Goal: Task Accomplishment & Management: Manage account settings

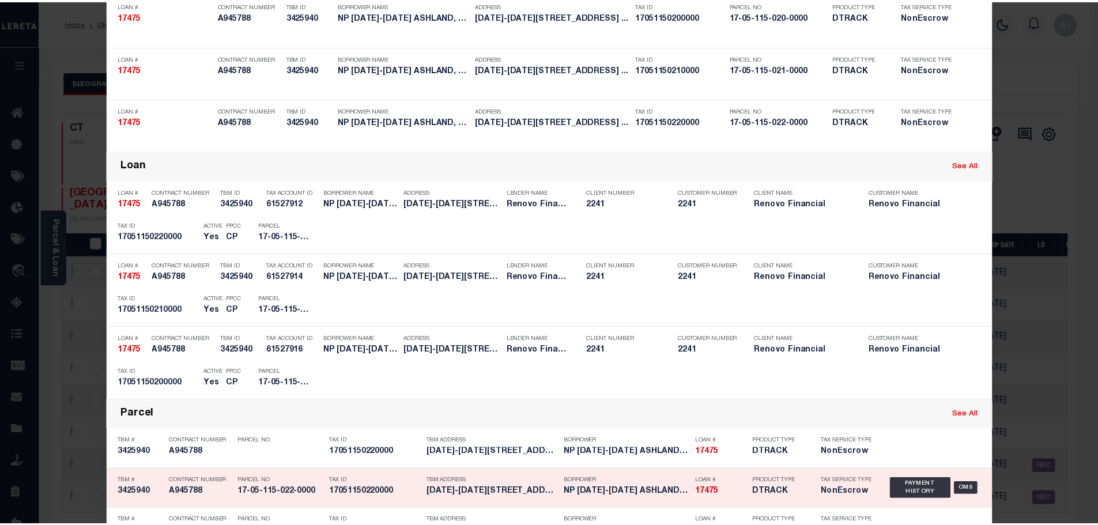
scroll to position [173, 0]
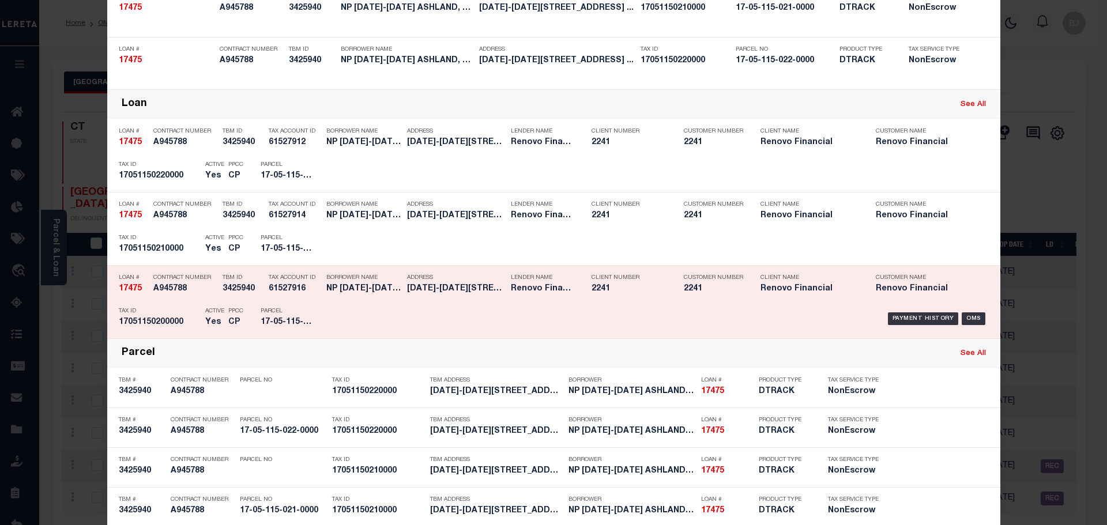
click at [266, 306] on div "Parcel 17-05-115-020-0000" at bounding box center [287, 318] width 52 height 33
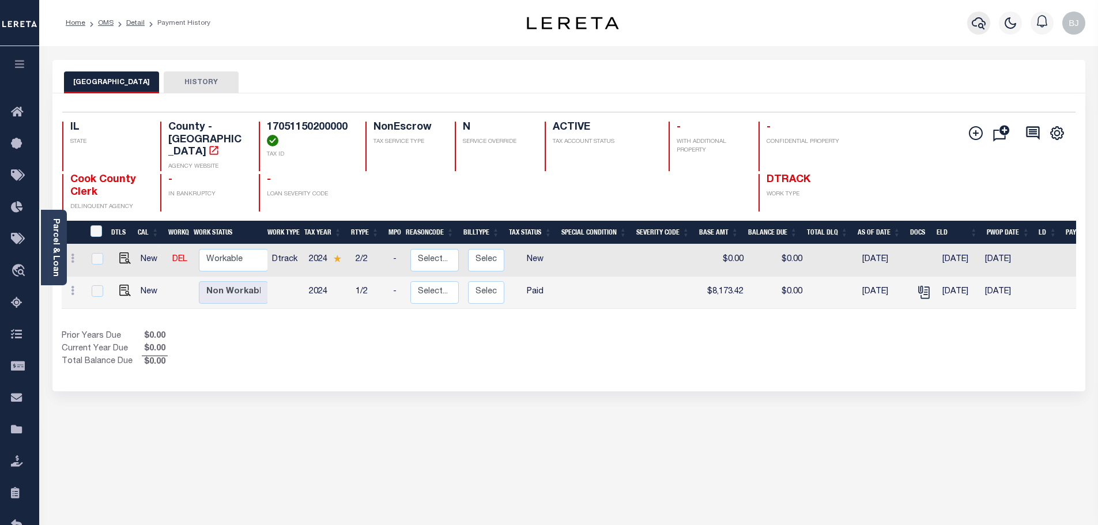
click at [986, 26] on button "button" at bounding box center [978, 23] width 23 height 23
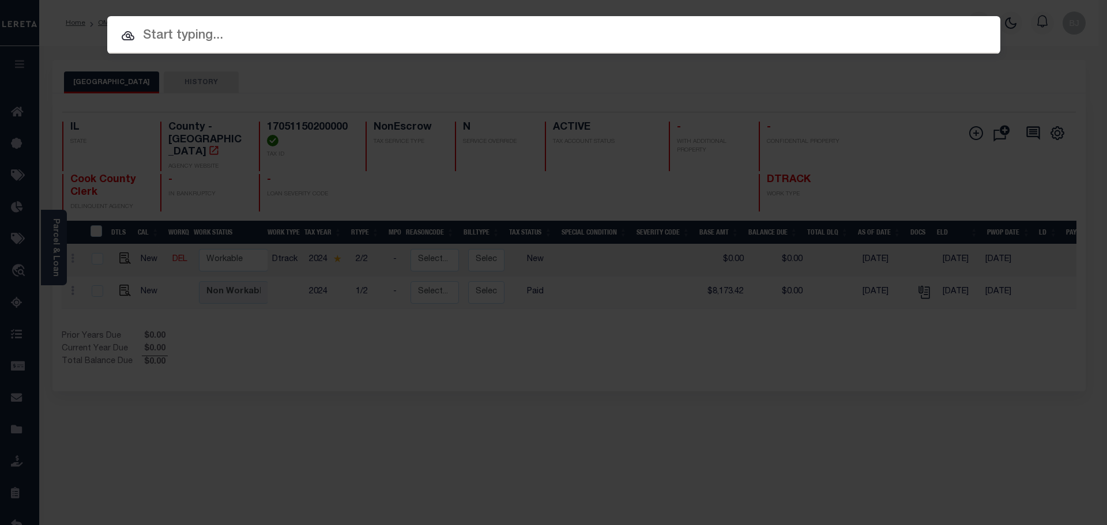
paste input "15197"
type input "15197"
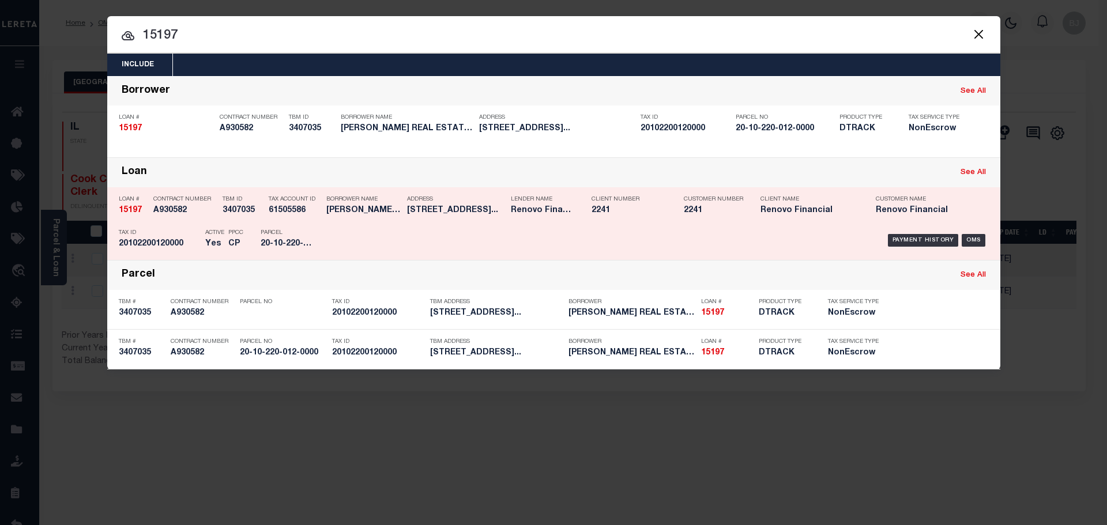
click at [592, 230] on div "Payment History OMS" at bounding box center [659, 240] width 659 height 33
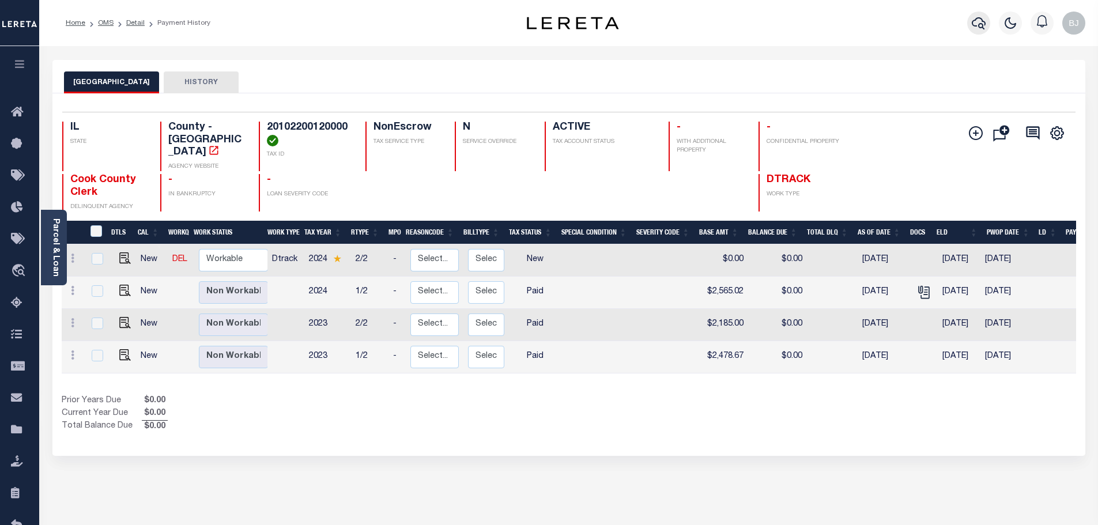
click at [981, 31] on button "button" at bounding box center [978, 23] width 23 height 23
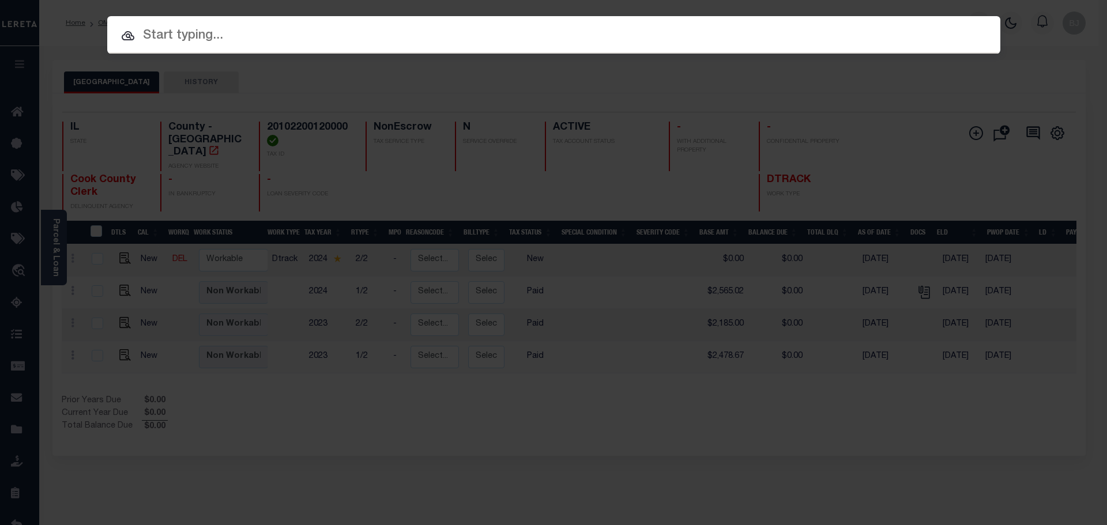
click at [504, 33] on input "text" at bounding box center [553, 36] width 893 height 20
paste input "9511"
type input "9511"
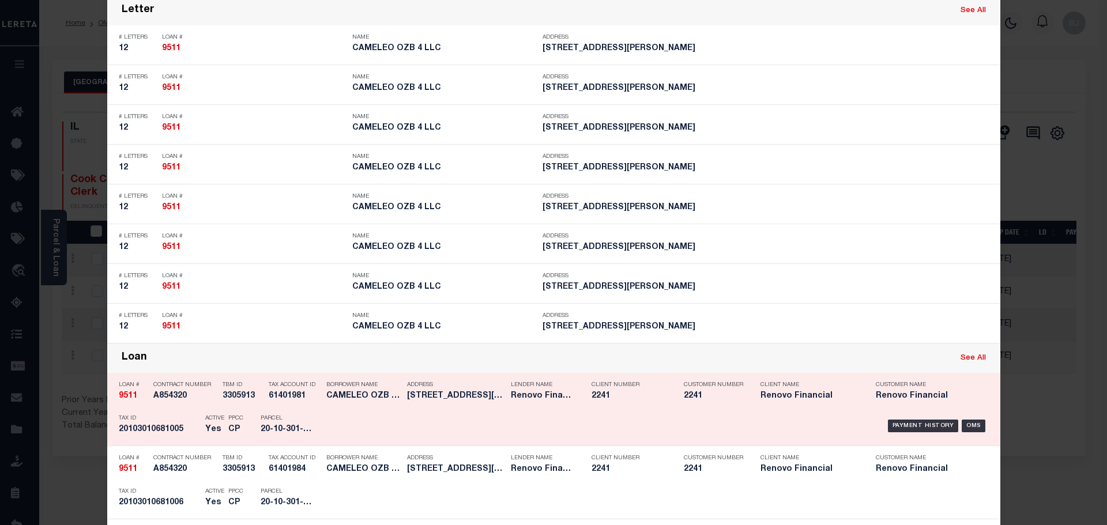
scroll to position [922, 0]
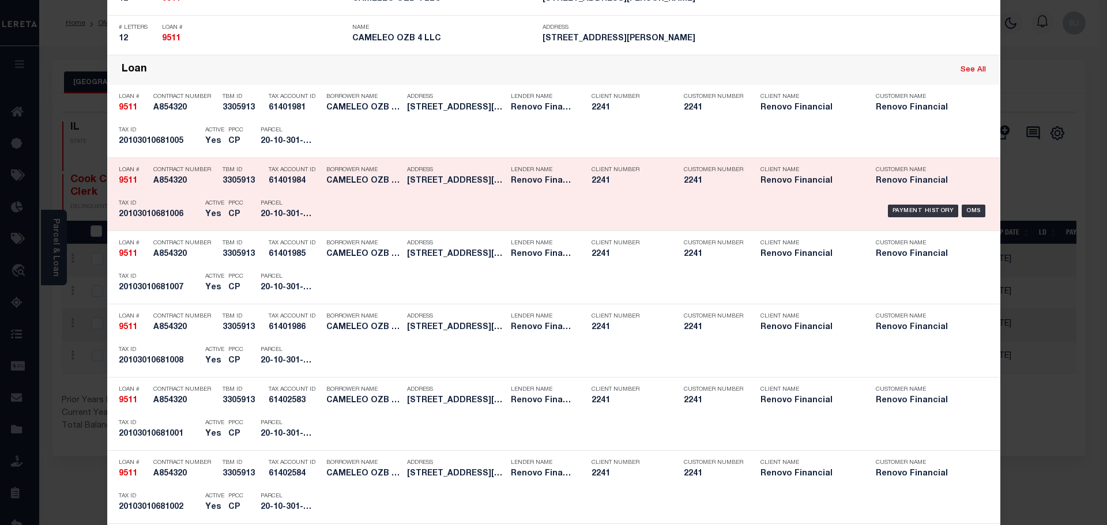
click at [144, 207] on p "Tax ID" at bounding box center [159, 203] width 81 height 7
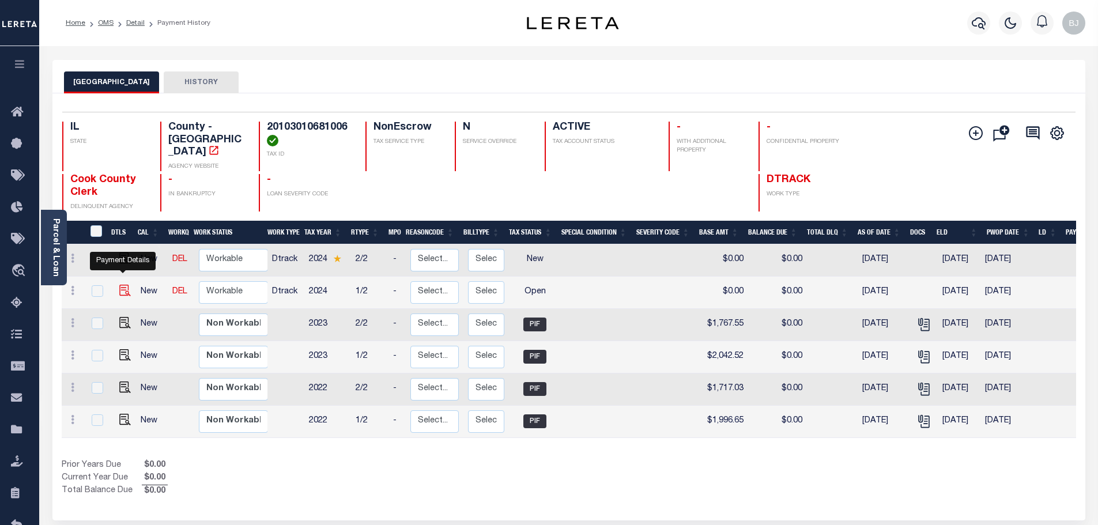
click at [123, 285] on img "" at bounding box center [125, 291] width 12 height 12
checkbox input "true"
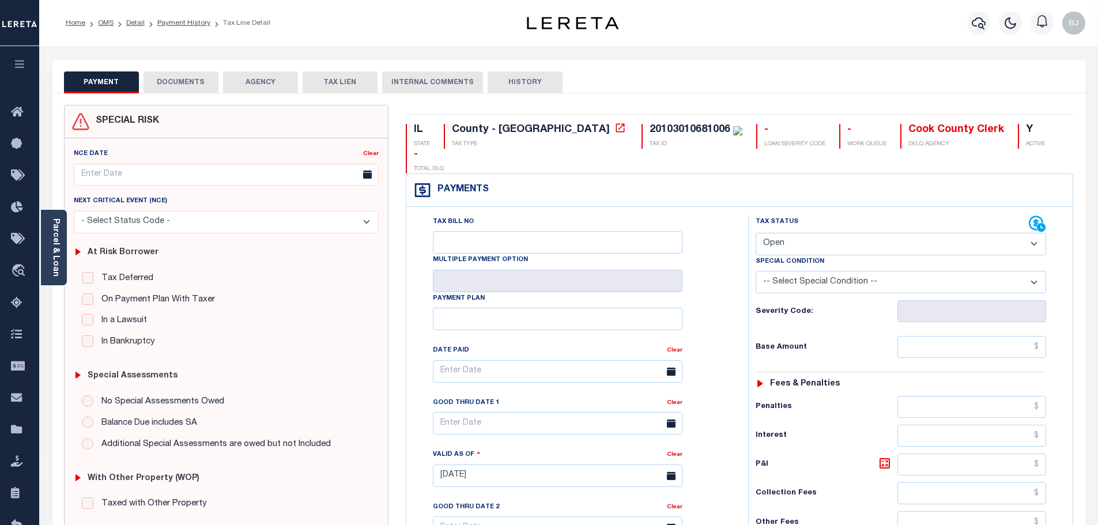
click at [789, 233] on select "- Select Status Code - Open Due/Unpaid Paid Incomplete No Tax Due Internal Refu…" at bounding box center [901, 244] width 291 height 22
select select "PYD"
click at [756, 233] on select "- Select Status Code - Open Due/Unpaid Paid Incomplete No Tax Due Internal Refu…" at bounding box center [901, 244] width 291 height 22
type input "09/09/2025"
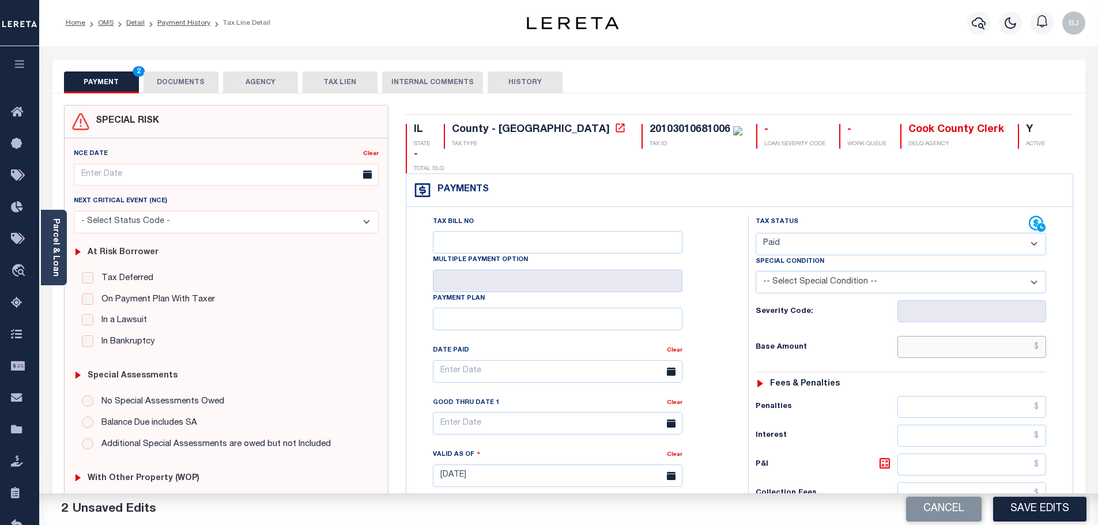
click at [971, 336] on input "text" at bounding box center [972, 347] width 149 height 22
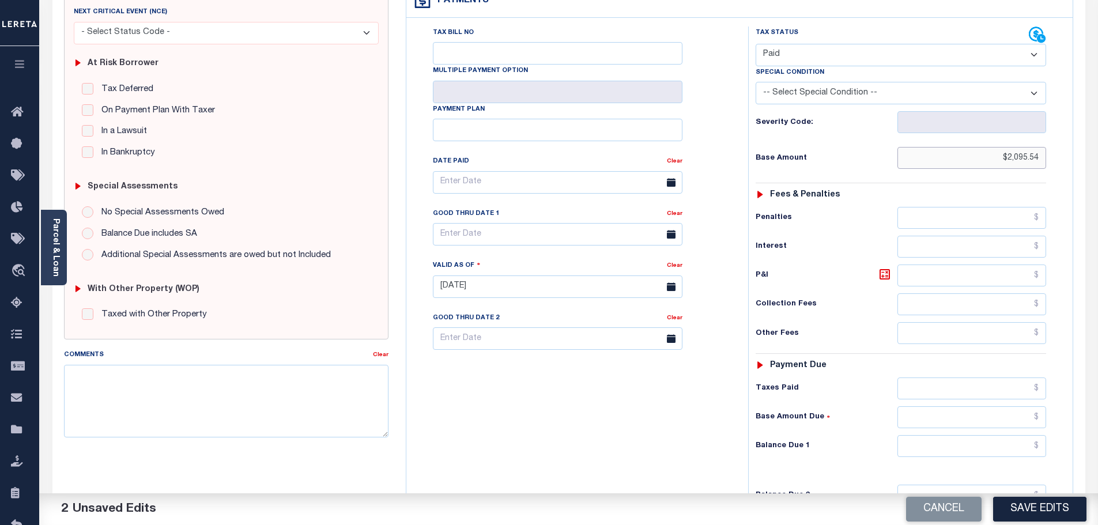
scroll to position [288, 0]
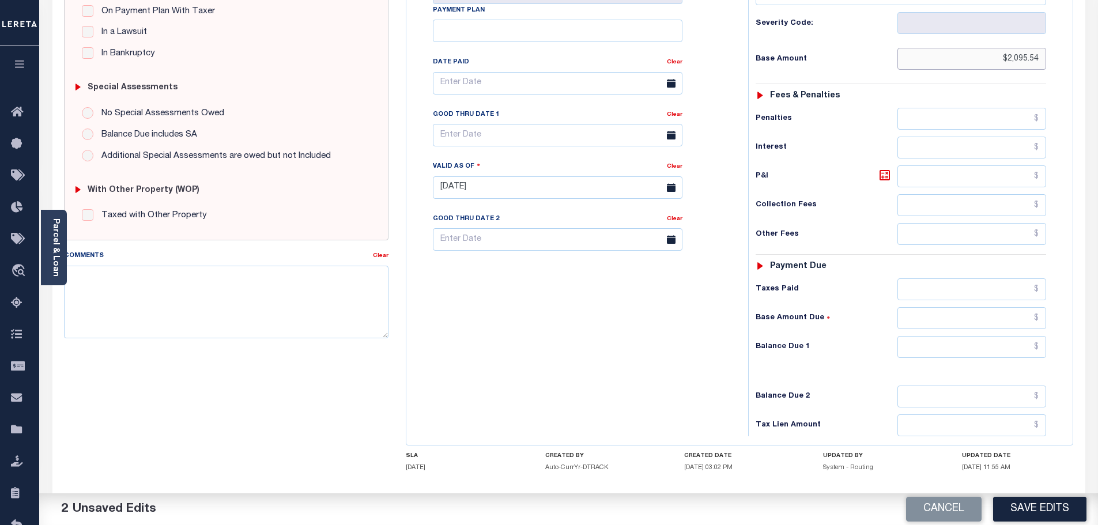
type input "$2,095.54"
click at [973, 336] on input "text" at bounding box center [972, 347] width 149 height 22
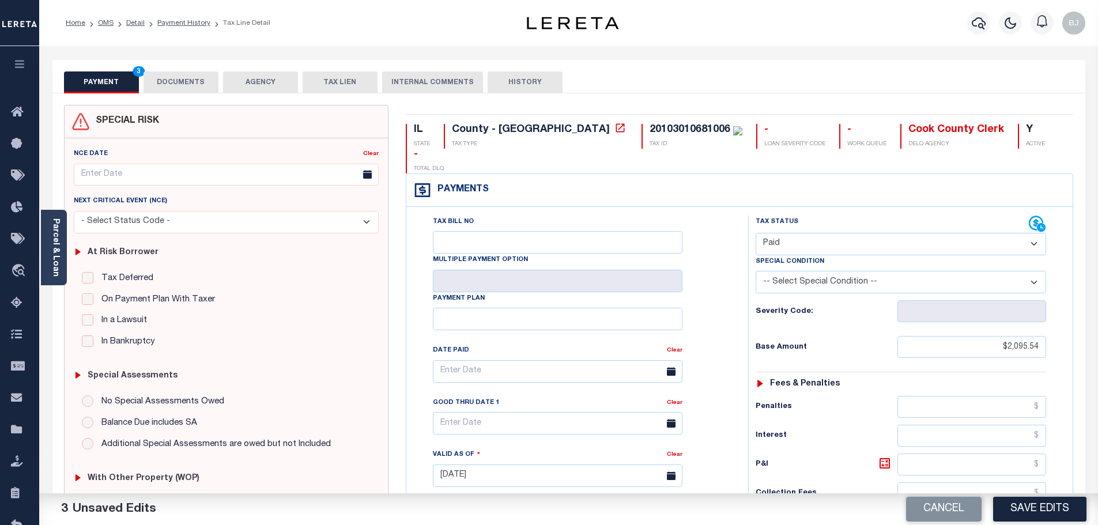
type input "$0.00"
click at [172, 85] on button "DOCUMENTS" at bounding box center [181, 82] width 75 height 22
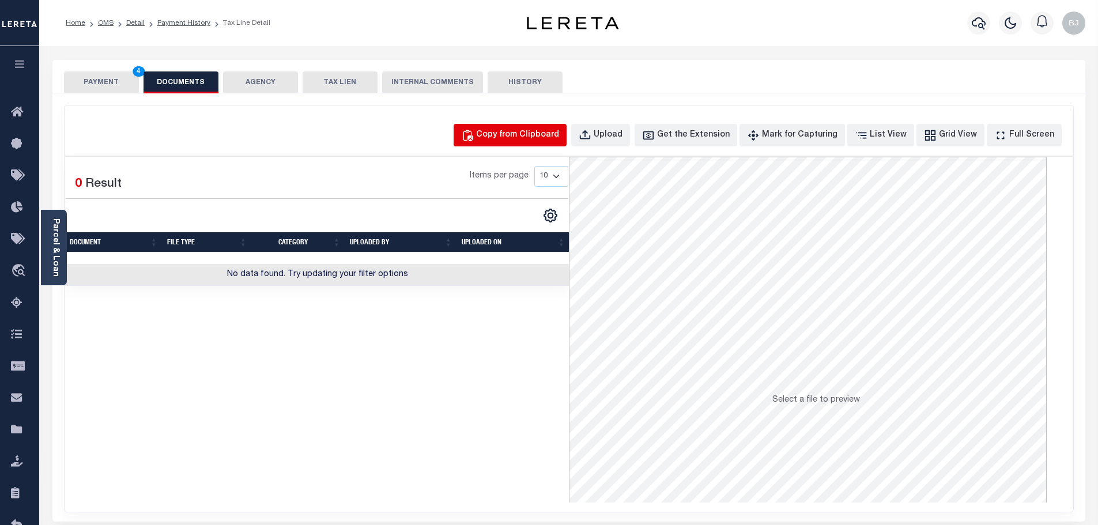
click at [537, 138] on div "Copy from Clipboard" at bounding box center [517, 135] width 83 height 13
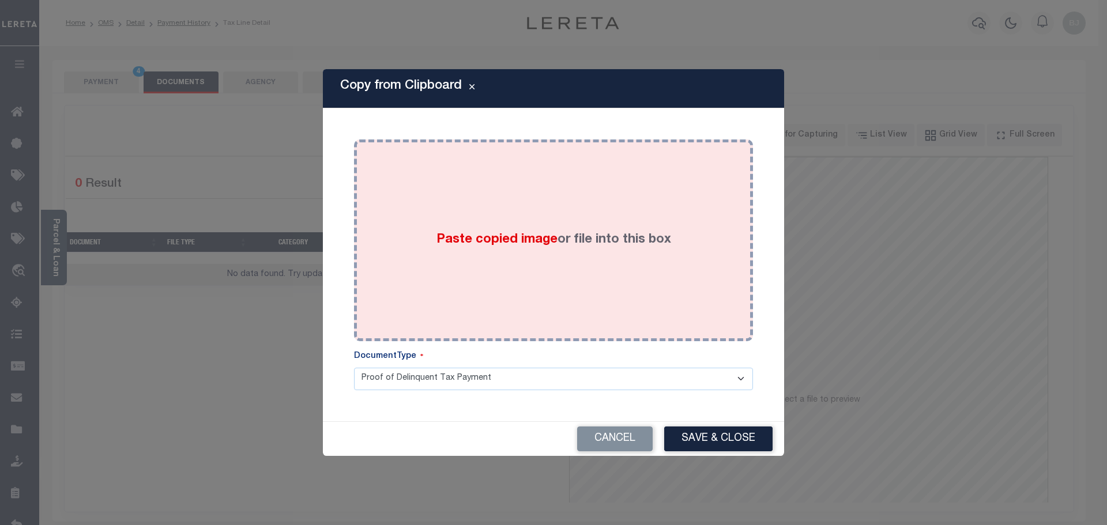
click at [556, 250] on div "Paste copied image or file into this box" at bounding box center [554, 240] width 382 height 184
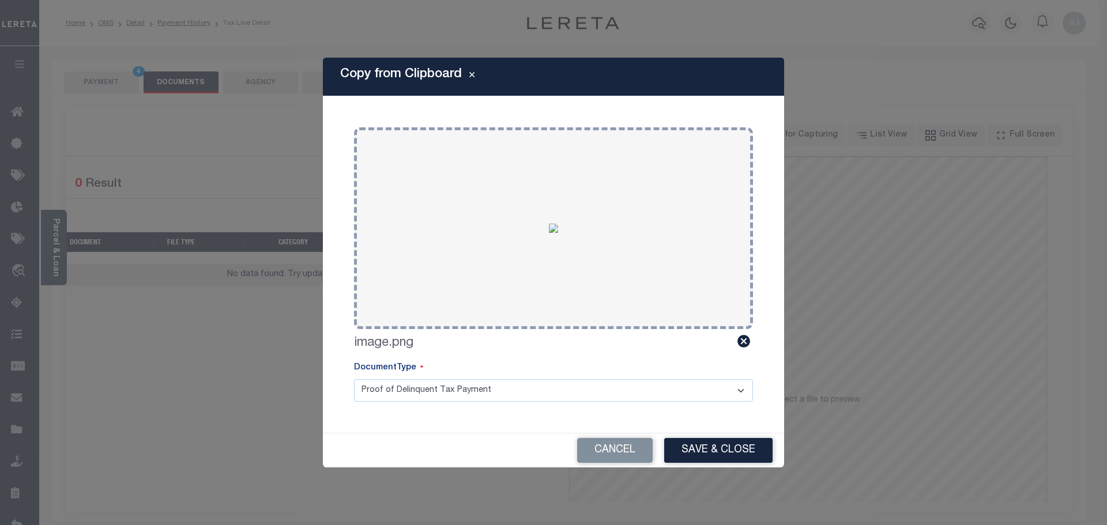
click at [705, 440] on button "Save & Close" at bounding box center [718, 450] width 108 height 25
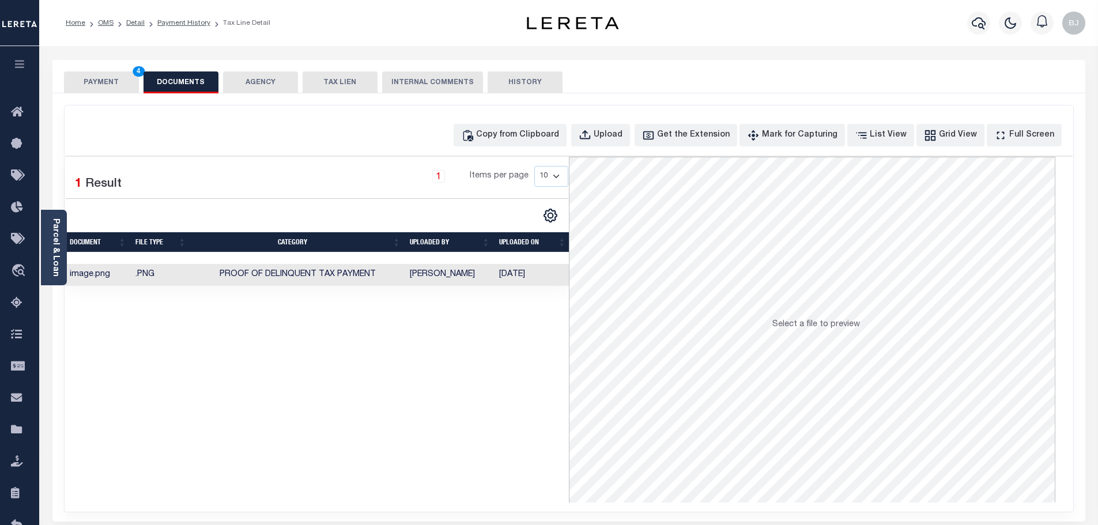
click at [112, 76] on button "PAYMENT 4" at bounding box center [101, 82] width 75 height 22
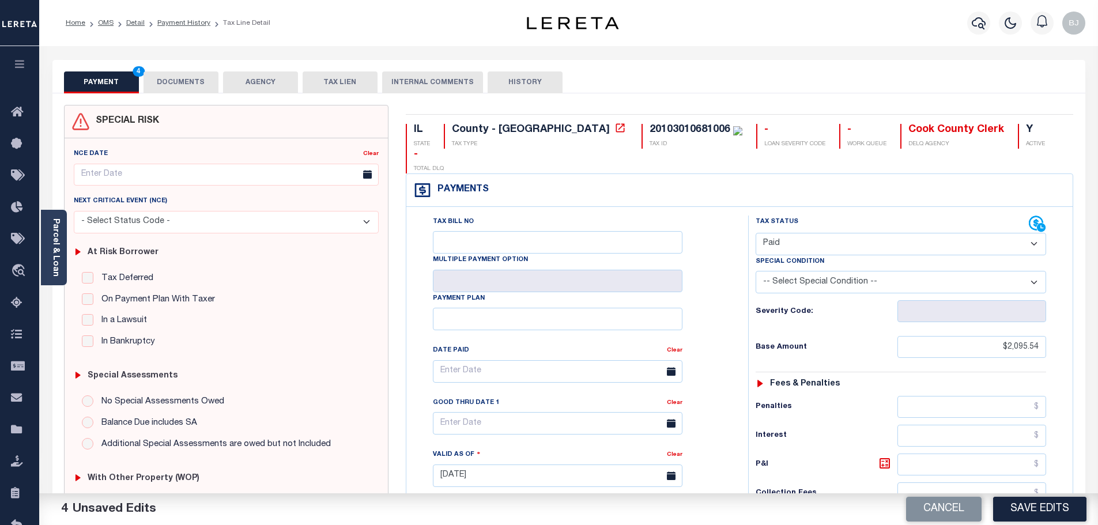
click at [1017, 495] on div "Cancel Save Edits" at bounding box center [834, 510] width 530 height 32
click at [1032, 521] on button "Save Edits" at bounding box center [1039, 509] width 93 height 25
checkbox input "false"
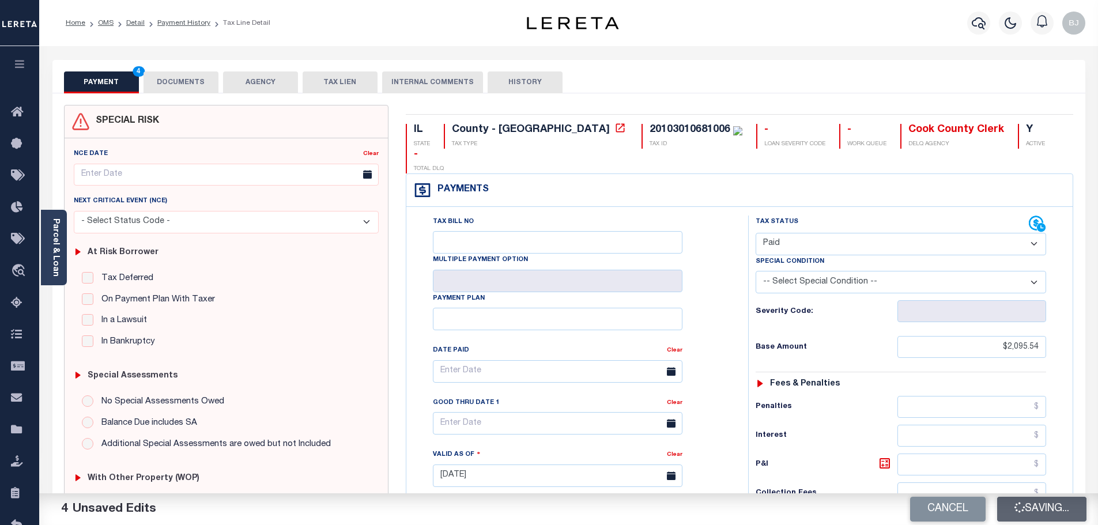
checkbox input "false"
type input "$2,095.54"
type input "$0"
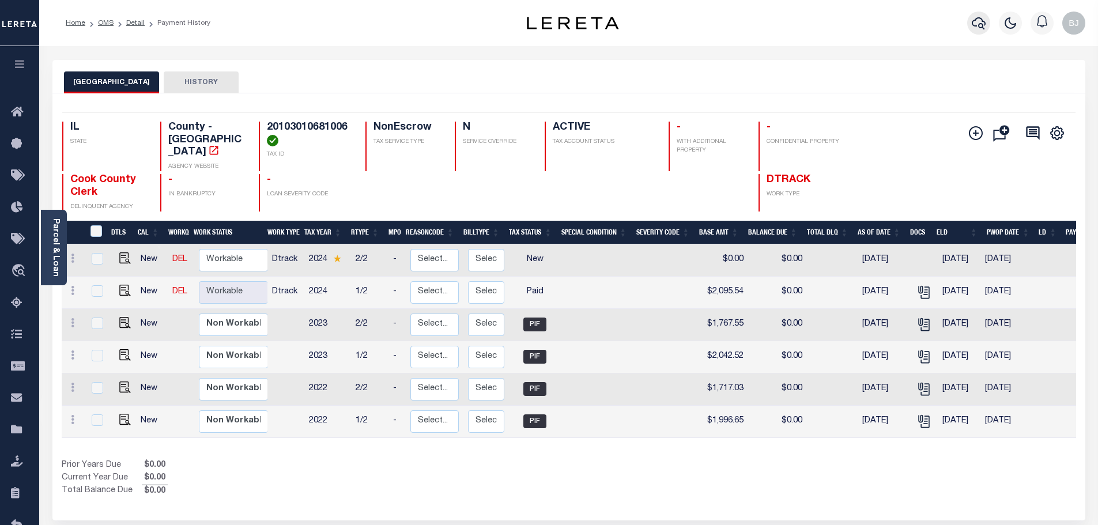
click at [984, 20] on icon "button" at bounding box center [979, 23] width 14 height 14
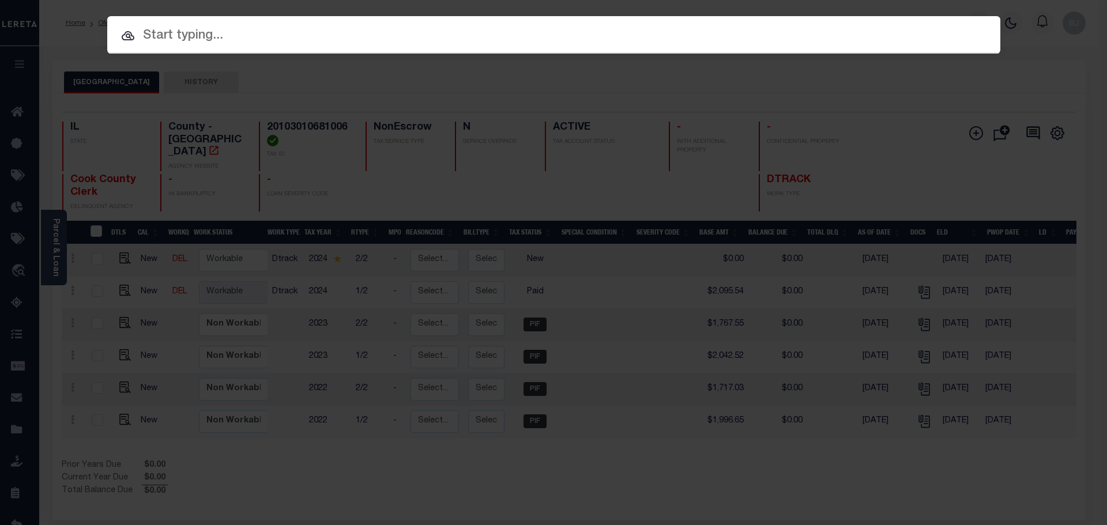
click at [425, 32] on input "text" at bounding box center [553, 36] width 893 height 20
paste input "9511"
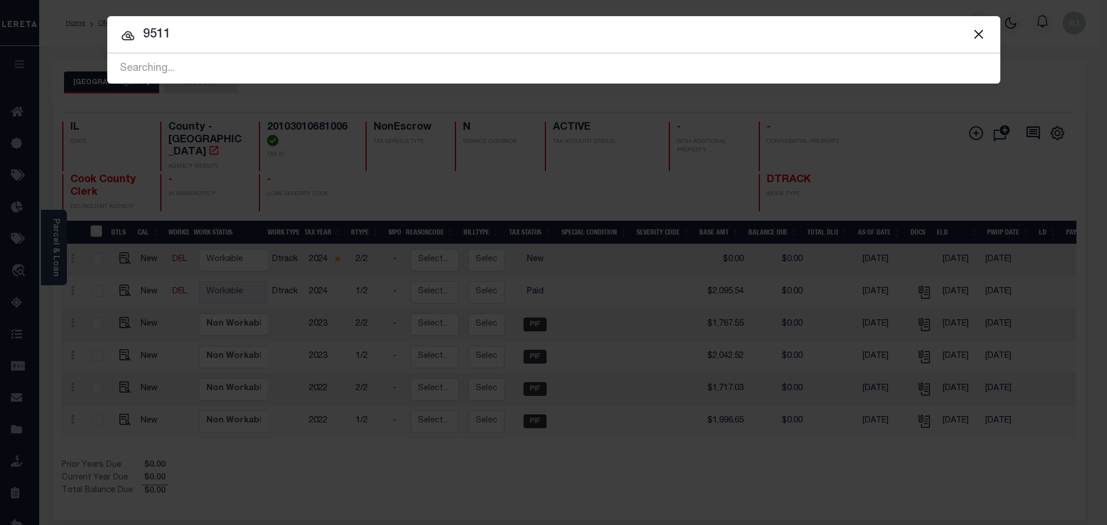
type input "9511"
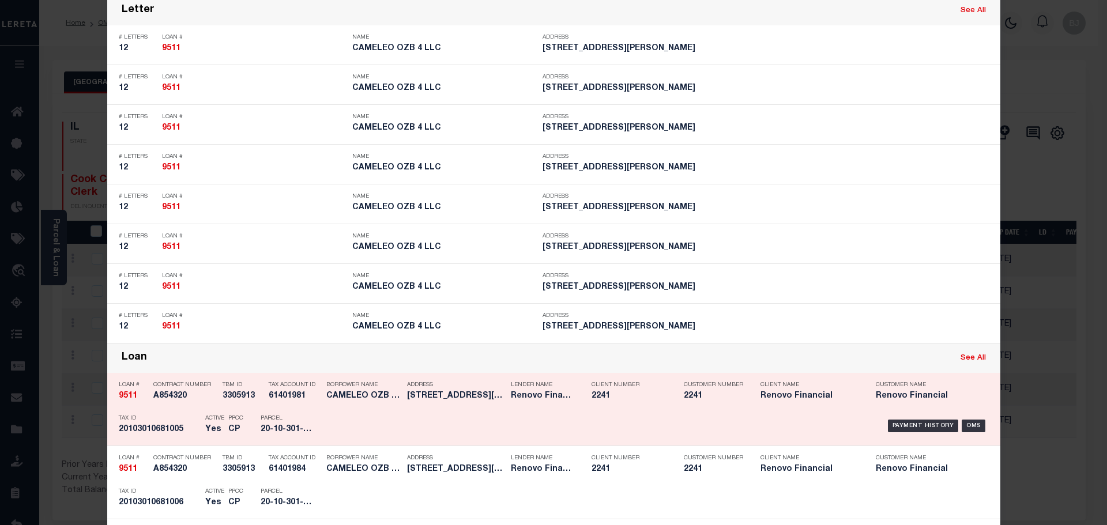
scroll to position [980, 0]
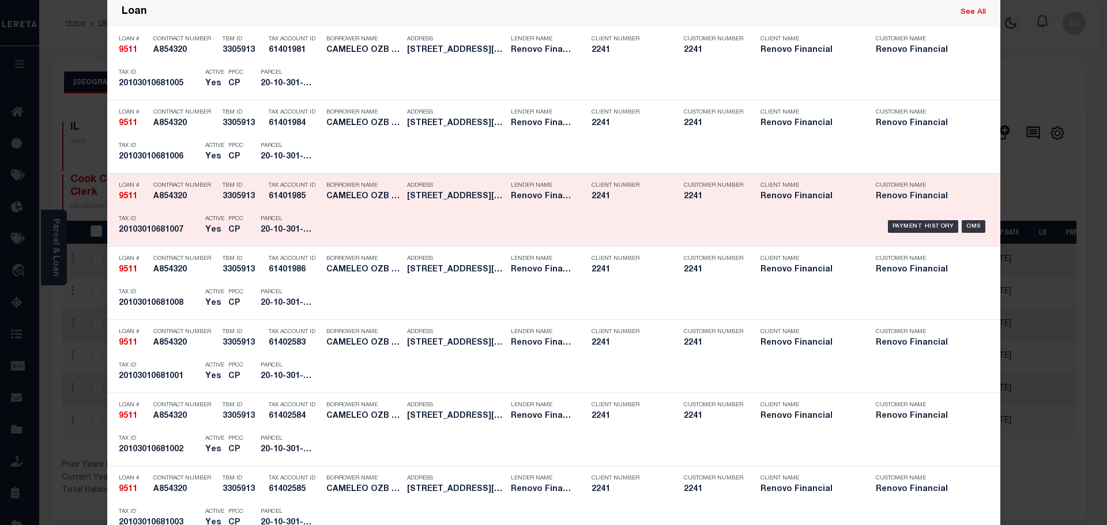
click at [273, 192] on div "Tax Account ID 61401985" at bounding box center [295, 192] width 52 height 33
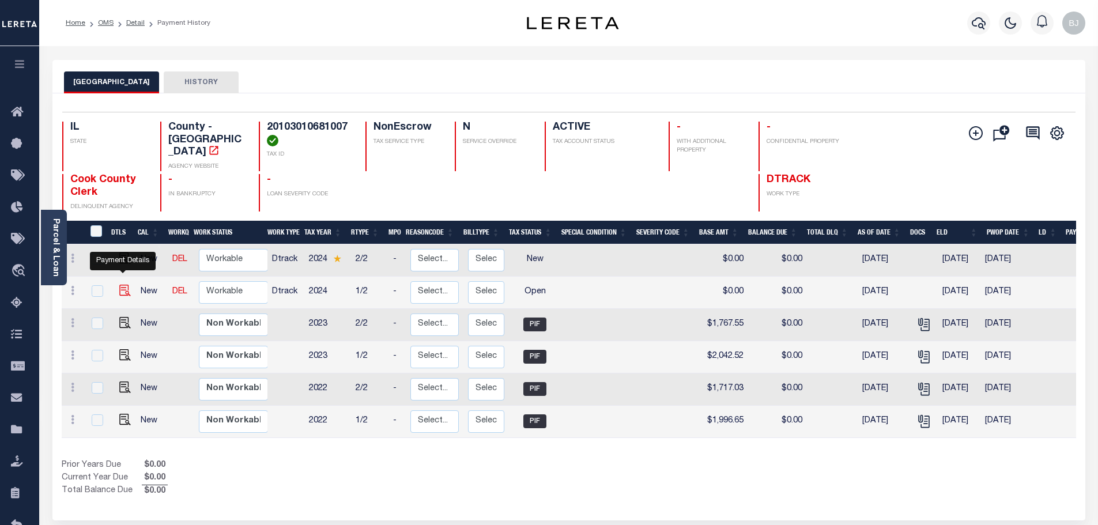
click at [120, 285] on img "" at bounding box center [125, 291] width 12 height 12
checkbox input "true"
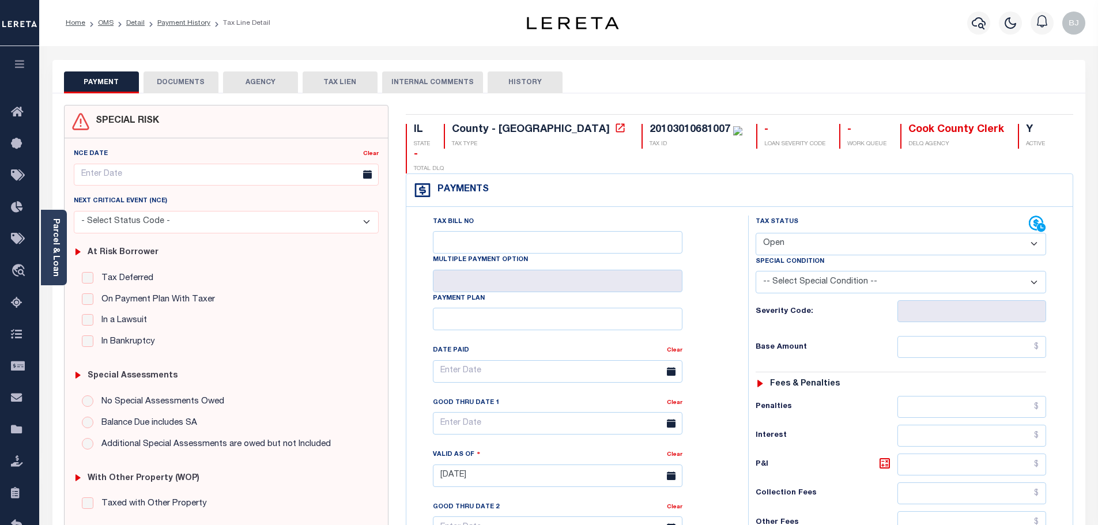
click at [830, 216] on div "Tax Status Status" at bounding box center [892, 224] width 273 height 17
drag, startPoint x: 830, startPoint y: 214, endPoint x: 828, endPoint y: 204, distance: 11.1
click at [830, 233] on select "- Select Status Code - Open Due/Unpaid Paid Incomplete No Tax Due Internal Refu…" at bounding box center [901, 244] width 291 height 22
select select "DUE"
click at [756, 233] on select "- Select Status Code - Open Due/Unpaid Paid Incomplete No Tax Due Internal Refu…" at bounding box center [901, 244] width 291 height 22
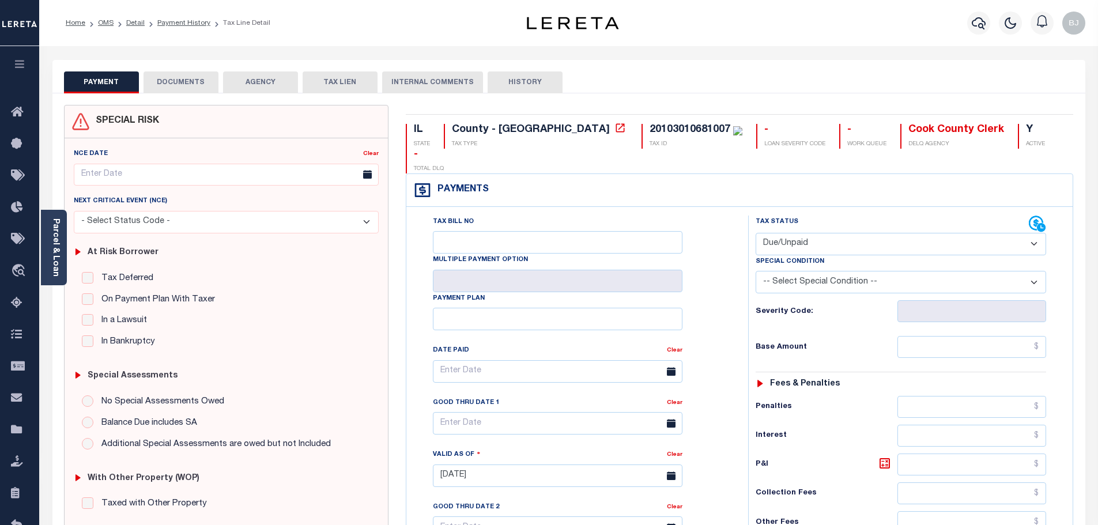
type input "[DATE]"
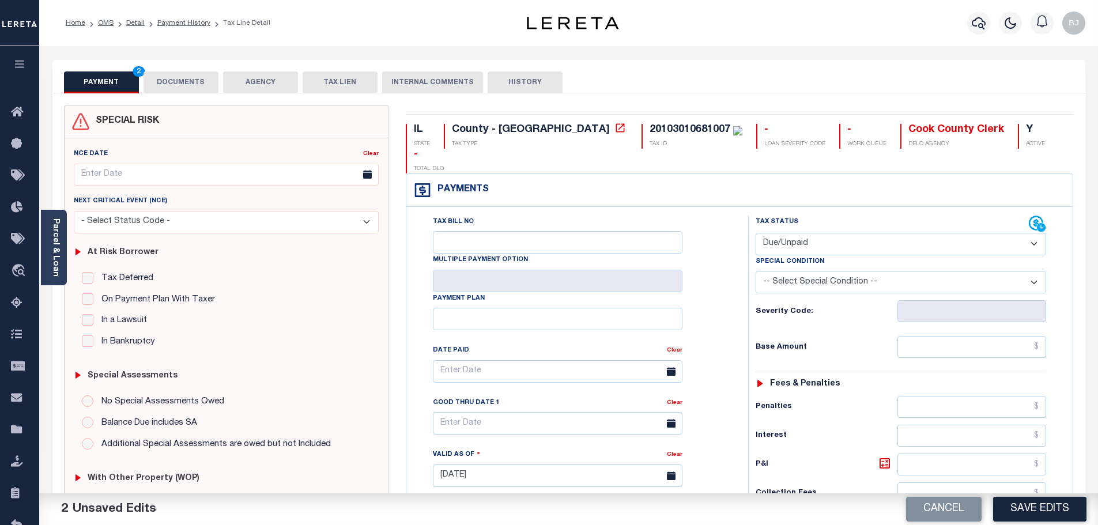
select select "PYD"
drag, startPoint x: 916, startPoint y: 325, endPoint x: 917, endPoint y: 312, distance: 12.7
click at [916, 336] on input "text" at bounding box center [972, 347] width 149 height 22
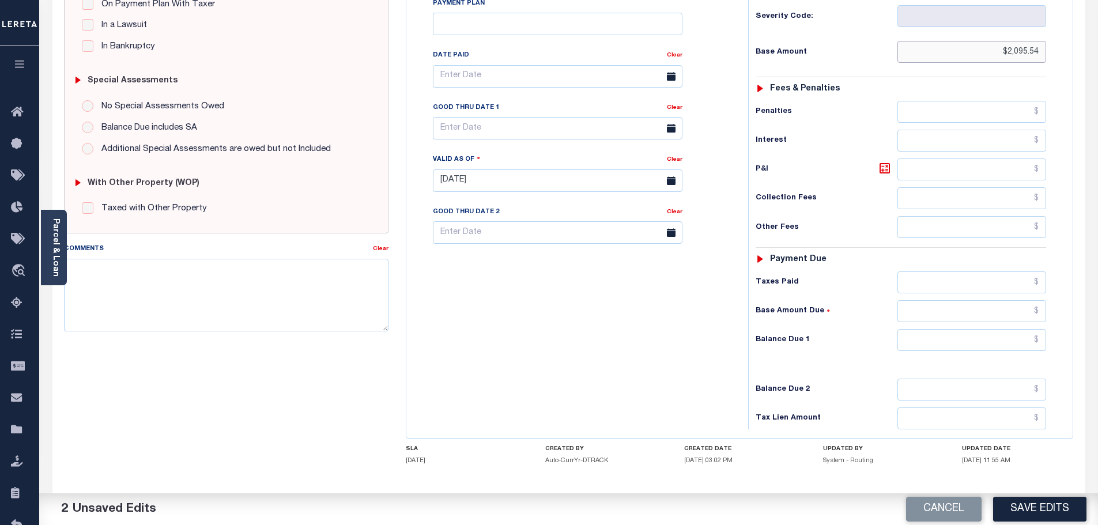
scroll to position [323, 0]
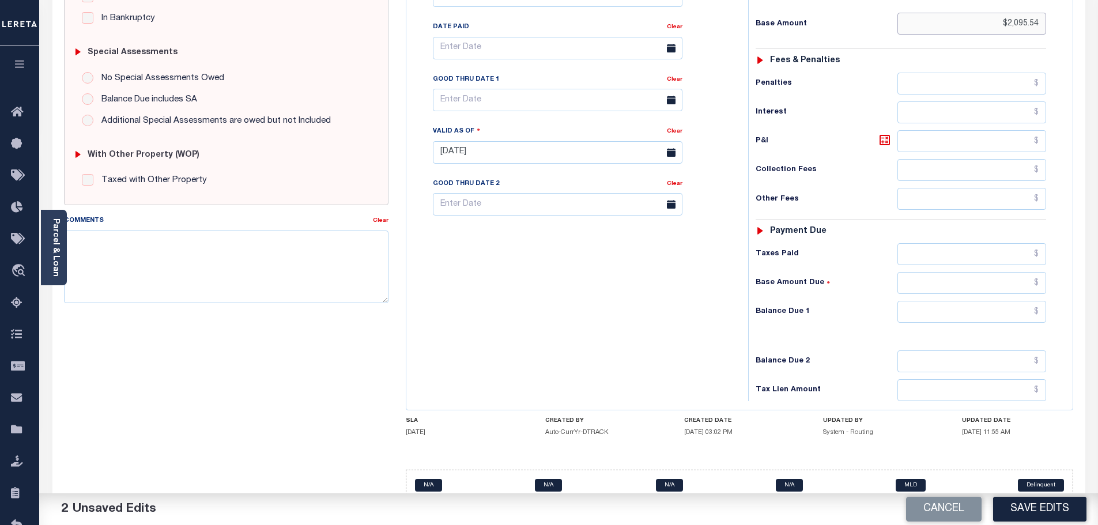
type input "$2,095.54"
click at [971, 301] on input "text" at bounding box center [972, 312] width 149 height 22
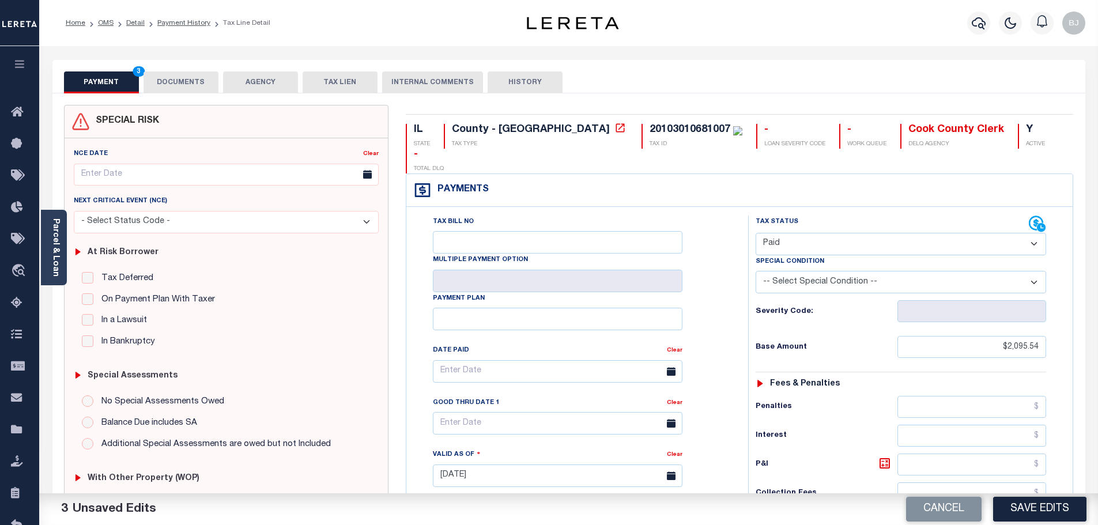
type input "$0.00"
drag, startPoint x: 194, startPoint y: 101, endPoint x: 192, endPoint y: 93, distance: 7.7
click at [194, 101] on div "SPECIAL RISK NCE Date Clear" at bounding box center [568, 473] width 1033 height 761
click at [192, 93] on div "SPECIAL RISK NCE Date Clear" at bounding box center [568, 473] width 1033 height 761
click at [187, 89] on button "DOCUMENTS" at bounding box center [181, 82] width 75 height 22
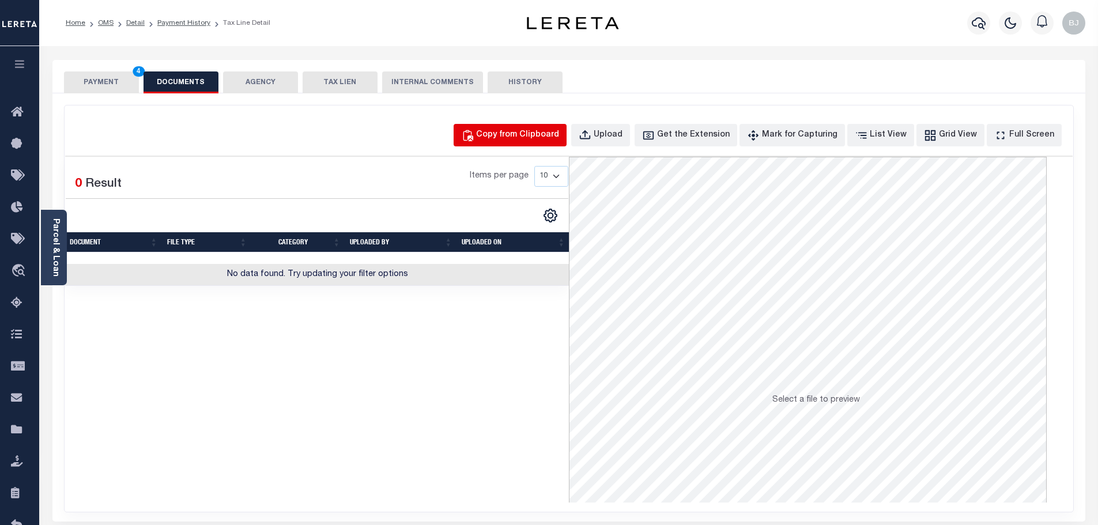
click at [540, 135] on div "Copy from Clipboard" at bounding box center [517, 135] width 83 height 13
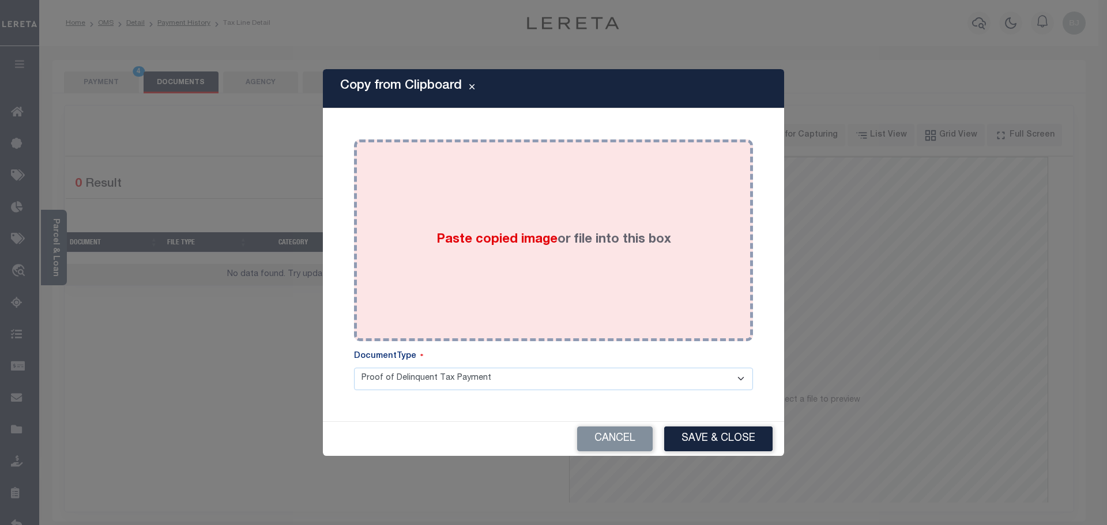
drag, startPoint x: 585, startPoint y: 265, endPoint x: 589, endPoint y: 285, distance: 21.3
click at [584, 269] on div "Paste copied image or file into this box" at bounding box center [554, 240] width 382 height 184
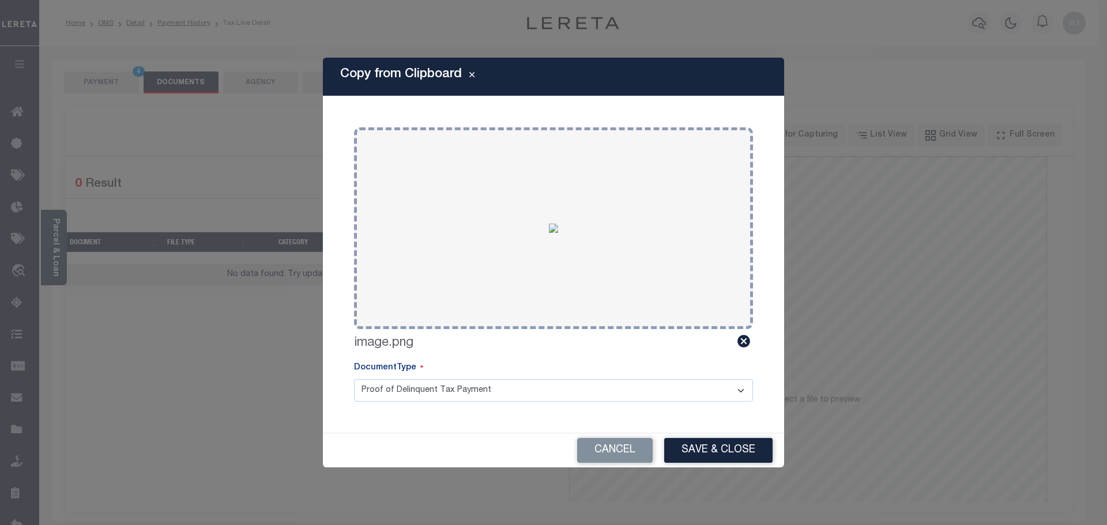
drag, startPoint x: 726, startPoint y: 460, endPoint x: 727, endPoint y: 454, distance: 6.4
click at [727, 456] on button "Save & Close" at bounding box center [718, 450] width 108 height 25
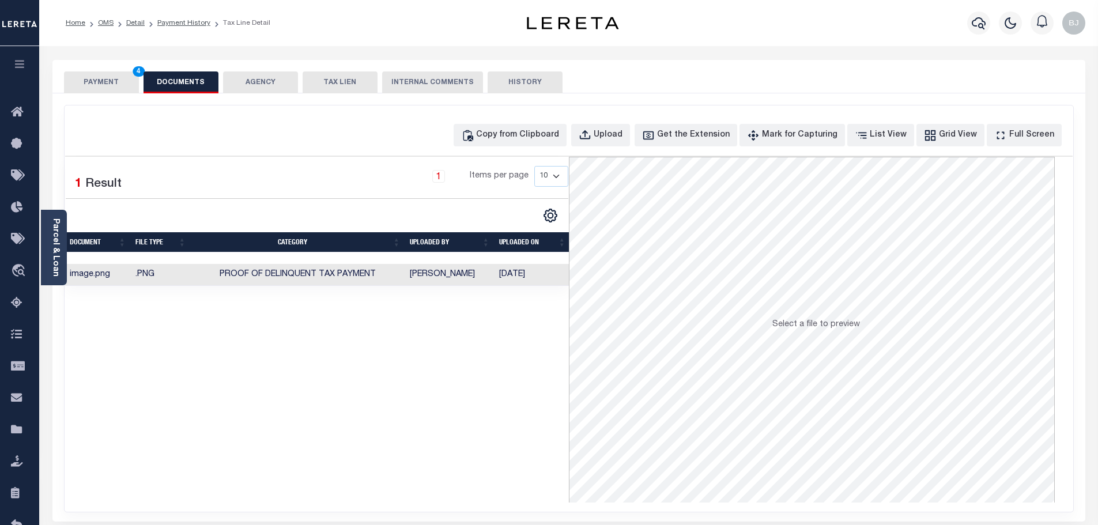
click at [126, 87] on button "PAYMENT 4" at bounding box center [101, 82] width 75 height 22
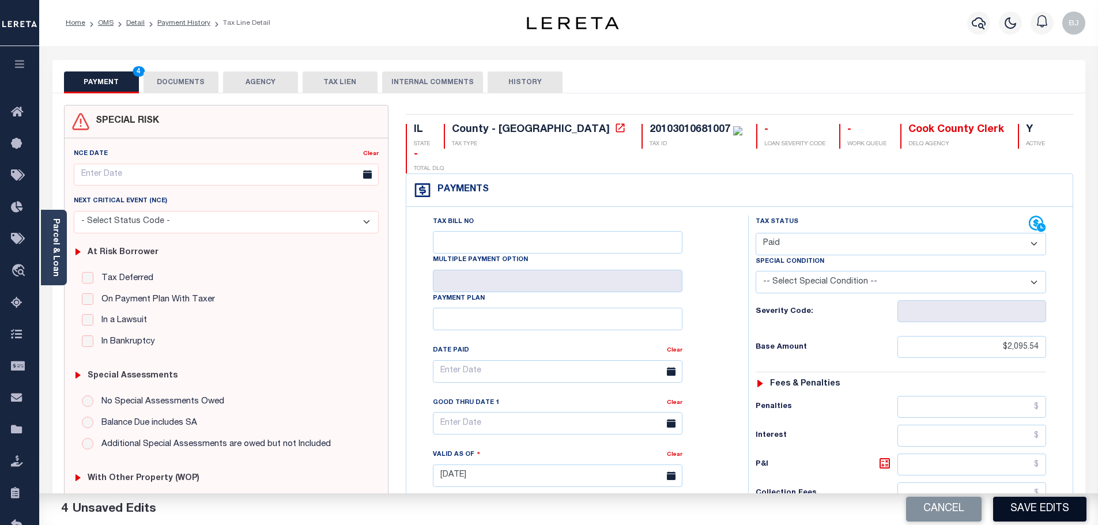
click at [1025, 501] on button "Save Edits" at bounding box center [1039, 509] width 93 height 25
checkbox input "false"
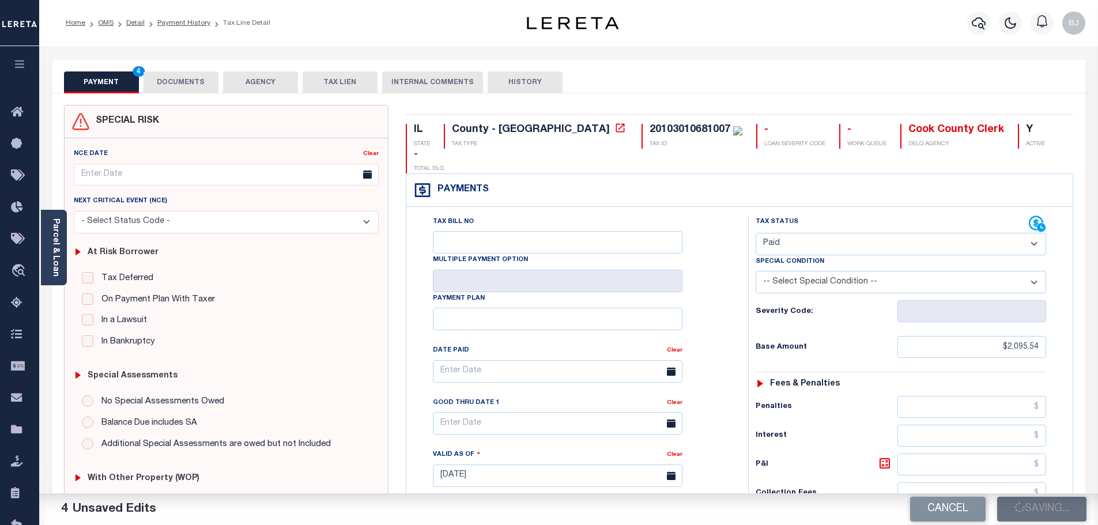
type input "$2,095.54"
type input "$0"
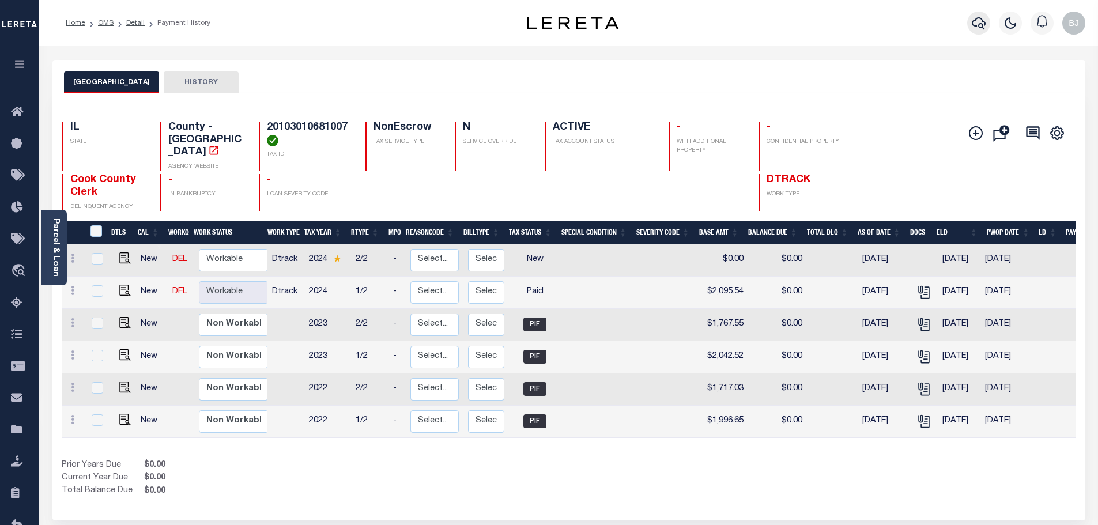
click at [975, 24] on icon "button" at bounding box center [979, 23] width 14 height 14
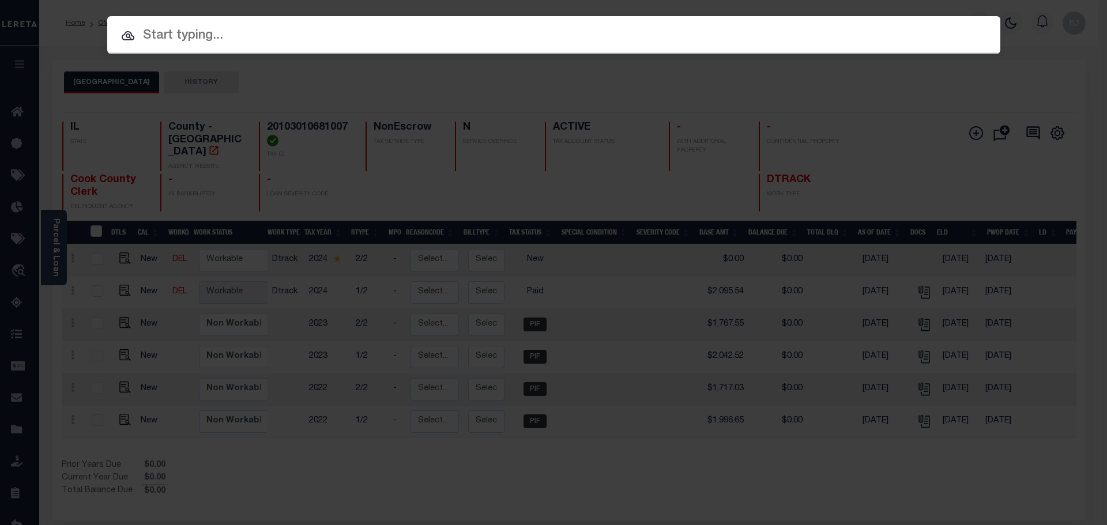
click at [430, 22] on div at bounding box center [553, 34] width 893 height 37
click at [429, 37] on input "text" at bounding box center [553, 36] width 893 height 20
paste input "9511"
type input "9511"
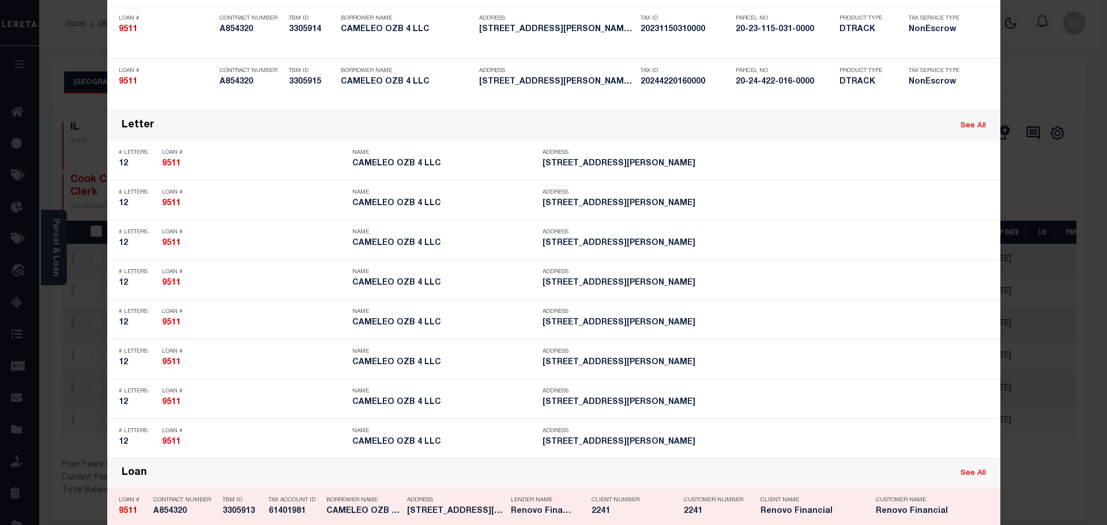
scroll to position [807, 0]
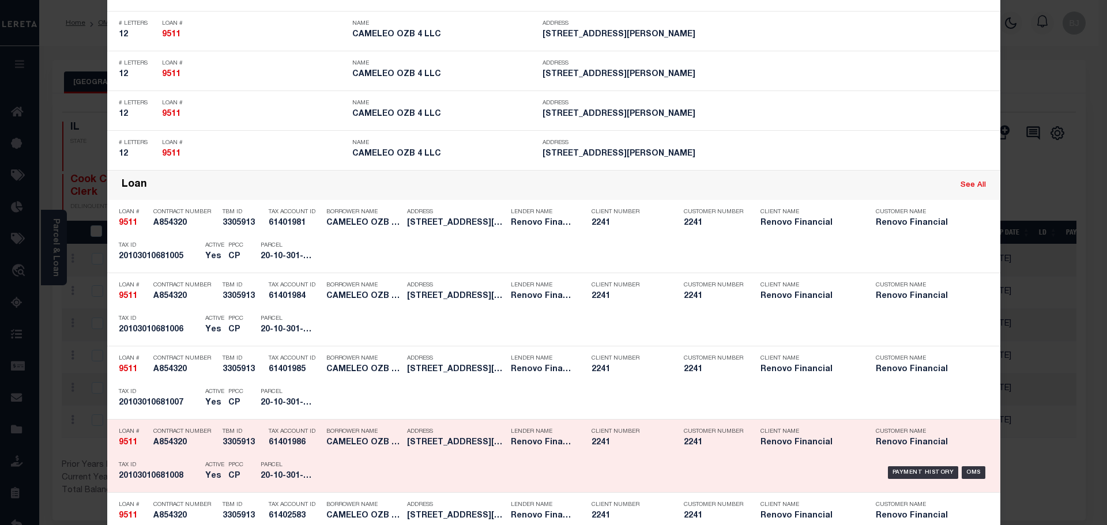
click at [269, 450] on div "Tax Account ID 61401986" at bounding box center [295, 439] width 52 height 33
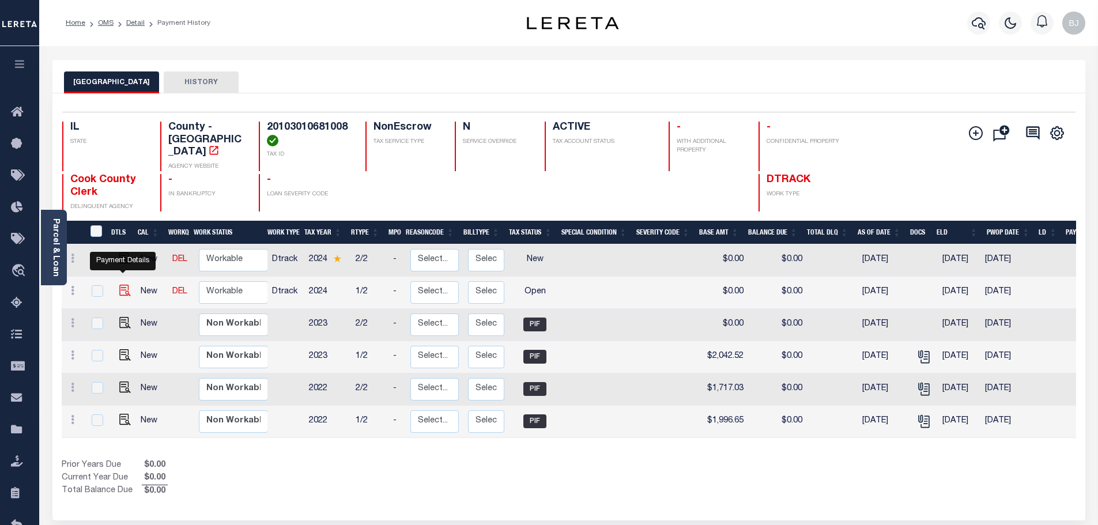
click at [122, 285] on img "" at bounding box center [125, 291] width 12 height 12
checkbox input "true"
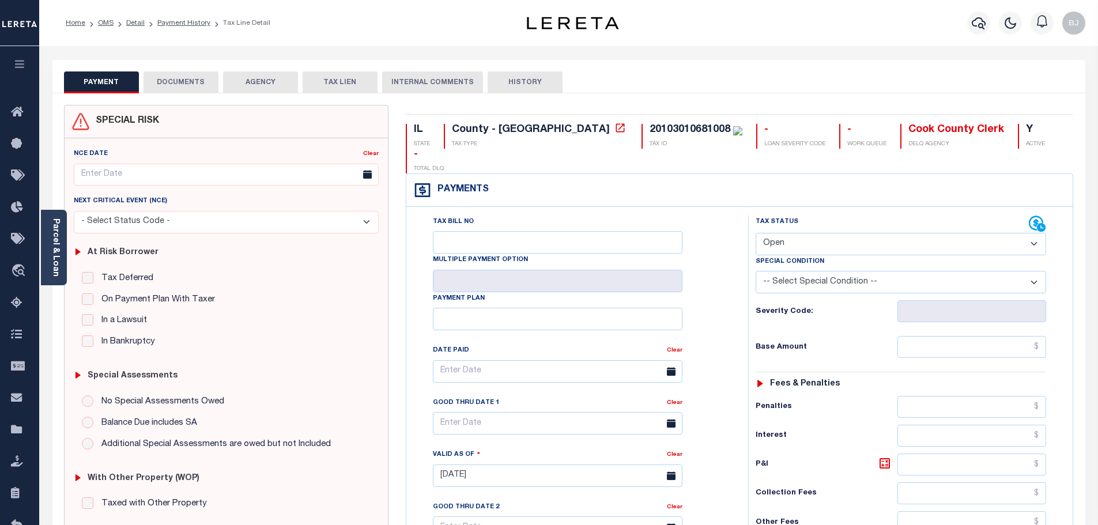
drag, startPoint x: 797, startPoint y: 214, endPoint x: 798, endPoint y: 228, distance: 13.8
click at [798, 233] on select "- Select Status Code - Open Due/Unpaid Paid Incomplete No Tax Due Internal Refu…" at bounding box center [901, 244] width 291 height 22
select select "DUE"
click at [756, 233] on select "- Select Status Code - Open Due/Unpaid Paid Incomplete No Tax Due Internal Refu…" at bounding box center [901, 244] width 291 height 22
type input "[DATE]"
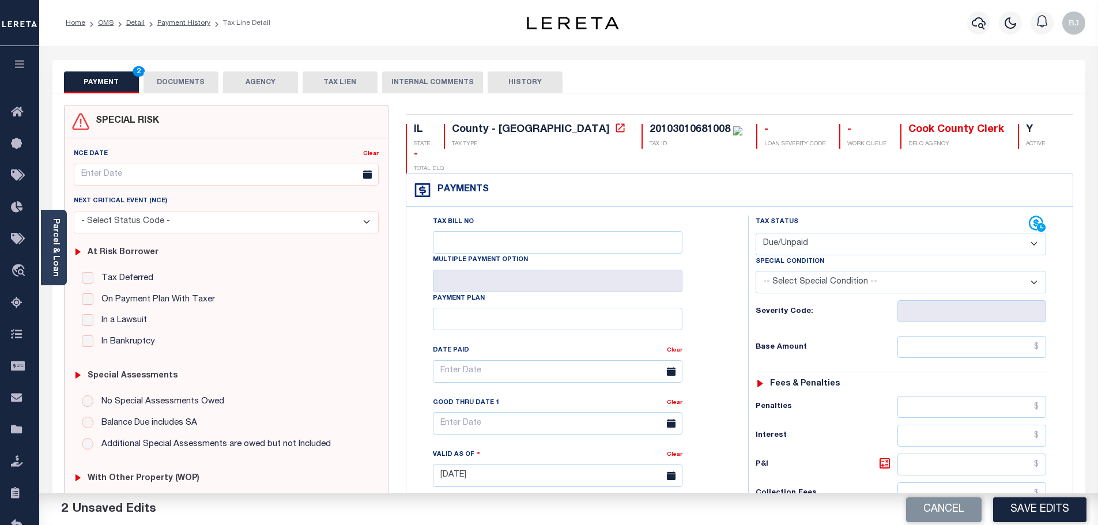
select select "PYD"
click at [977, 336] on input "text" at bounding box center [972, 347] width 149 height 22
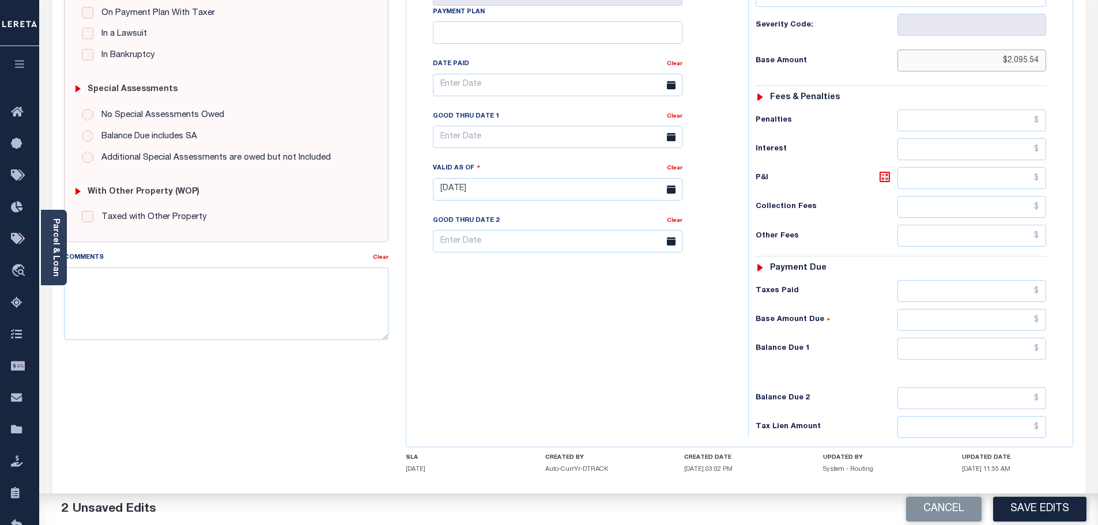
scroll to position [288, 0]
type input "$2,095.54"
click at [968, 336] on input "text" at bounding box center [972, 347] width 149 height 22
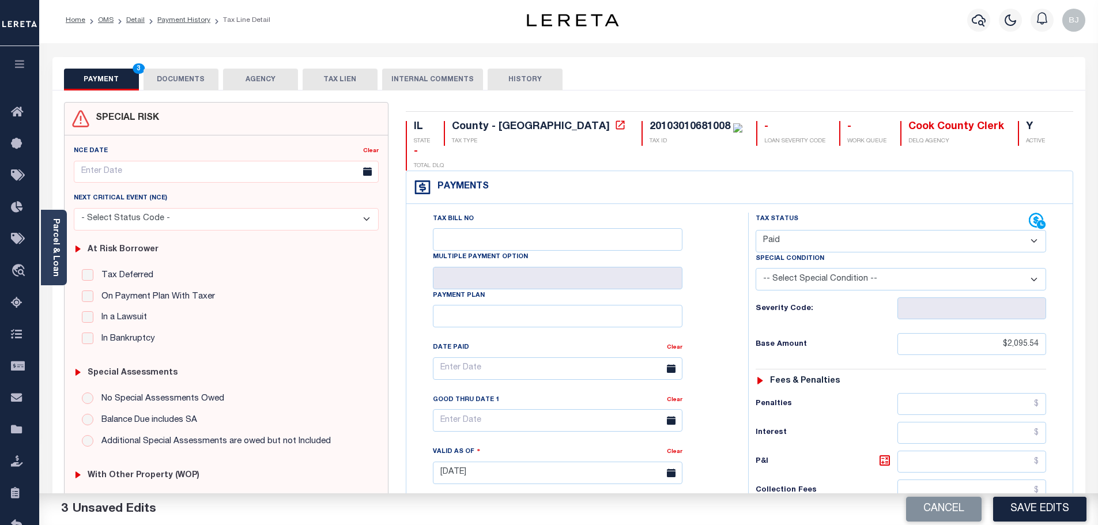
scroll to position [0, 0]
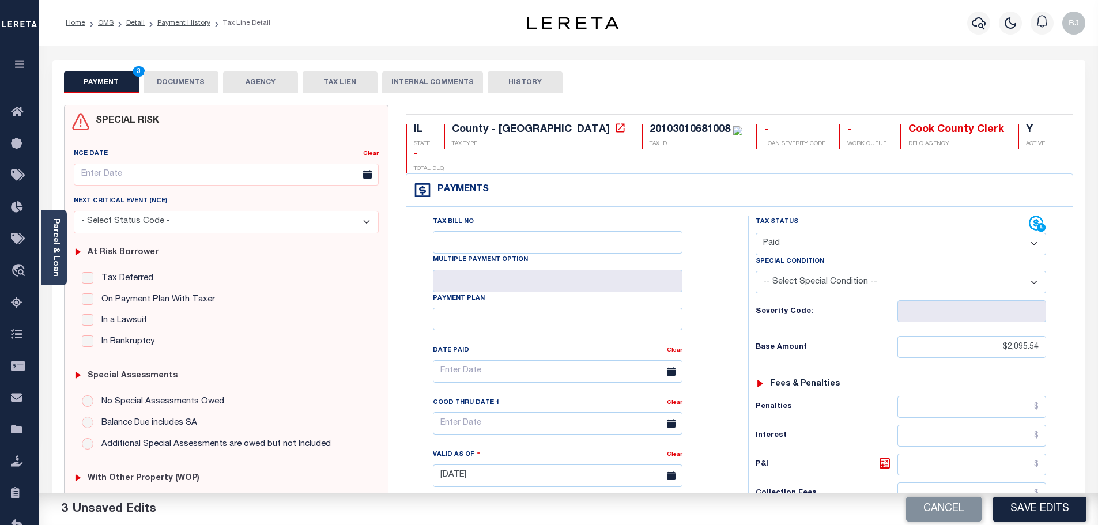
type input "$0.00"
click at [165, 84] on button "DOCUMENTS" at bounding box center [181, 82] width 75 height 22
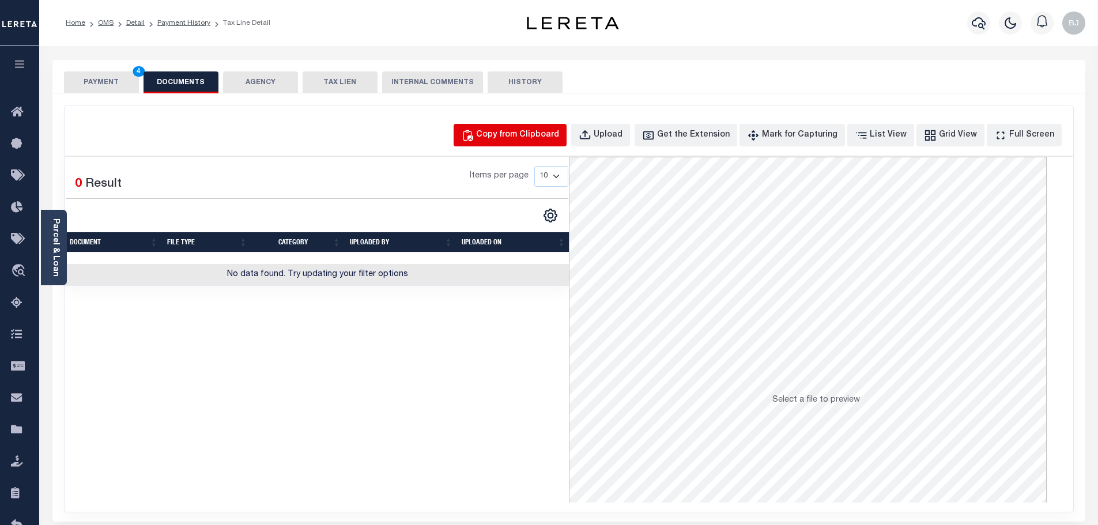
click at [557, 137] on div "Copy from Clipboard" at bounding box center [517, 135] width 83 height 13
select select "POP"
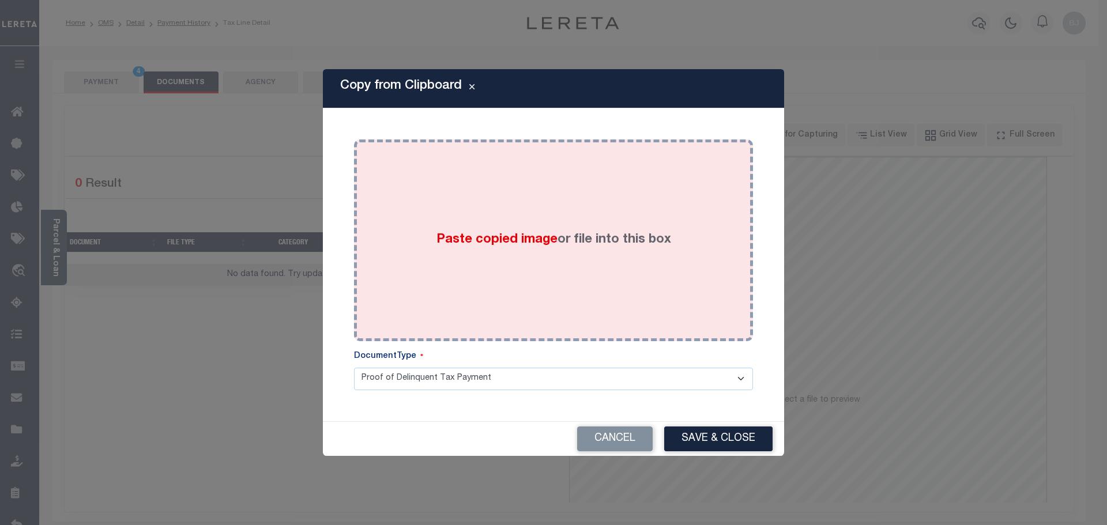
click at [573, 216] on div "Paste copied image or file into this box" at bounding box center [554, 240] width 382 height 184
click at [574, 217] on div "Paste copied image or file into this box" at bounding box center [554, 240] width 382 height 184
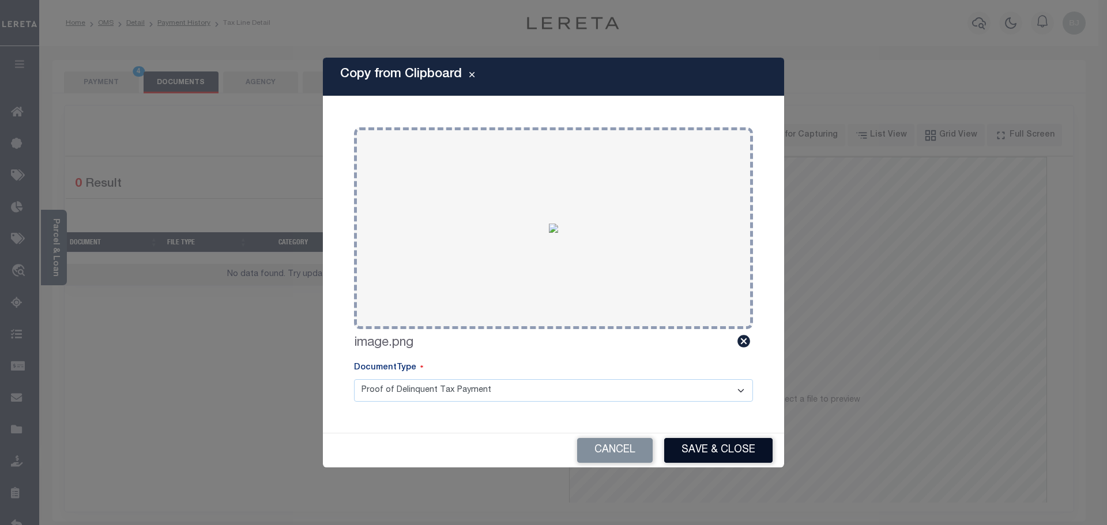
click at [686, 457] on button "Save & Close" at bounding box center [718, 450] width 108 height 25
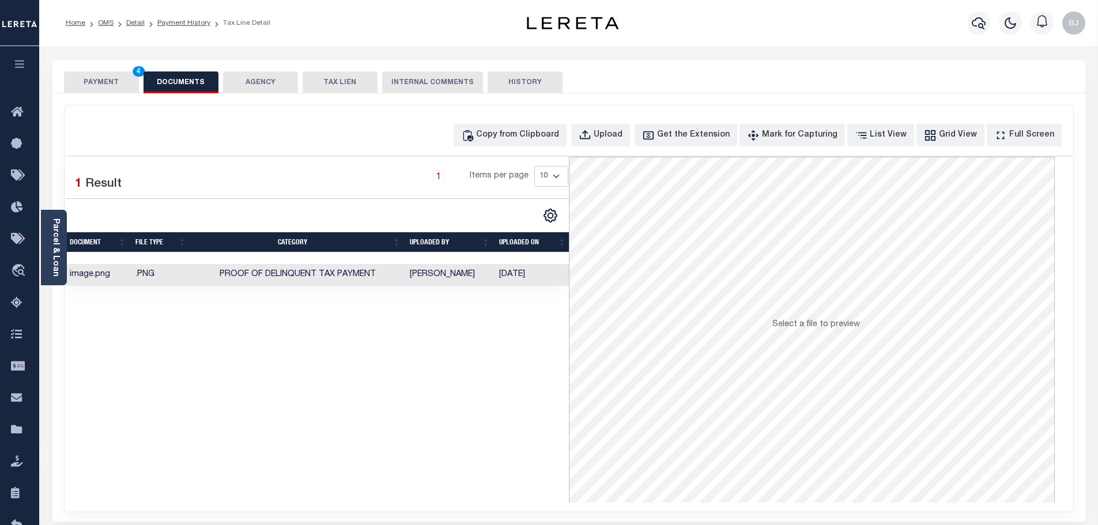
click at [74, 79] on button "PAYMENT 4" at bounding box center [101, 82] width 75 height 22
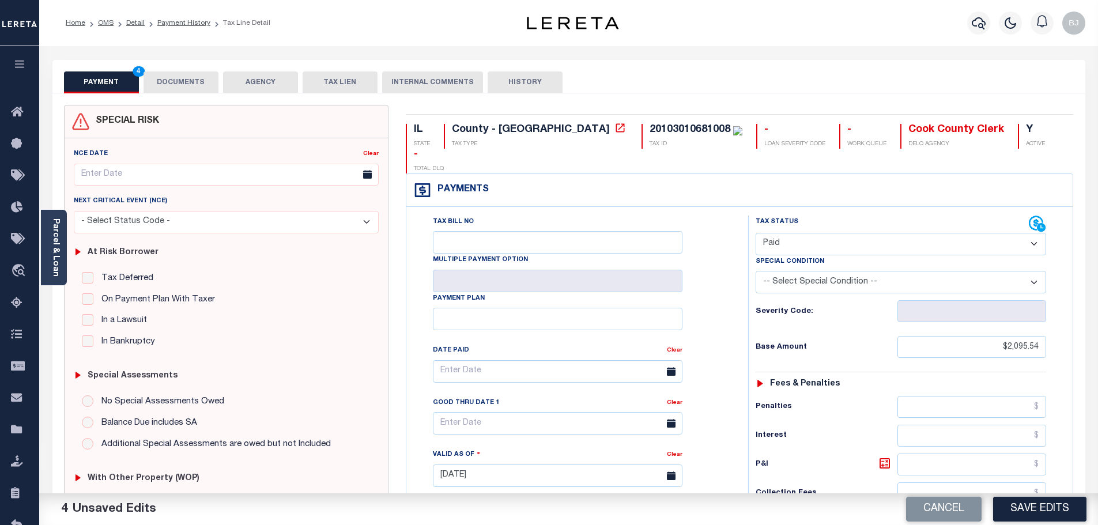
click at [1029, 495] on div "Cancel Save Edits" at bounding box center [834, 510] width 530 height 32
click at [1042, 511] on button "Save Edits" at bounding box center [1039, 509] width 93 height 25
checkbox input "false"
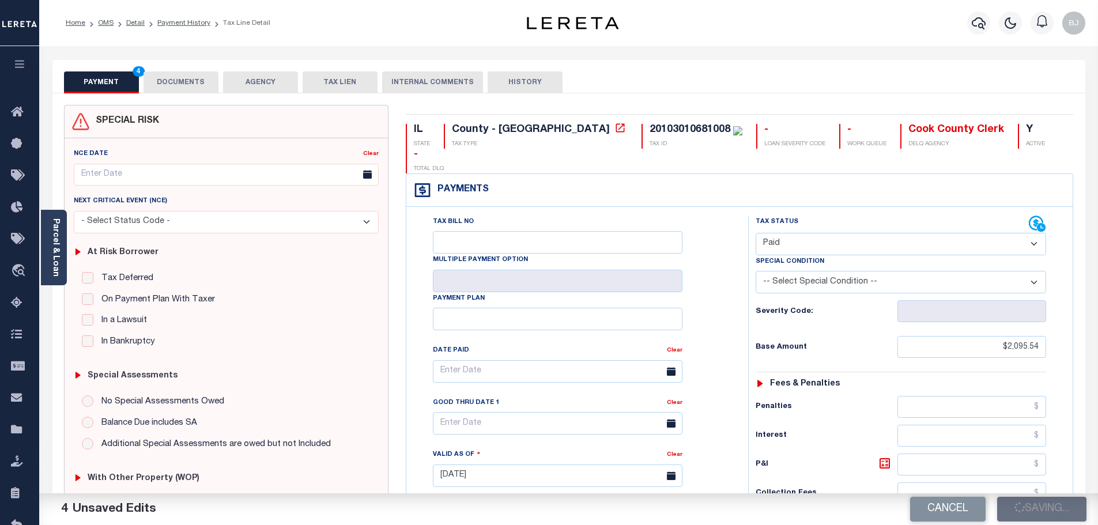
checkbox input "false"
type input "$2,095.54"
type input "$0"
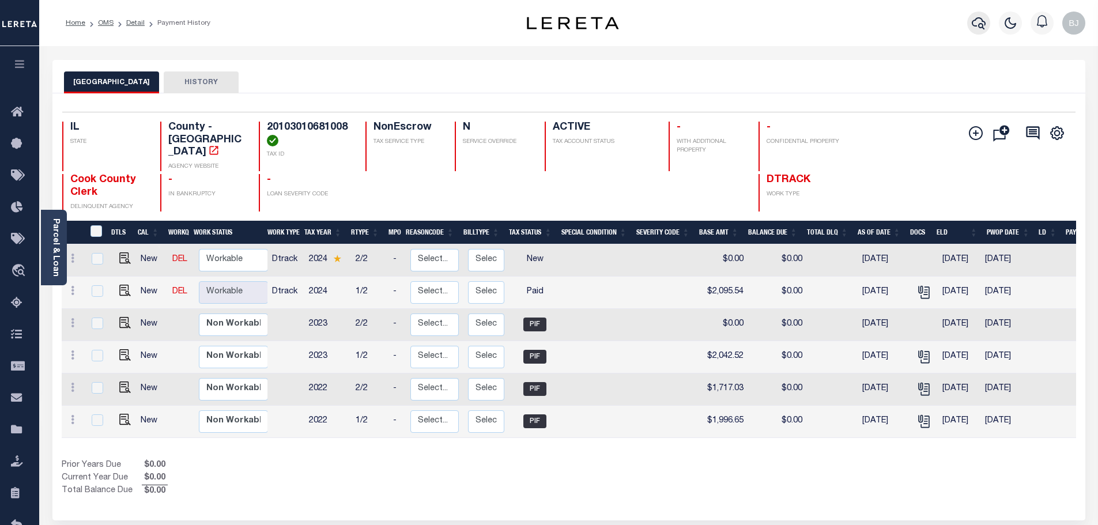
click at [979, 24] on icon "button" at bounding box center [979, 23] width 14 height 14
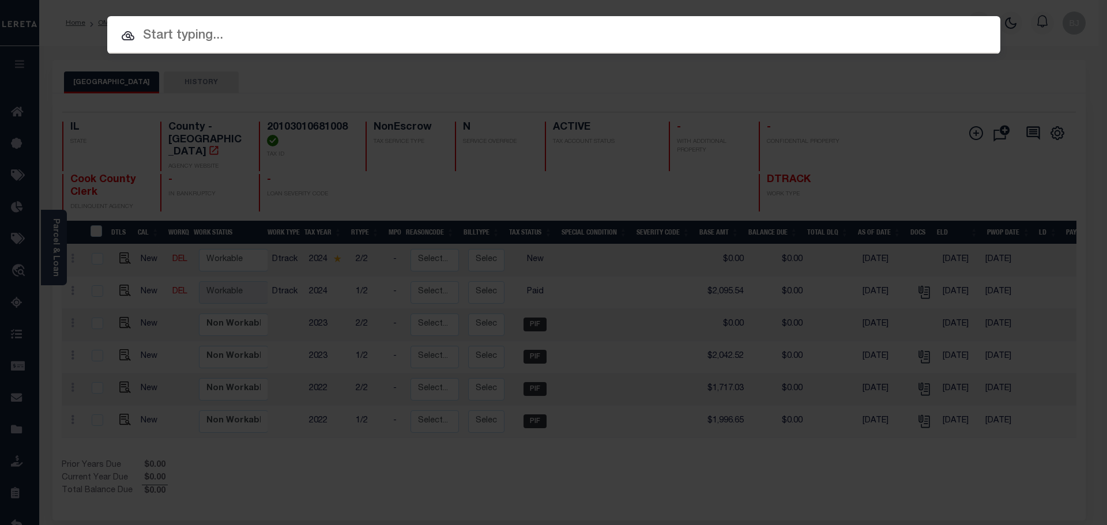
click at [347, 35] on input "text" at bounding box center [553, 36] width 893 height 20
paste input "9519"
type input "9519"
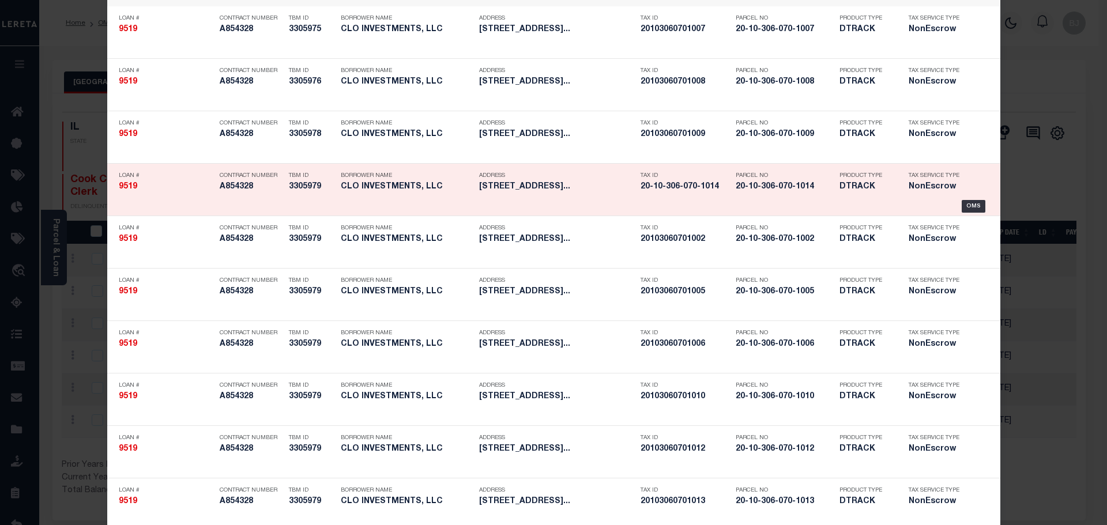
scroll to position [58, 0]
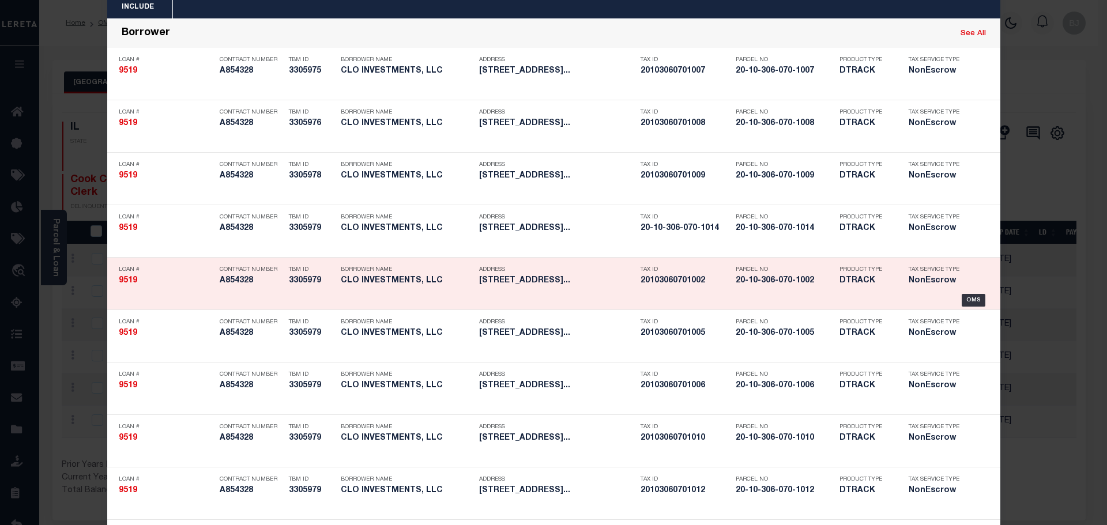
click at [831, 266] on div "Product Type DTRACK" at bounding box center [865, 277] width 69 height 33
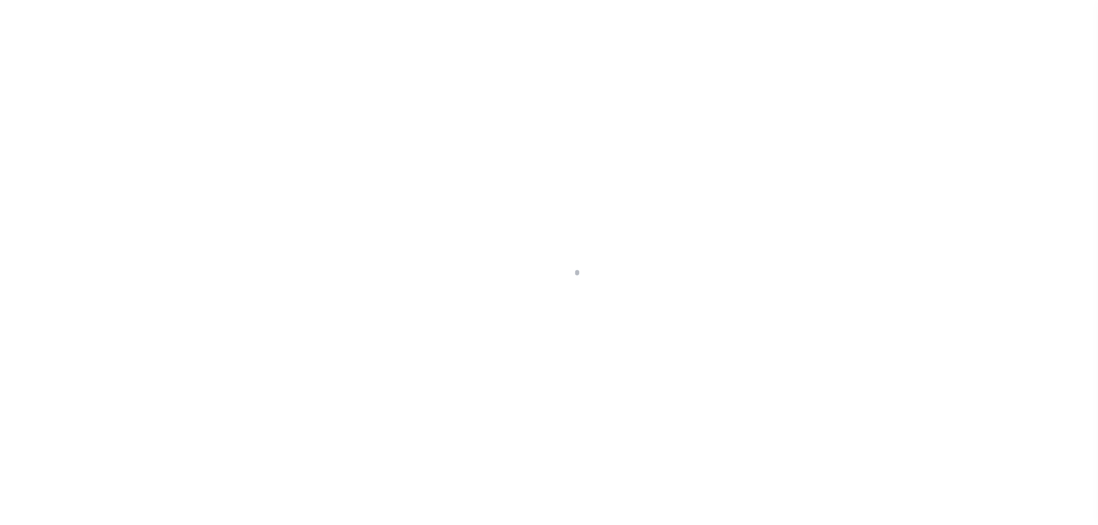
select select "NonEscrow"
type input "[STREET_ADDRESS]"
select select
type input "[GEOGRAPHIC_DATA], IL 60615"
type input "a0k8Y00000dDsSt"
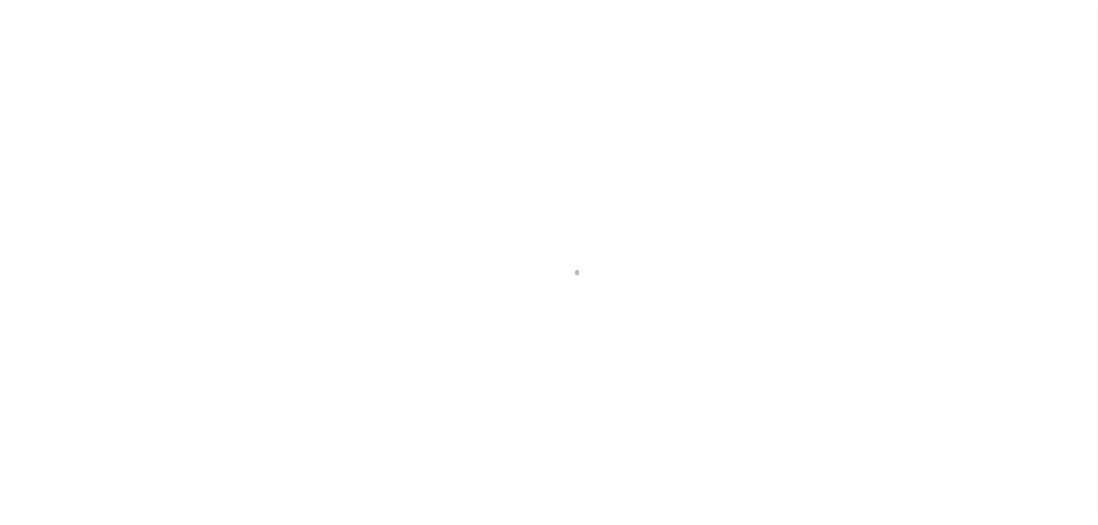
type input "IL"
select select
type textarea "LEGAL REQUIRED"
select select "25066"
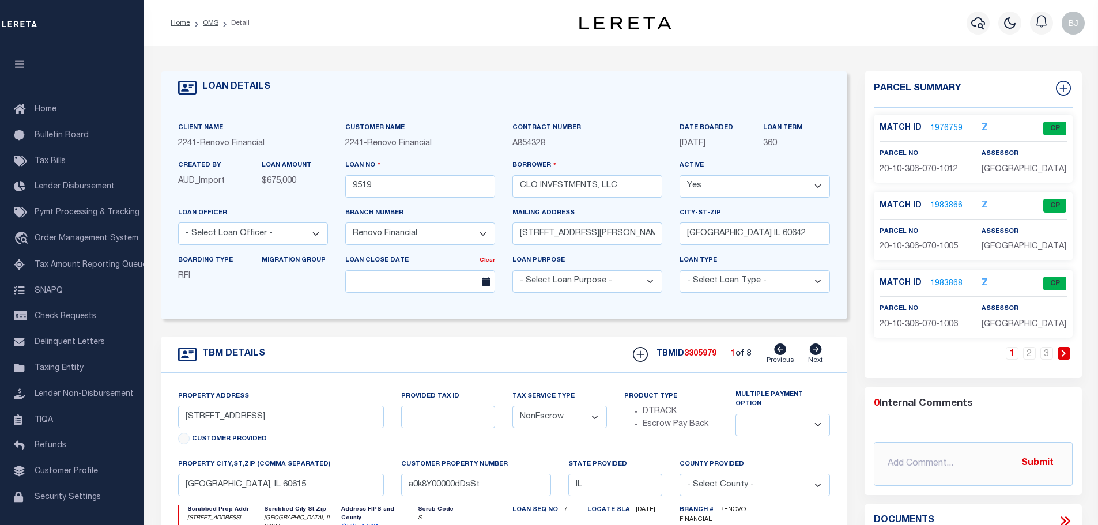
click at [1060, 354] on link at bounding box center [1064, 353] width 13 height 13
click at [1061, 354] on link at bounding box center [1064, 353] width 13 height 13
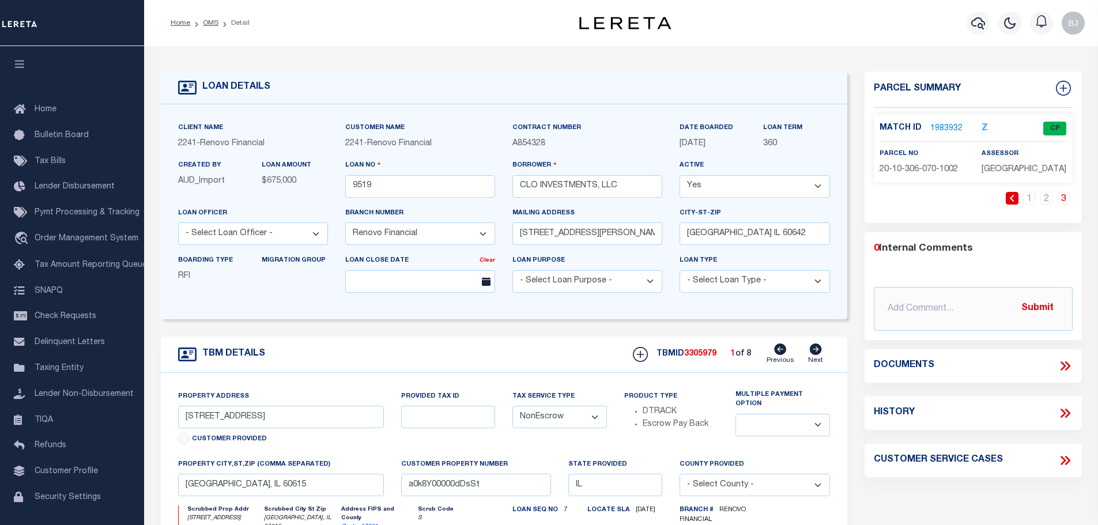
click at [949, 130] on link "1983932" at bounding box center [947, 129] width 32 height 12
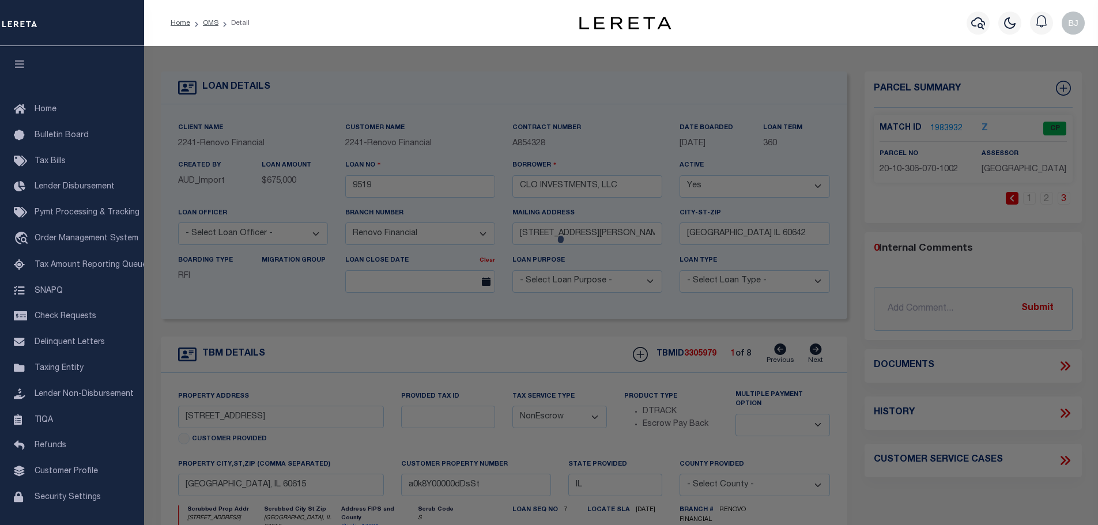
checkbox input "false"
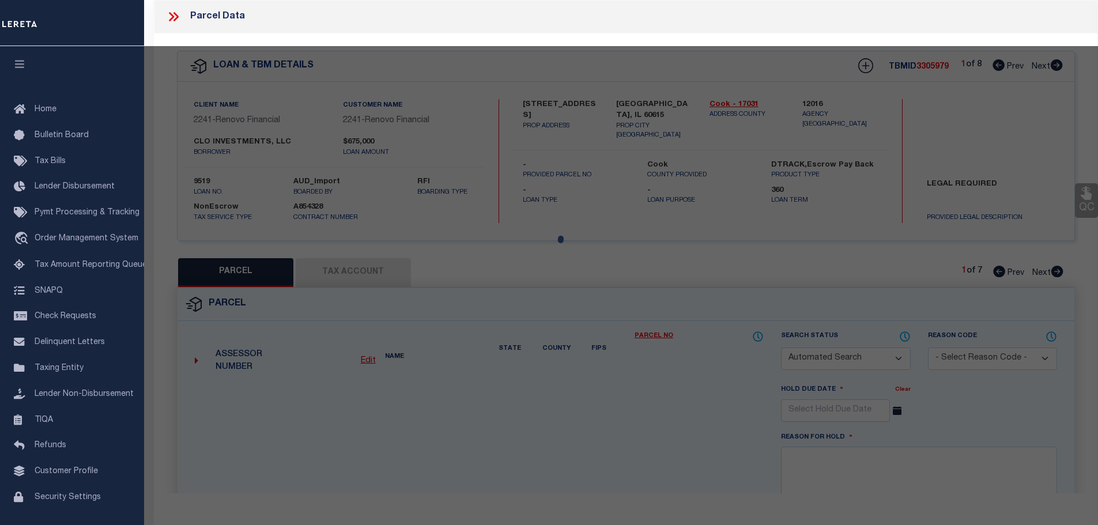
select select "CP"
type input "PATEL RONAK M"
select select
type input "5203 S CALUMET AVE ~1B"
checkbox input "false"
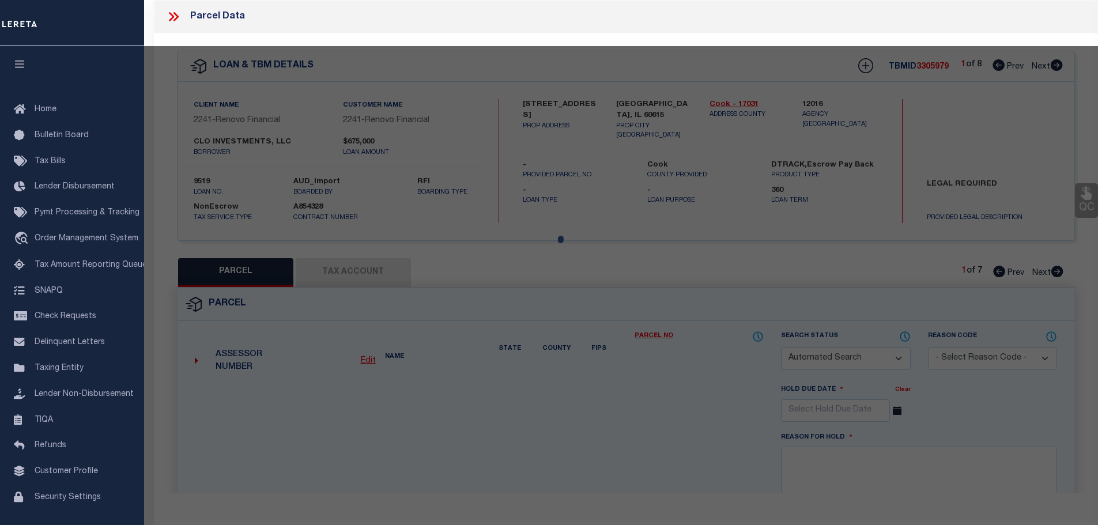
type textarea "C 1B 10 38 14"
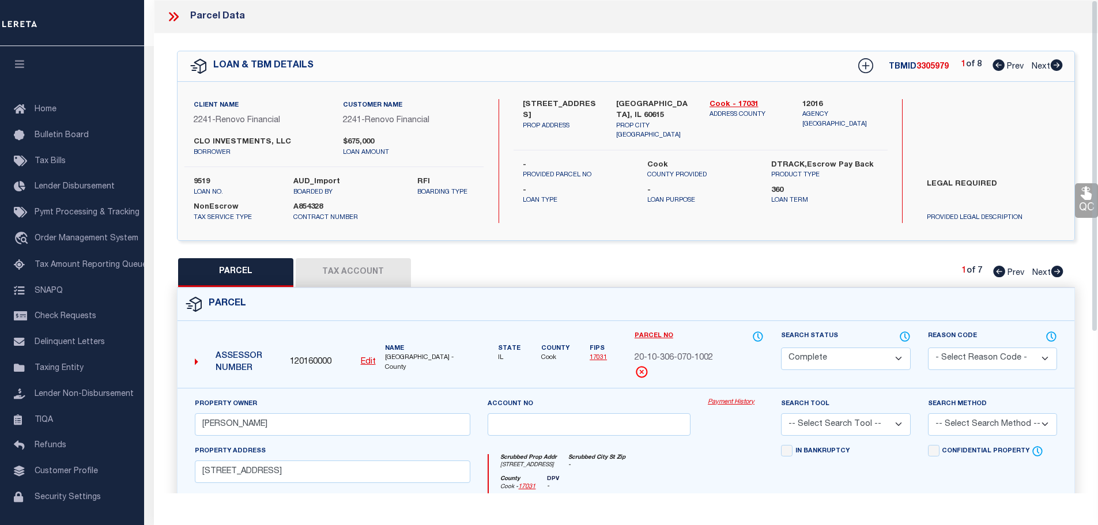
click at [741, 404] on link "Payment History" at bounding box center [736, 403] width 56 height 10
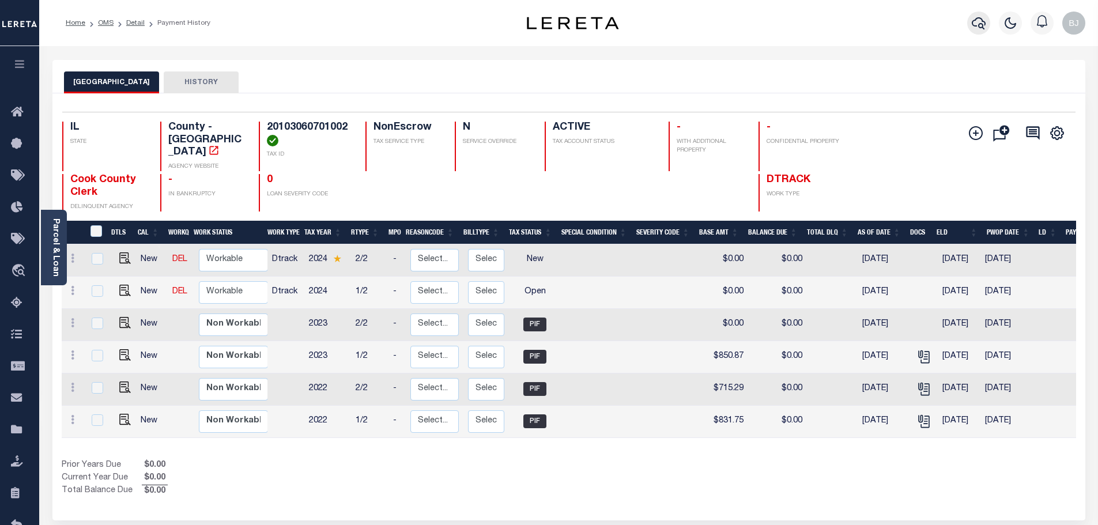
click at [974, 27] on icon "button" at bounding box center [979, 23] width 14 height 14
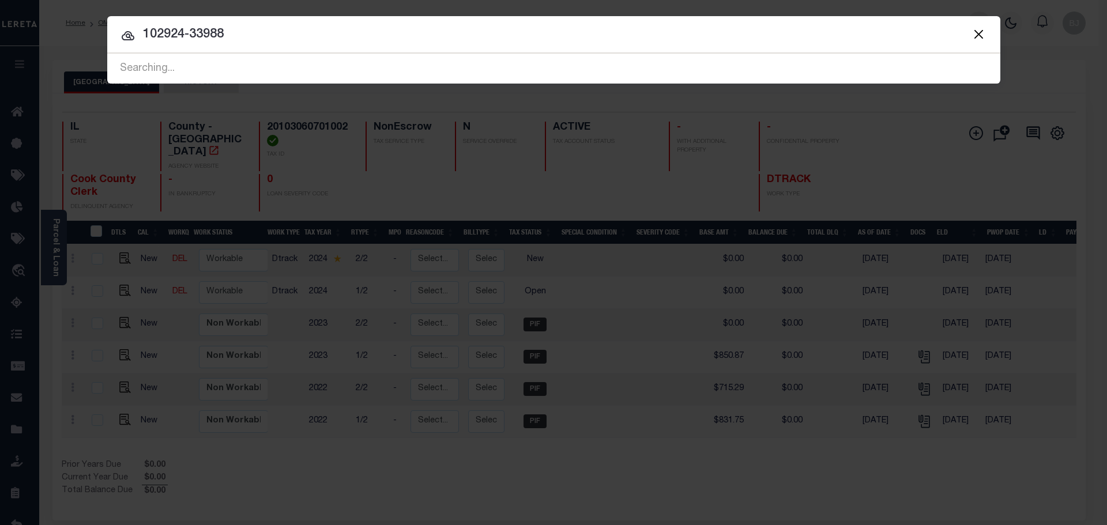
type input "102924-33988"
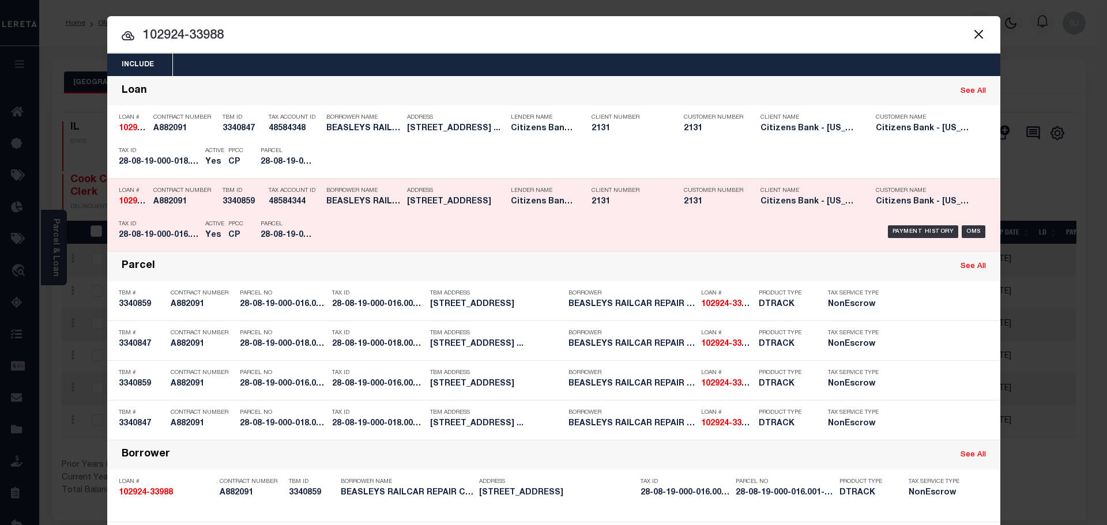
click at [161, 233] on h5 "28-08-19-000-016.001-005" at bounding box center [159, 236] width 81 height 10
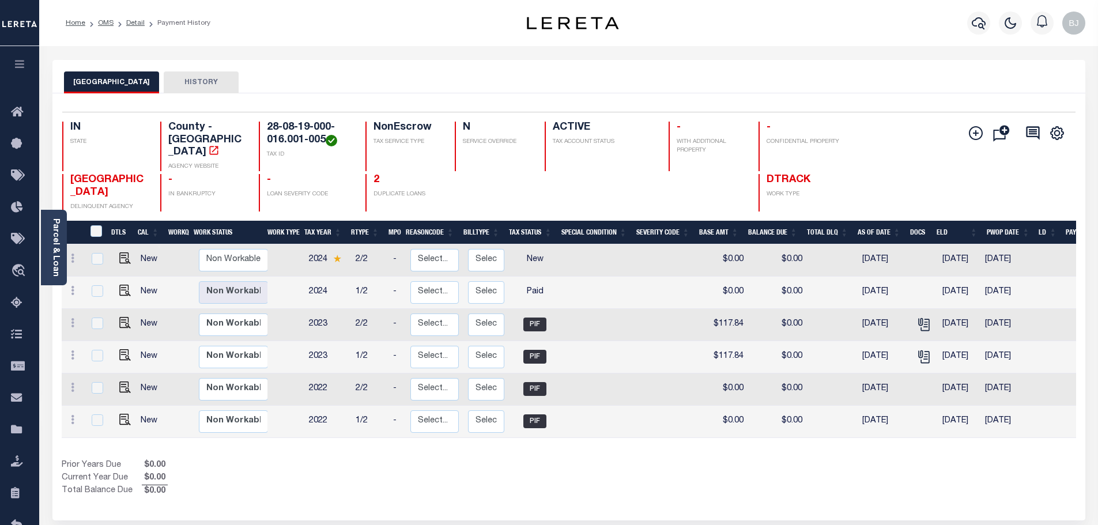
click at [290, 140] on h4 "28-08-19-000-016.001-005" at bounding box center [309, 134] width 85 height 25
copy div "28-08-19-000-016.001-005"
click at [122, 253] on img "" at bounding box center [125, 259] width 12 height 12
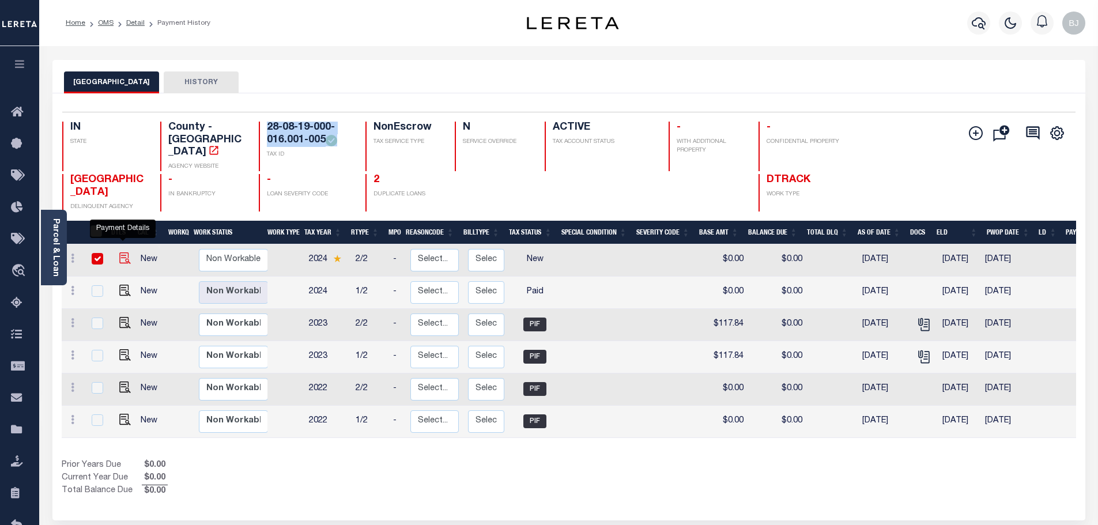
checkbox input "true"
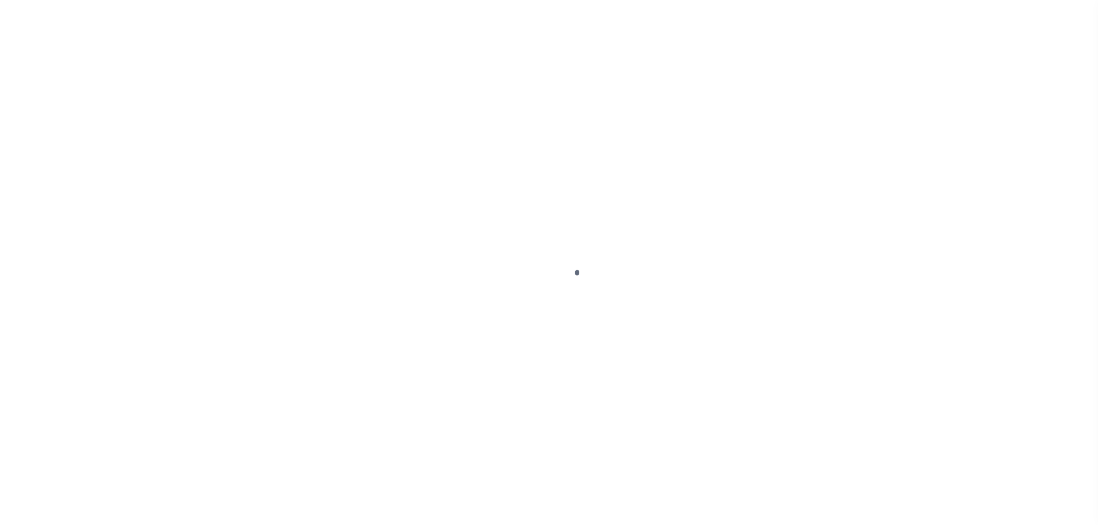
select select "NW2"
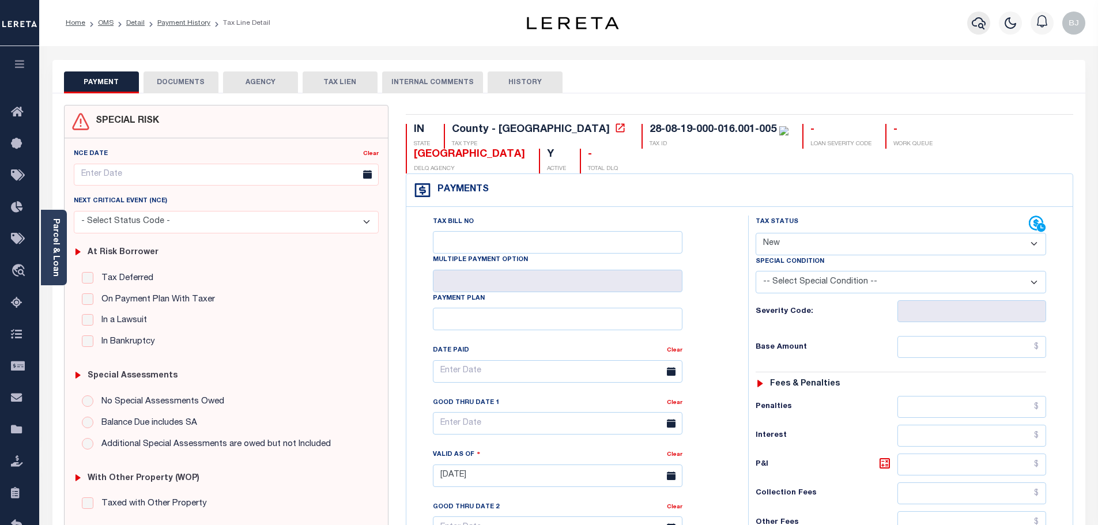
click at [977, 32] on button "button" at bounding box center [978, 23] width 23 height 23
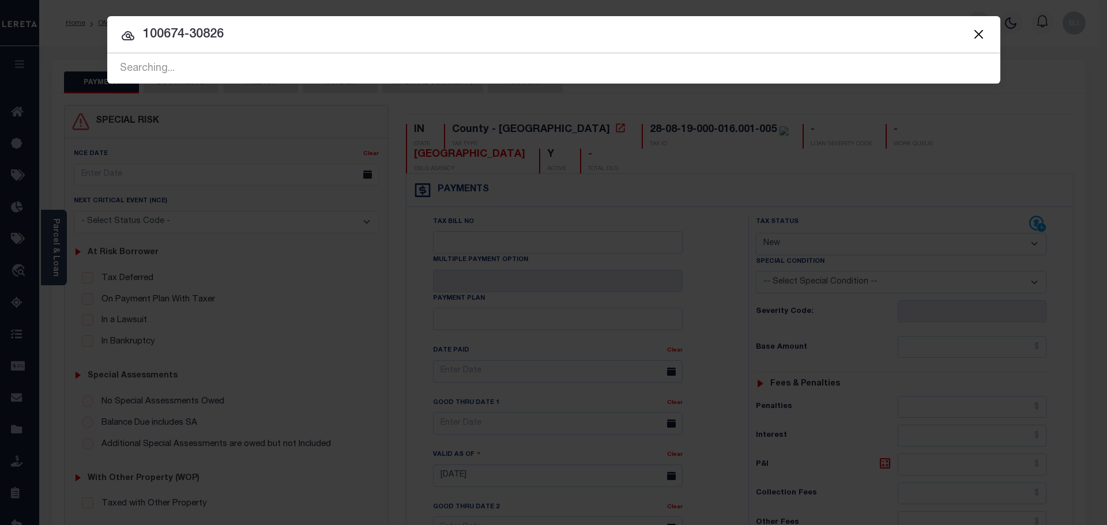
type input "100674-30826"
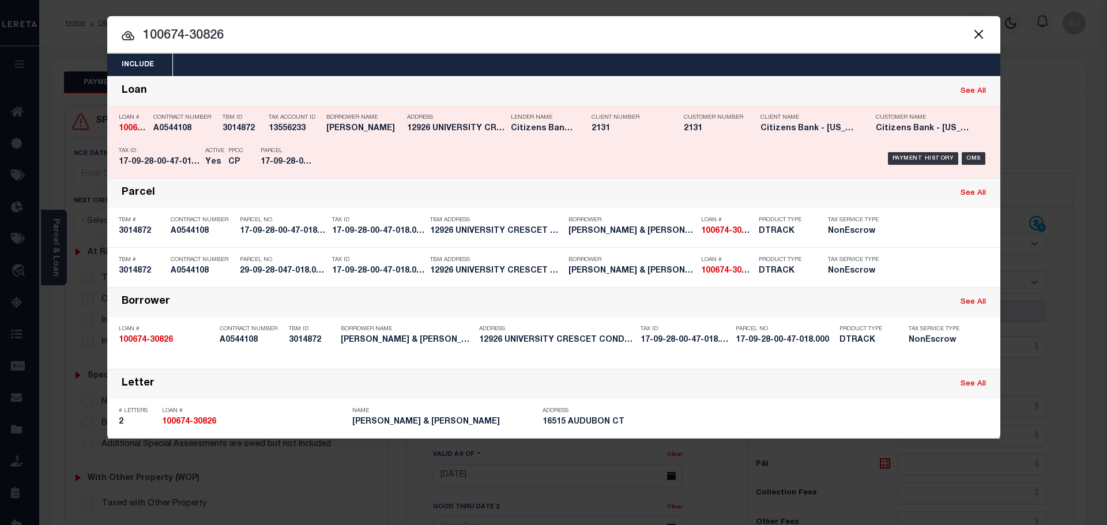
click at [532, 150] on div "Payment History OMS" at bounding box center [659, 158] width 659 height 33
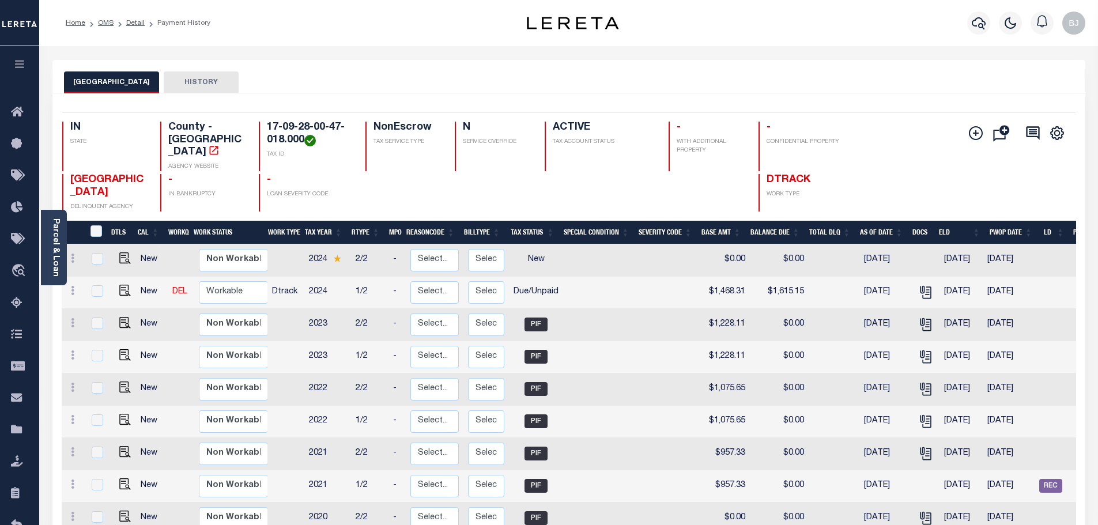
click at [281, 131] on h4 "17-09-28-00-47-018.000" at bounding box center [309, 134] width 85 height 25
drag, startPoint x: 281, startPoint y: 131, endPoint x: 289, endPoint y: 129, distance: 8.0
copy div "17-09-28-00-47-018.000"
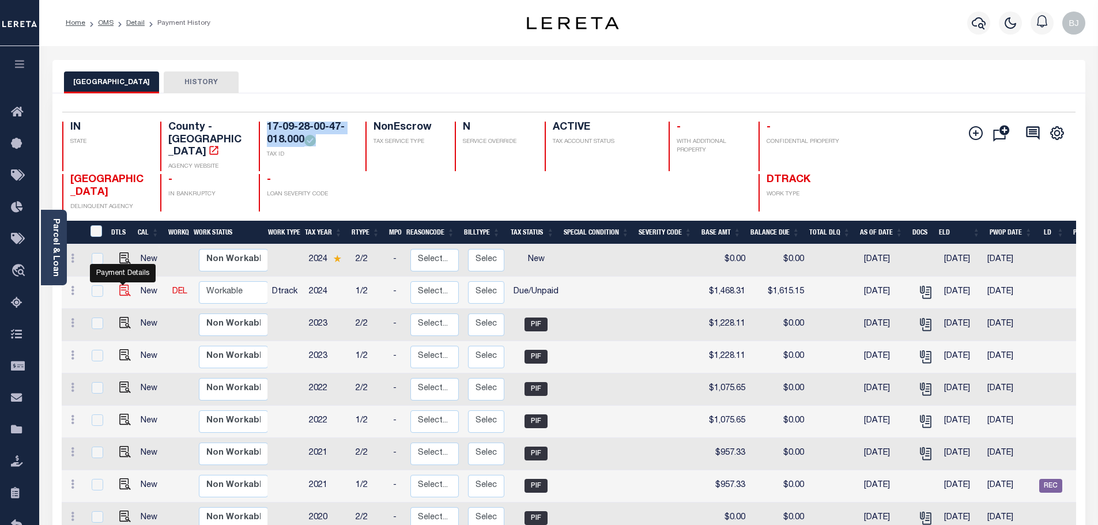
click at [121, 285] on img "" at bounding box center [125, 291] width 12 height 12
checkbox input "true"
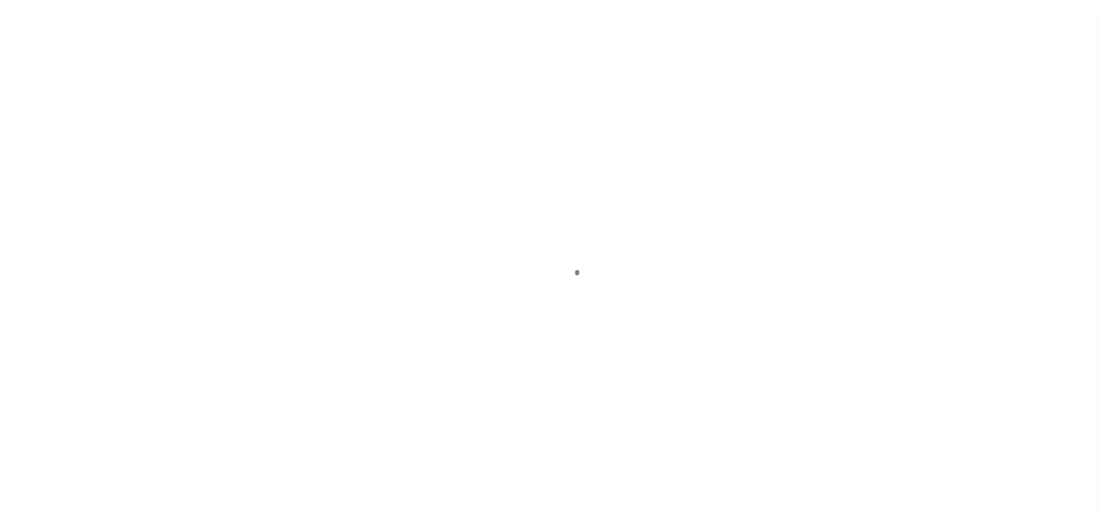
select select "DUE"
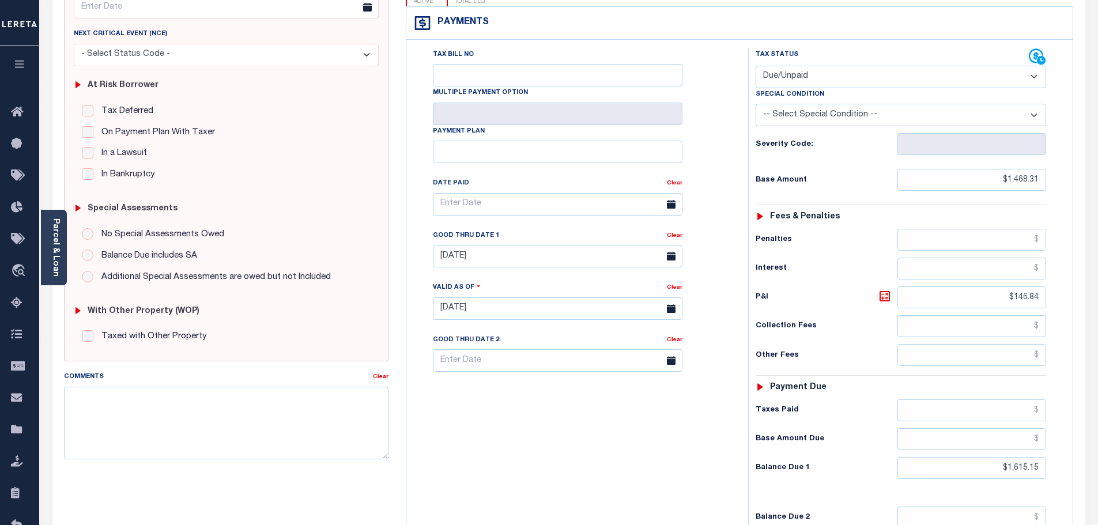
scroll to position [288, 0]
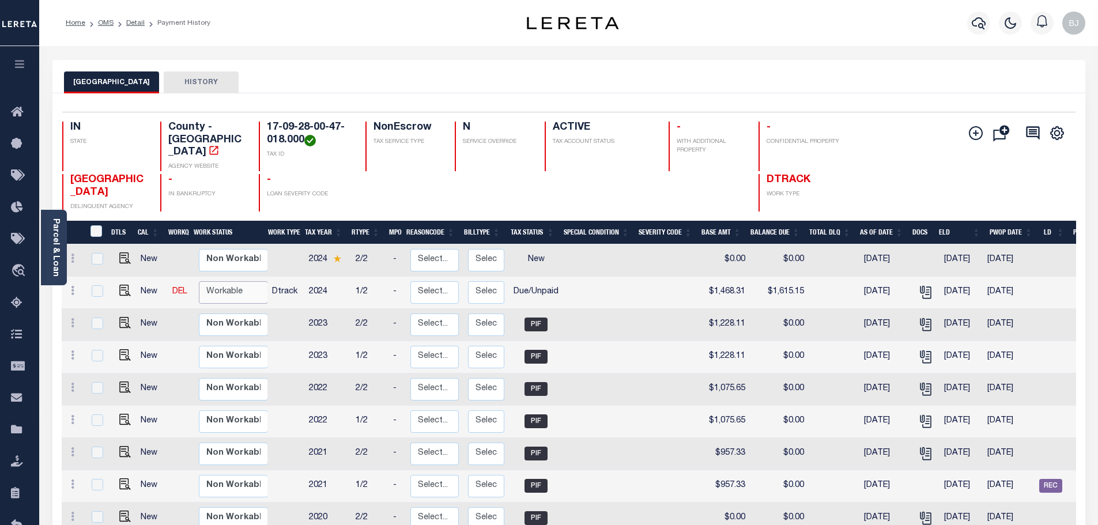
click at [212, 281] on select "Non Workable Workable" at bounding box center [233, 292] width 69 height 22
checkbox input "true"
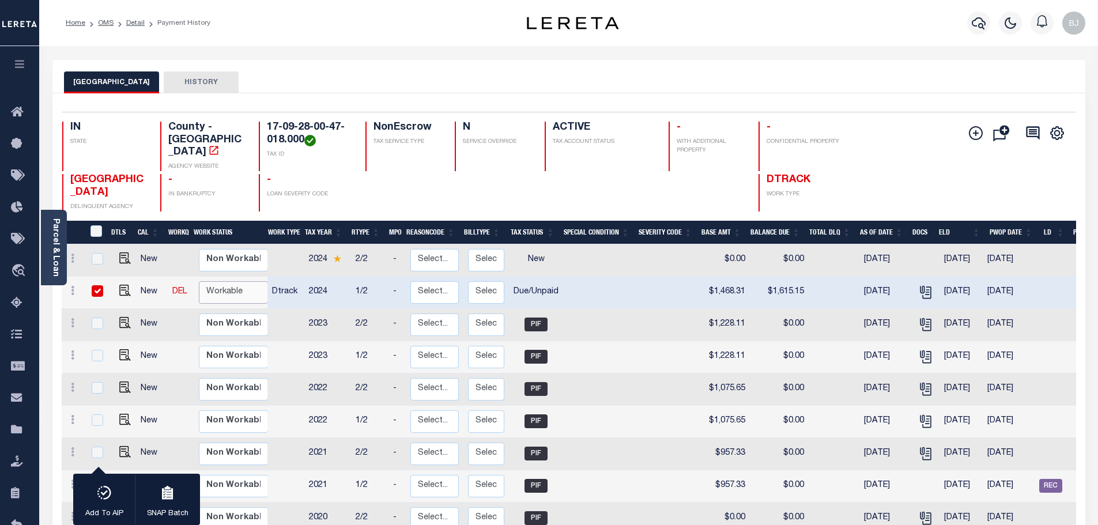
select select "true"
click at [199, 281] on select "Non Workable Workable" at bounding box center [233, 292] width 69 height 22
checkbox input "false"
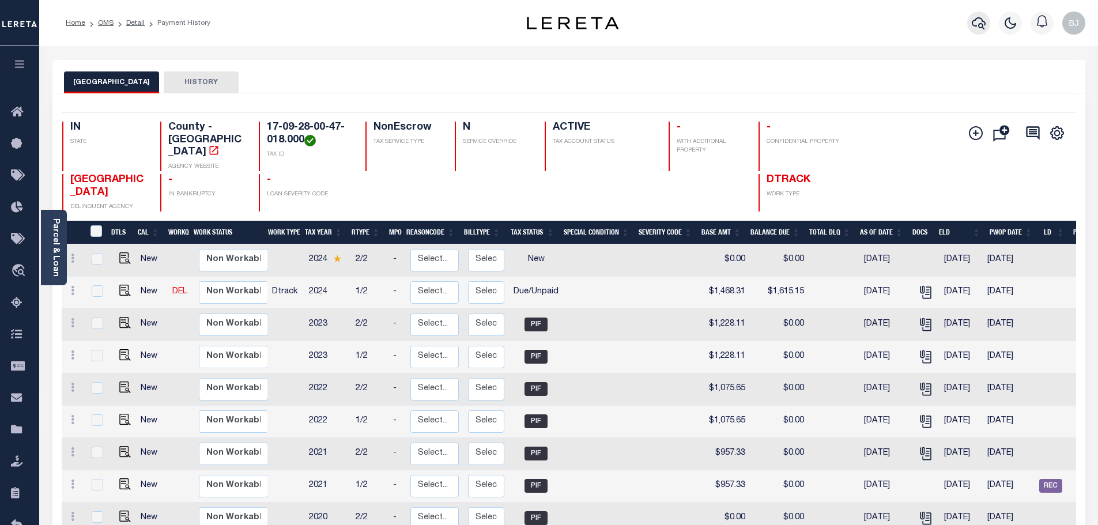
click at [971, 31] on button "button" at bounding box center [978, 23] width 23 height 23
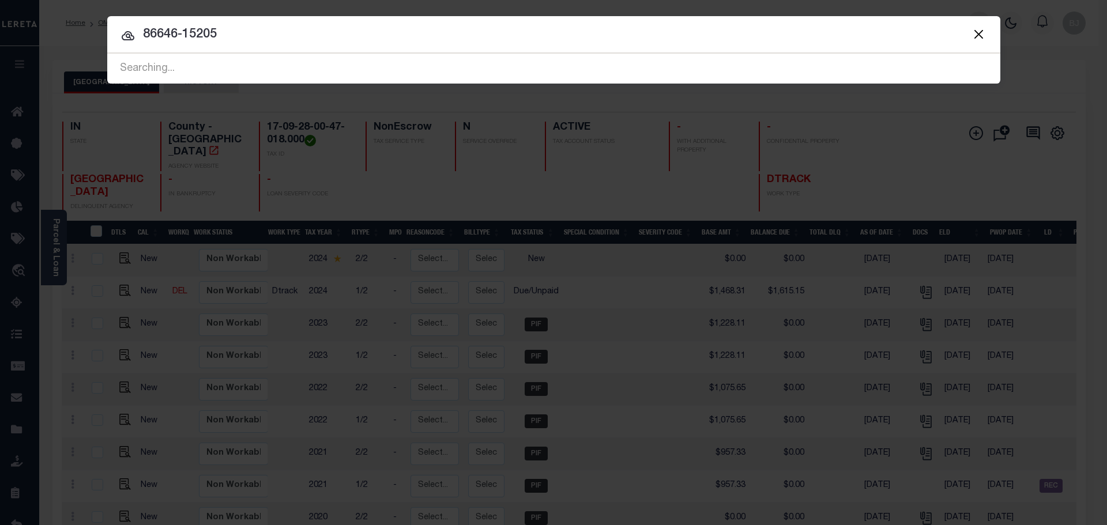
type input "86646-15205"
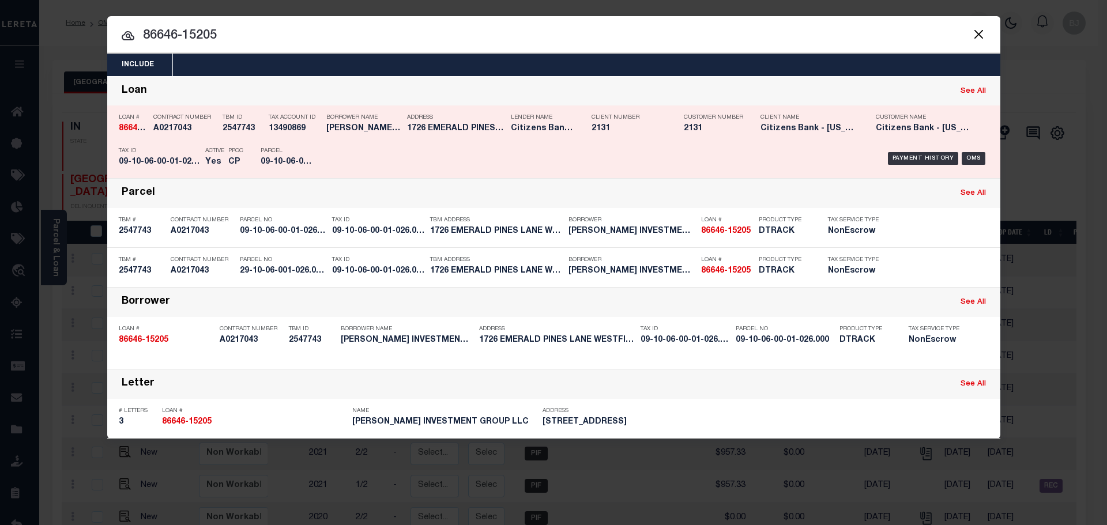
click at [469, 137] on div "Address 1726 EMERALD PINES LANE WESTFIE..." at bounding box center [456, 124] width 98 height 33
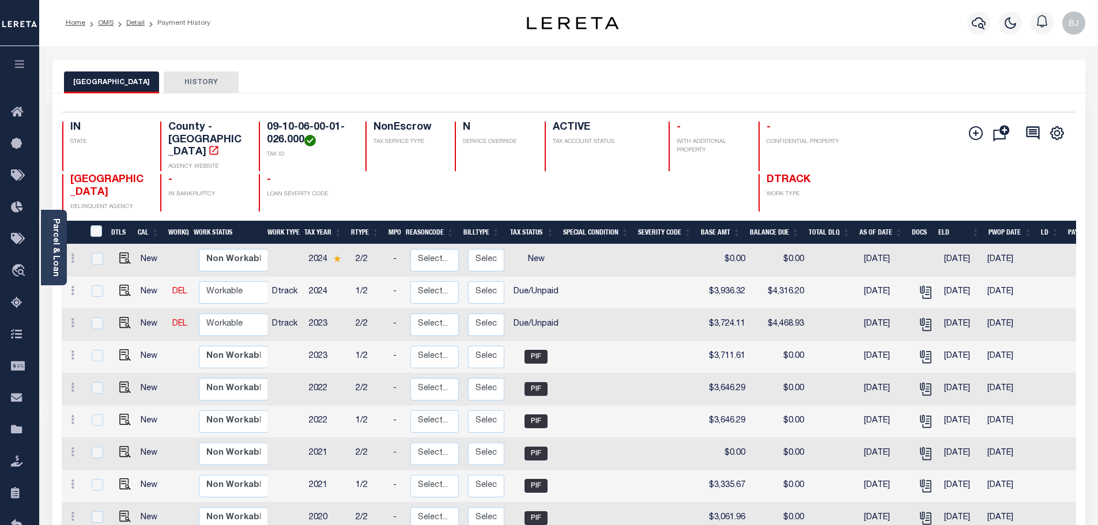
click at [303, 122] on h4 "09-10-06-00-01-026.000" at bounding box center [309, 134] width 85 height 25
copy div "09-10-06-00-01-026.000"
click at [123, 317] on img "" at bounding box center [125, 323] width 12 height 12
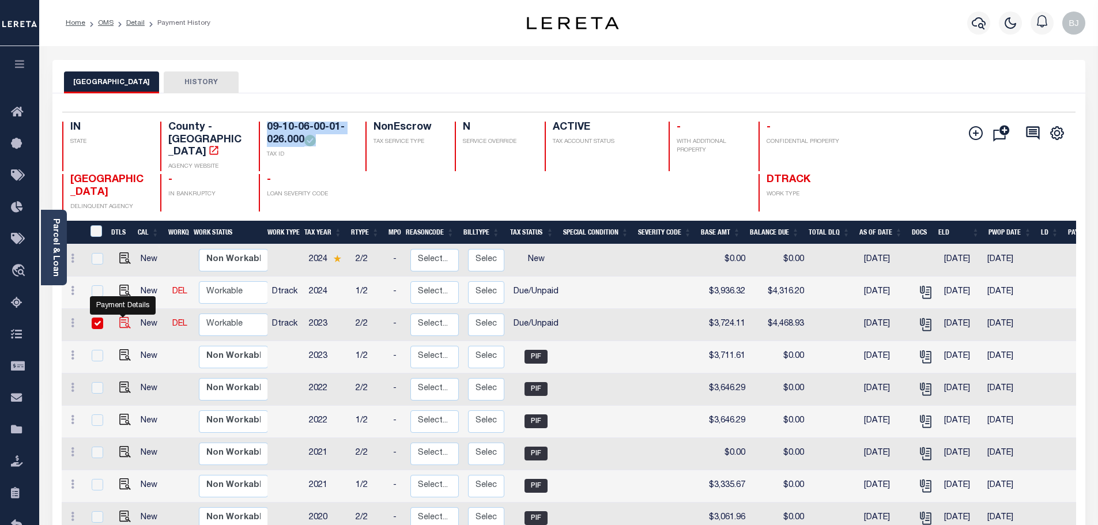
checkbox input "true"
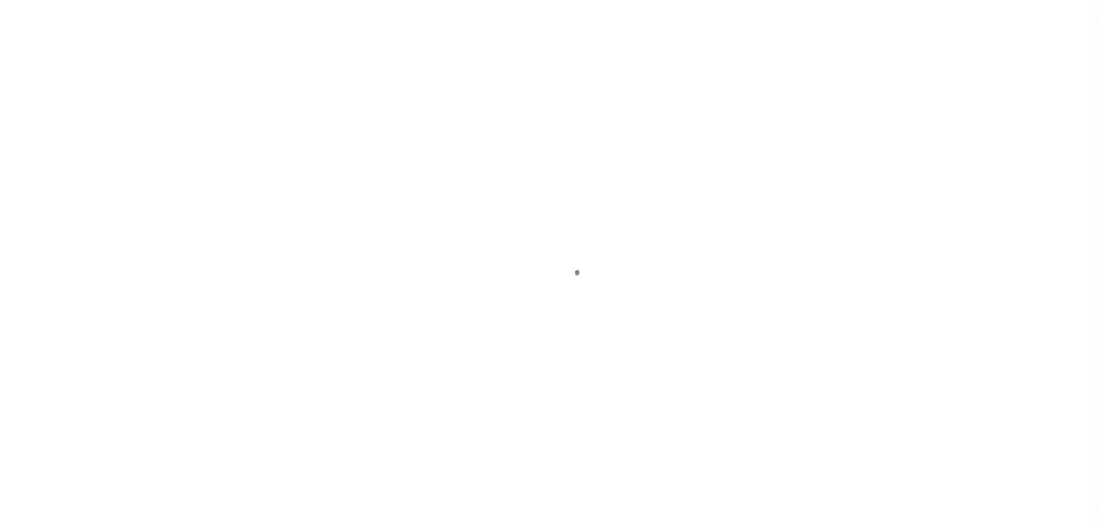
select select "DUE"
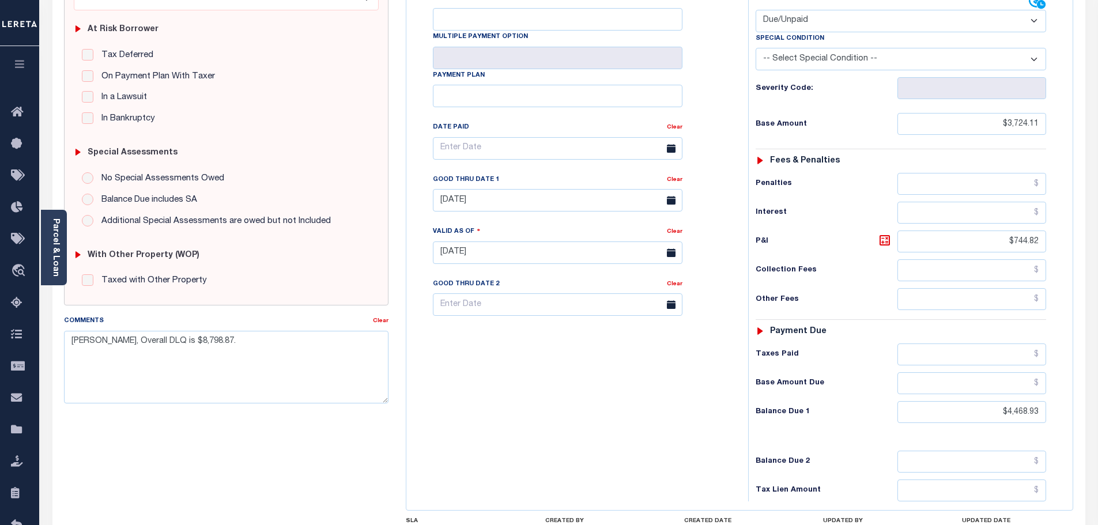
scroll to position [231, 0]
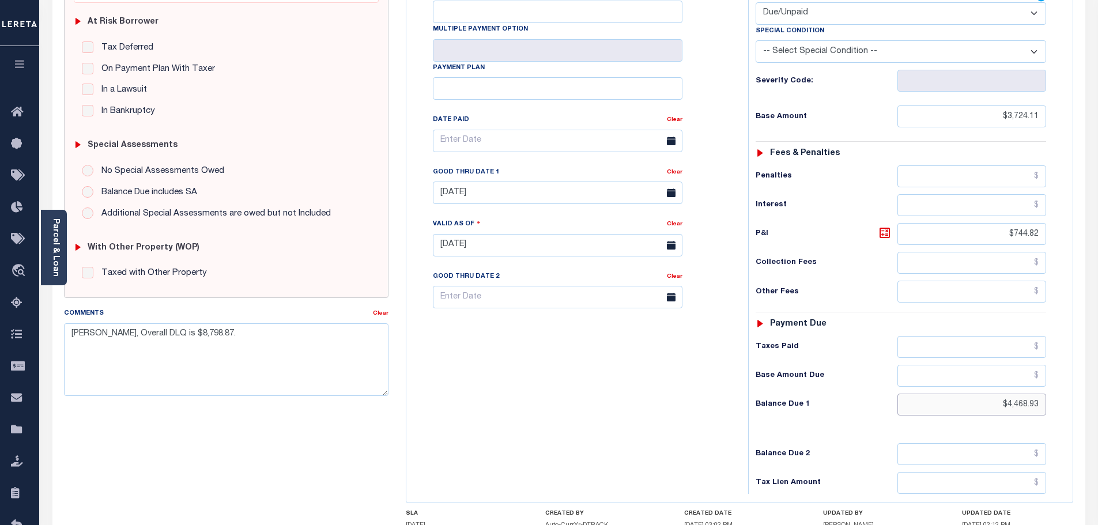
drag, startPoint x: 993, startPoint y: 387, endPoint x: 1148, endPoint y: 387, distance: 155.1
click at [1098, 387] on html "Home OMS Detail Payment History Tax Line Detail" at bounding box center [549, 205] width 1098 height 872
paste input "3936.32"
type input "$3,936.32"
type input "[DATE]"
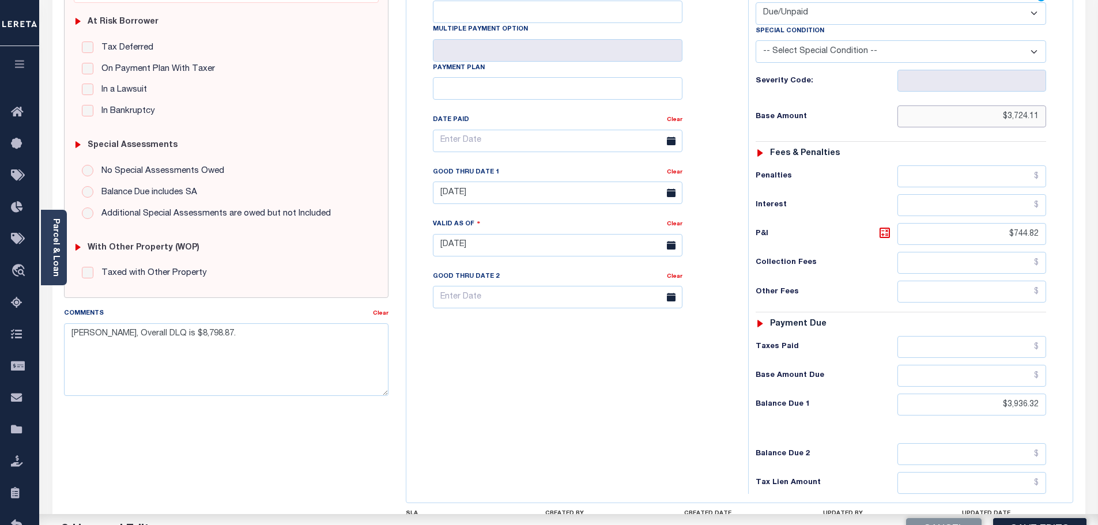
drag, startPoint x: 989, startPoint y: 89, endPoint x: 1111, endPoint y: 99, distance: 122.0
click at [1098, 99] on html "Home OMS Detail Payment History Tax Line Detail" at bounding box center [549, 205] width 1098 height 872
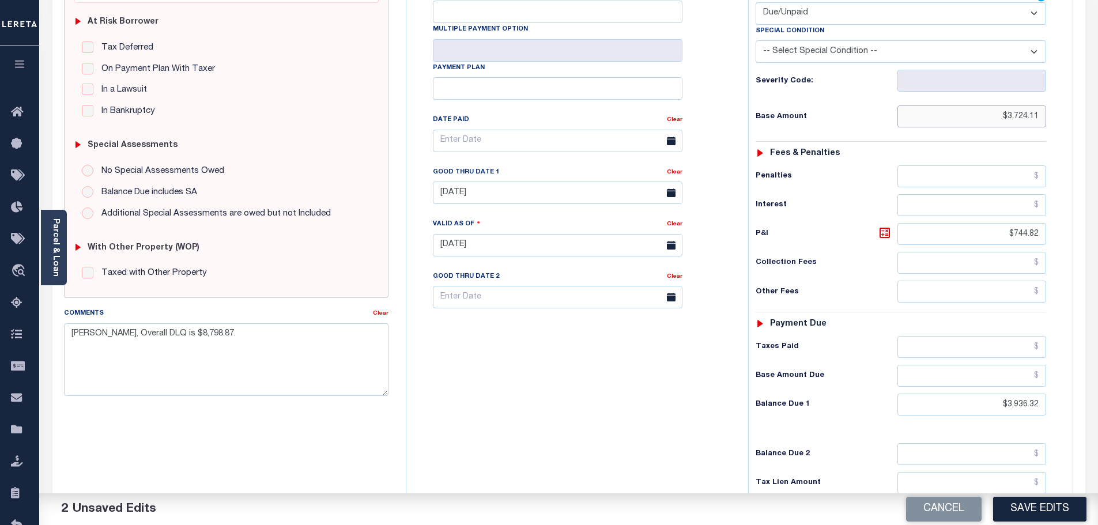
drag, startPoint x: 977, startPoint y: 103, endPoint x: 1096, endPoint y: 126, distance: 120.9
click at [1098, 108] on html "Home OMS Detail Payment History Tax Line Detail" at bounding box center [549, 205] width 1098 height 872
drag, startPoint x: 1062, startPoint y: 216, endPoint x: 1087, endPoint y: 215, distance: 25.4
click at [1090, 216] on div "PAYMENT 2 DOCUMENTS AGENCY DELINQUENT PAYEE" at bounding box center [569, 235] width 1050 height 812
drag, startPoint x: 978, startPoint y: 374, endPoint x: 1124, endPoint y: 371, distance: 145.3
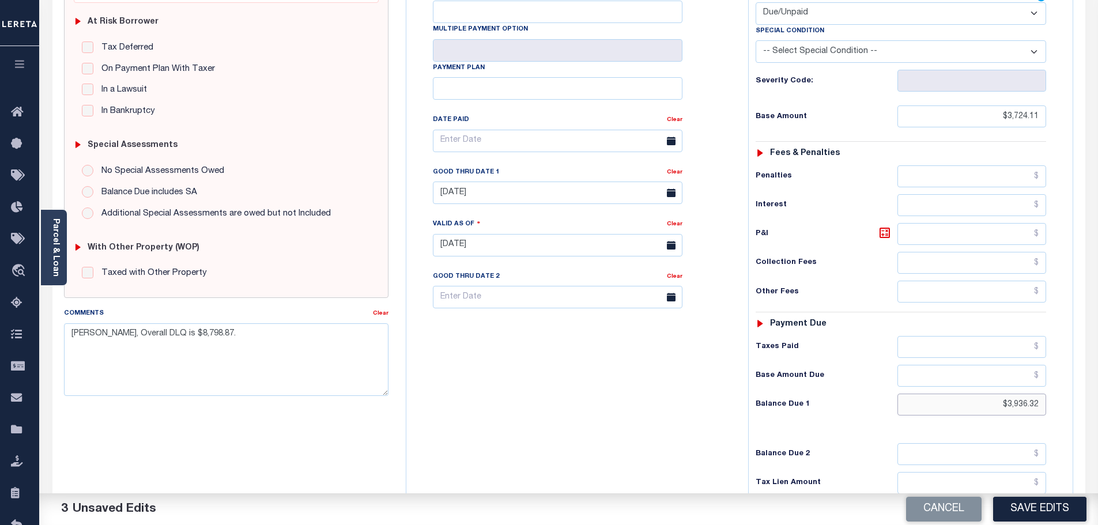
click at [1098, 371] on html "Home OMS Detail Payment History Tax Line Detail" at bounding box center [549, 205] width 1098 height 872
click at [279, 381] on textarea "[PERSON_NAME], Overall DLQ is $8,798.87." at bounding box center [226, 359] width 325 height 73
drag, startPoint x: 285, startPoint y: 379, endPoint x: 0, endPoint y: 344, distance: 286.9
click at [0, 344] on div "Home OMS Detail Payment History Tax Line Detail Profile" at bounding box center [549, 205] width 1098 height 872
type textarea "No P&I at this time -bj"
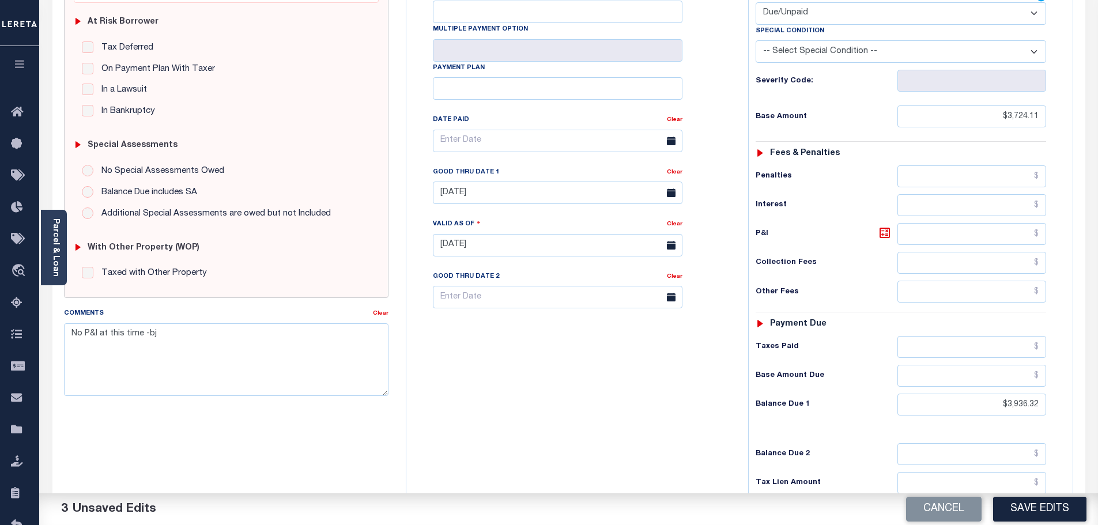
click at [528, 348] on div "Tax Bill No Multiple Payment Option Payment Plan Clear" at bounding box center [574, 239] width 330 height 509
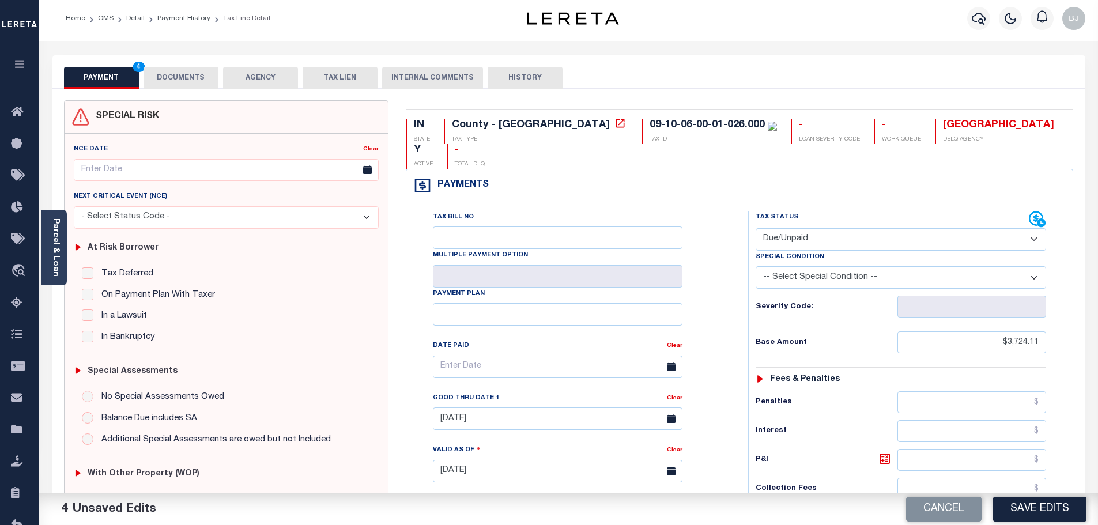
scroll to position [0, 0]
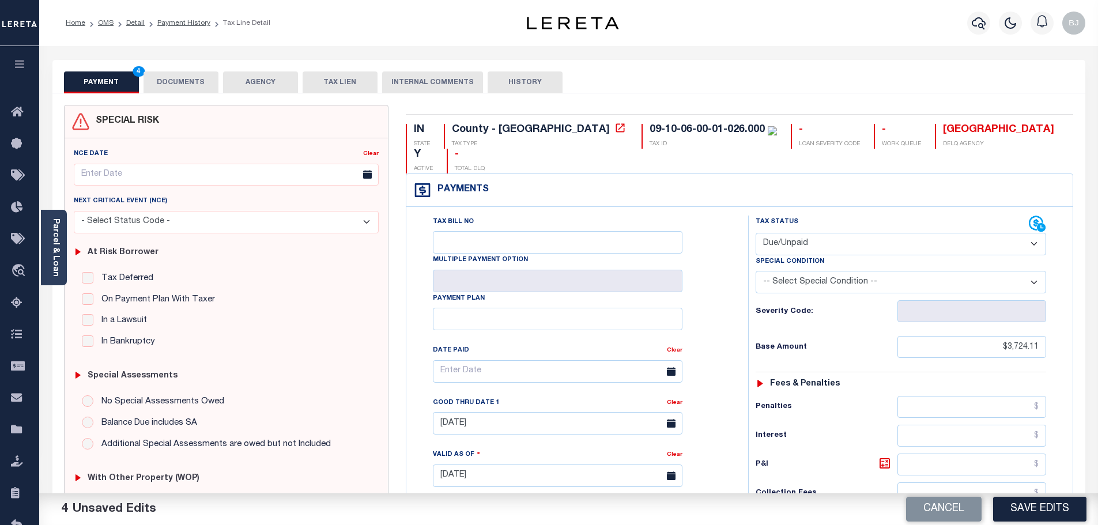
drag, startPoint x: 208, startPoint y: 79, endPoint x: 269, endPoint y: 114, distance: 70.5
click at [208, 79] on button "DOCUMENTS" at bounding box center [181, 82] width 75 height 22
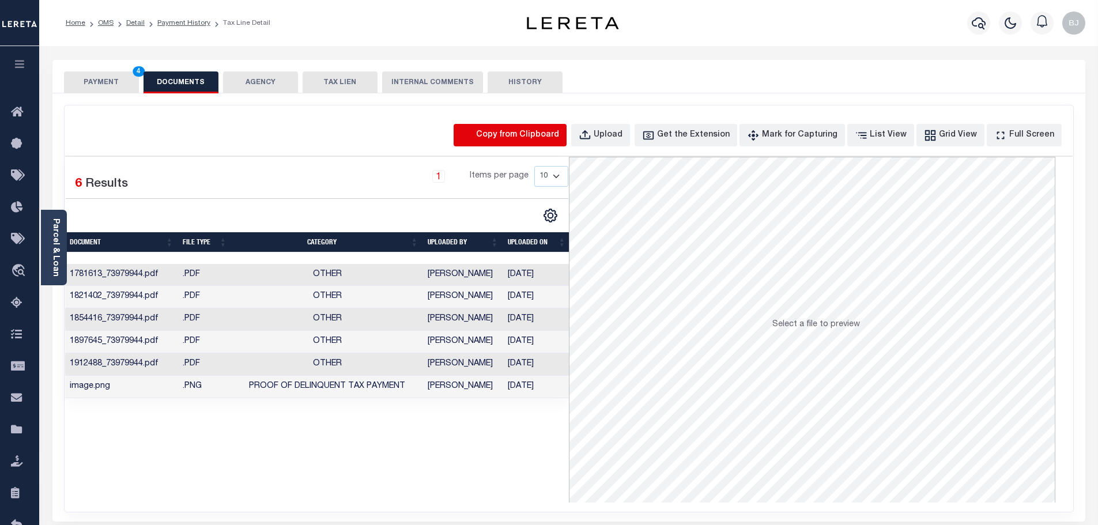
click at [474, 137] on icon "button" at bounding box center [467, 135] width 13 height 13
select select "POP"
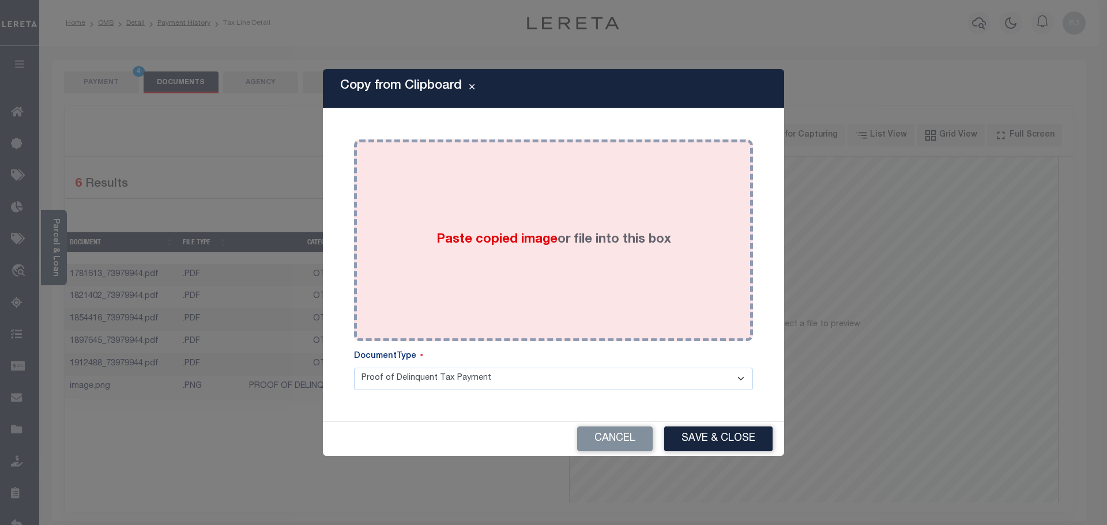
click at [551, 231] on label "Paste copied image or file into this box" at bounding box center [553, 240] width 235 height 19
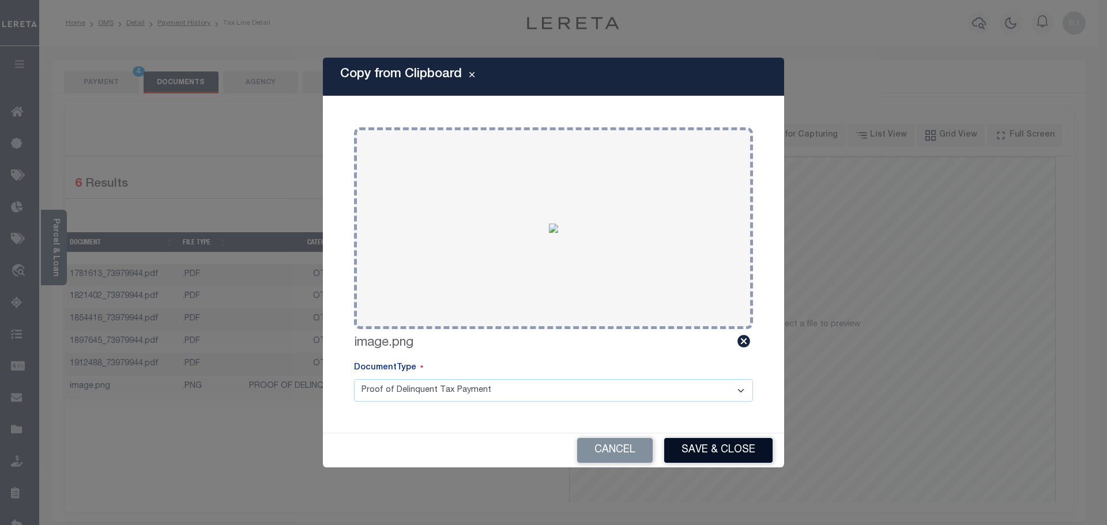
click at [722, 458] on button "Save & Close" at bounding box center [718, 450] width 108 height 25
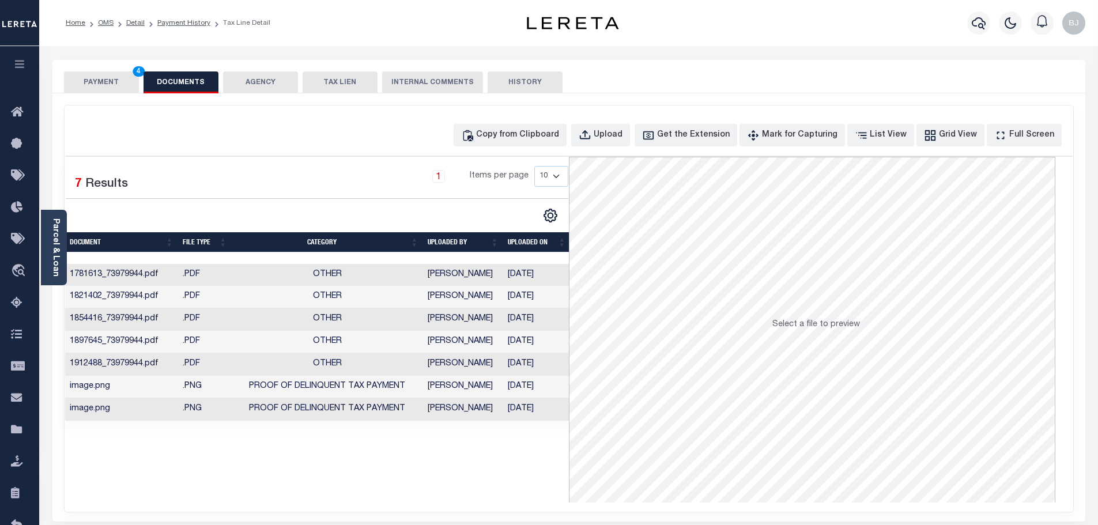
click at [108, 70] on div "PAYMENT 4 DOCUMENTS AGENCY DELINQUENT PAYEE TAX LIEN" at bounding box center [568, 76] width 1033 height 33
drag, startPoint x: 100, startPoint y: 79, endPoint x: 140, endPoint y: 79, distance: 40.4
click at [100, 79] on button "PAYMENT 4" at bounding box center [101, 82] width 75 height 22
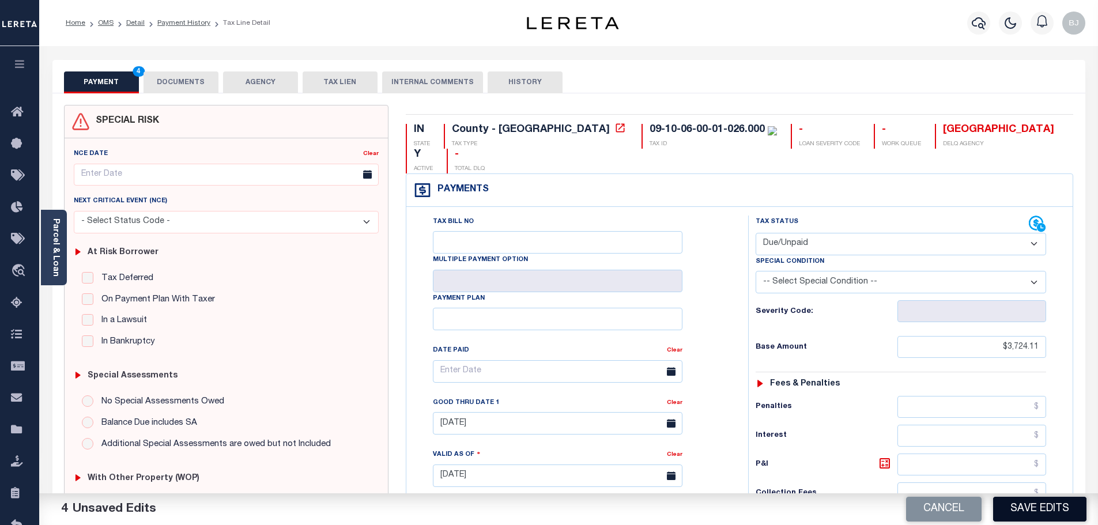
click at [1039, 506] on button "Save Edits" at bounding box center [1039, 509] width 93 height 25
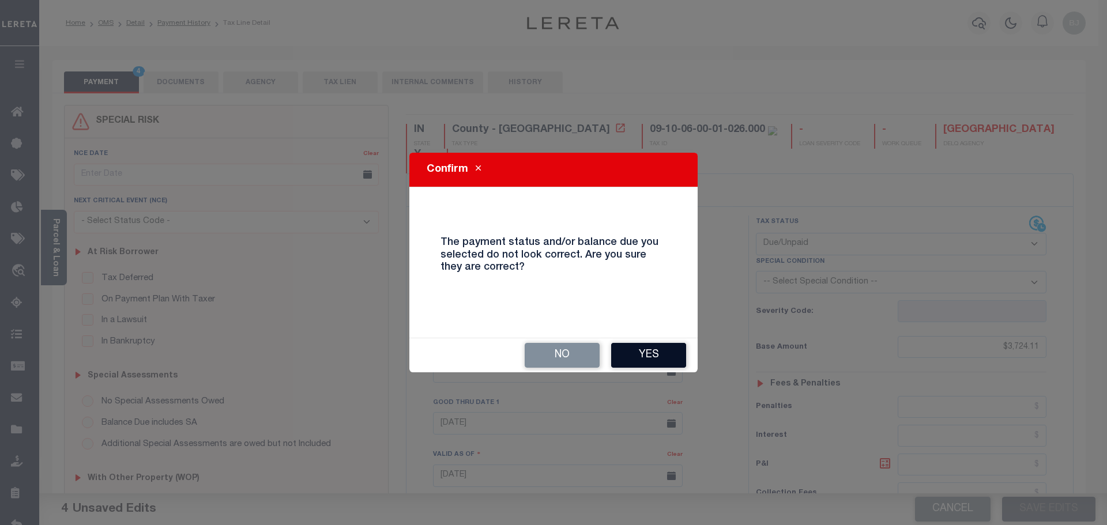
click at [665, 364] on button "Yes" at bounding box center [648, 355] width 75 height 25
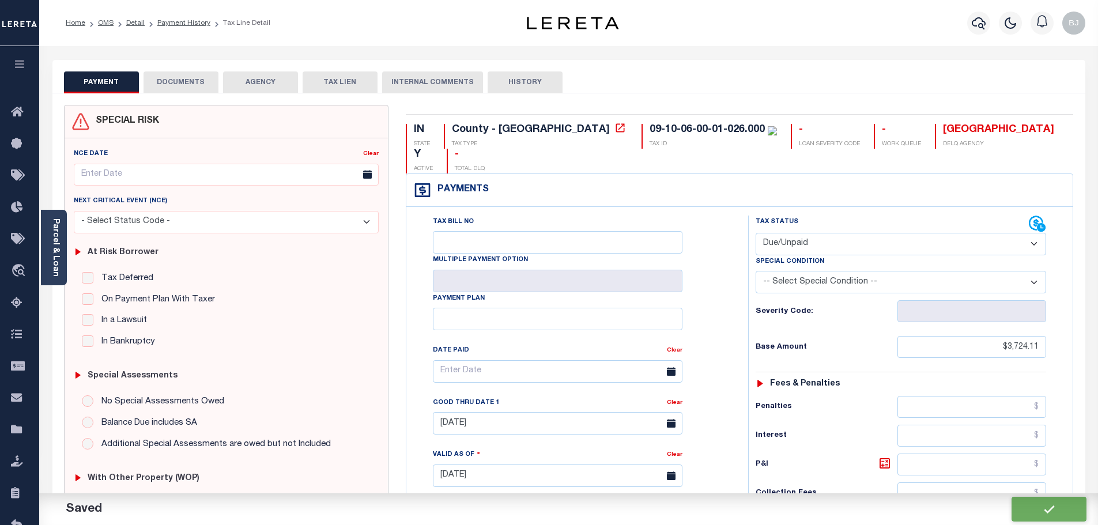
checkbox input "false"
type input "$3,724.11"
type input "$3,936.32"
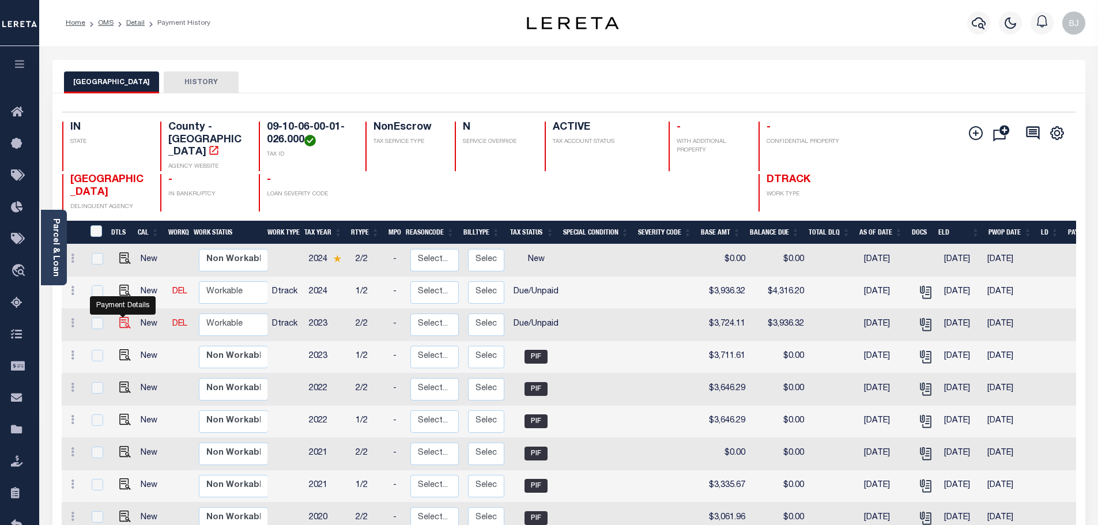
click at [124, 317] on img "" at bounding box center [125, 323] width 12 height 12
checkbox input "true"
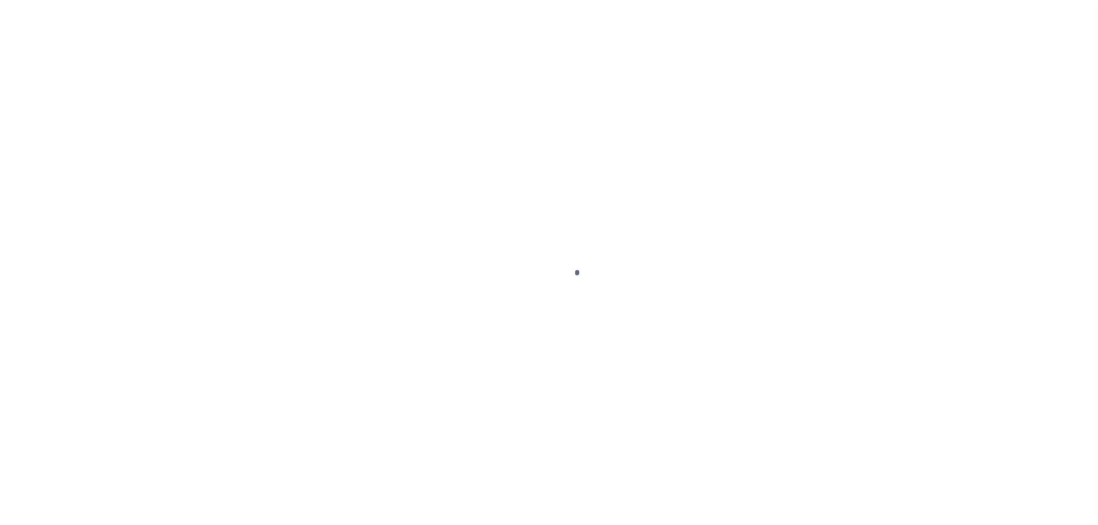
select select "DUE"
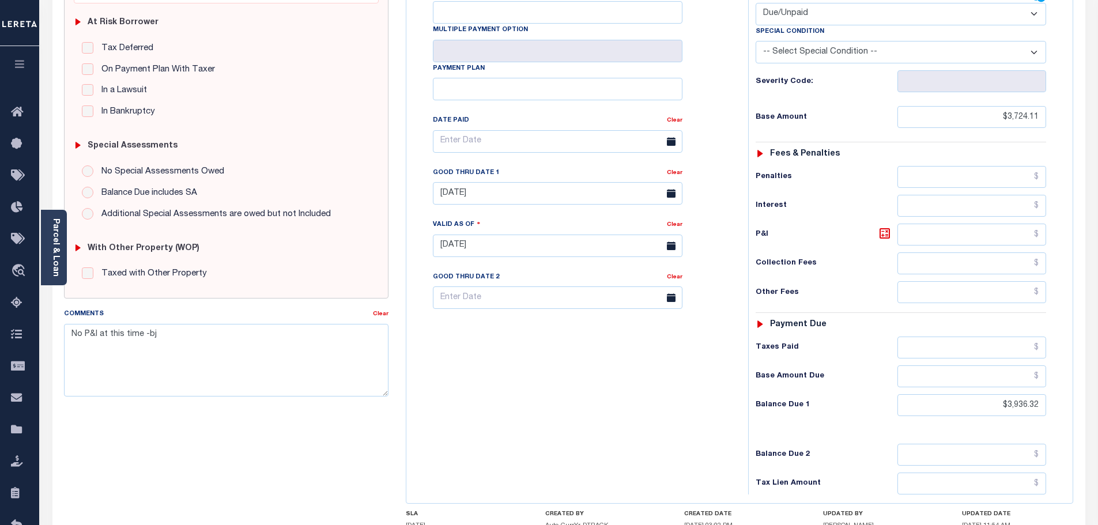
scroll to position [231, 0]
drag, startPoint x: 980, startPoint y: 386, endPoint x: 1235, endPoint y: 371, distance: 255.2
click at [1098, 371] on html "Home OMS Detail Payment History Tax Line Detail" at bounding box center [549, 205] width 1098 height 872
type input "$4,862.55"
click at [884, 226] on icon at bounding box center [885, 233] width 14 height 14
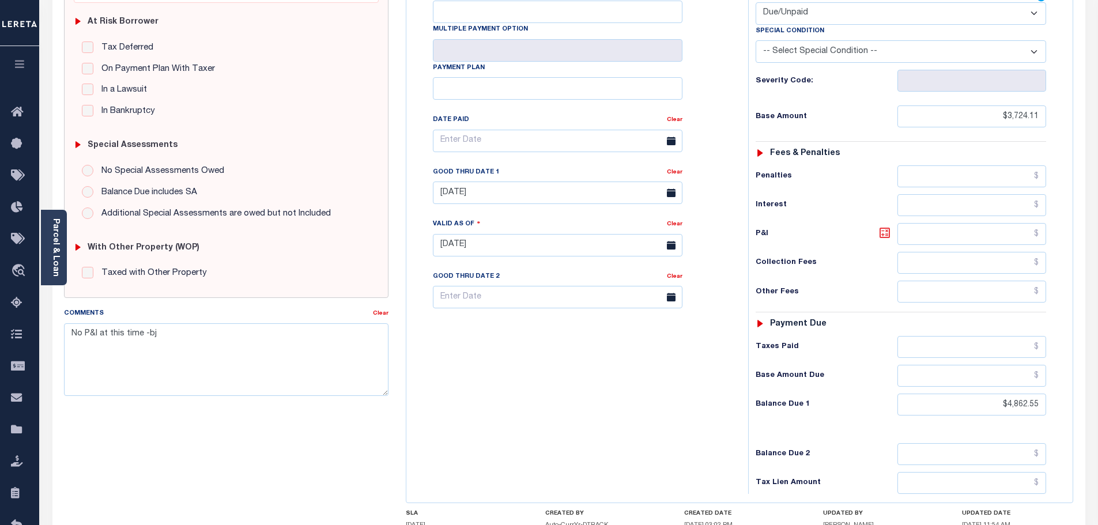
type input "$1,138.44"
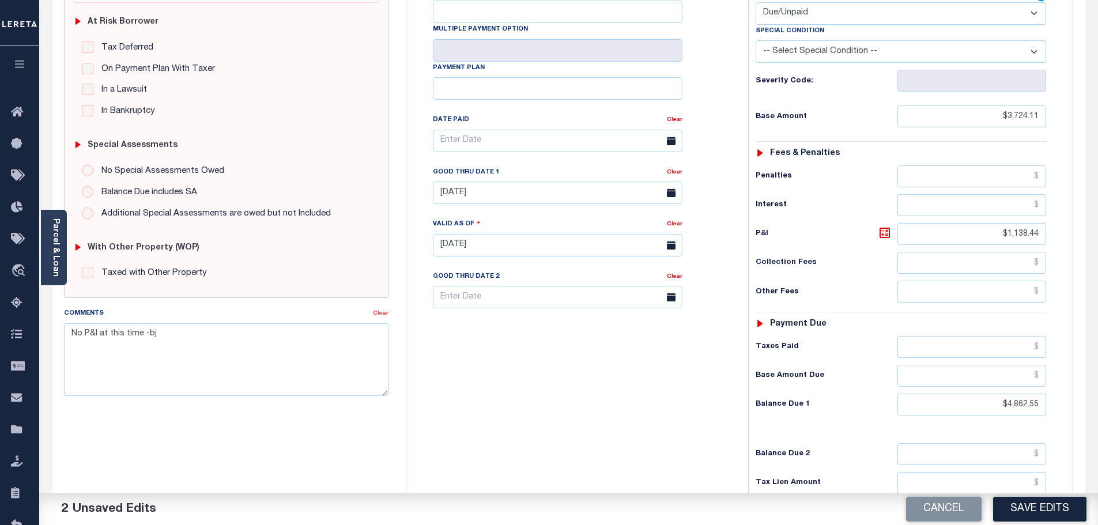
click at [381, 311] on link "Clear" at bounding box center [381, 314] width 16 height 6
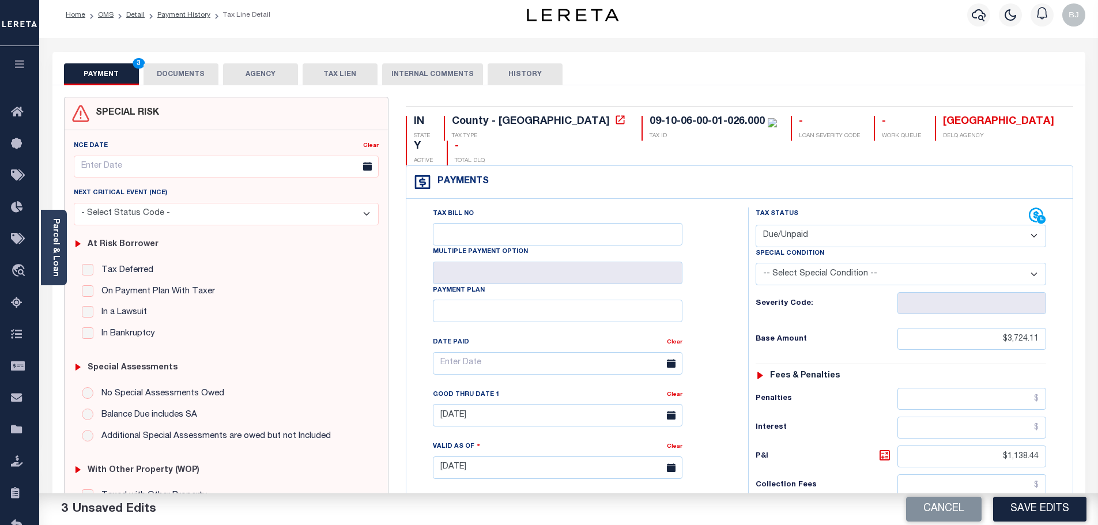
scroll to position [0, 0]
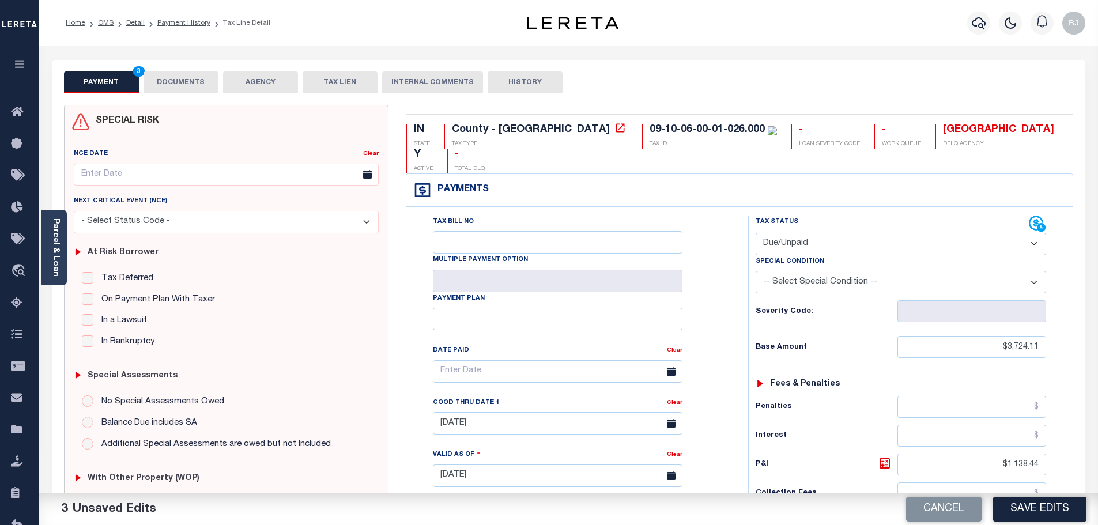
click at [188, 90] on button "DOCUMENTS" at bounding box center [181, 82] width 75 height 22
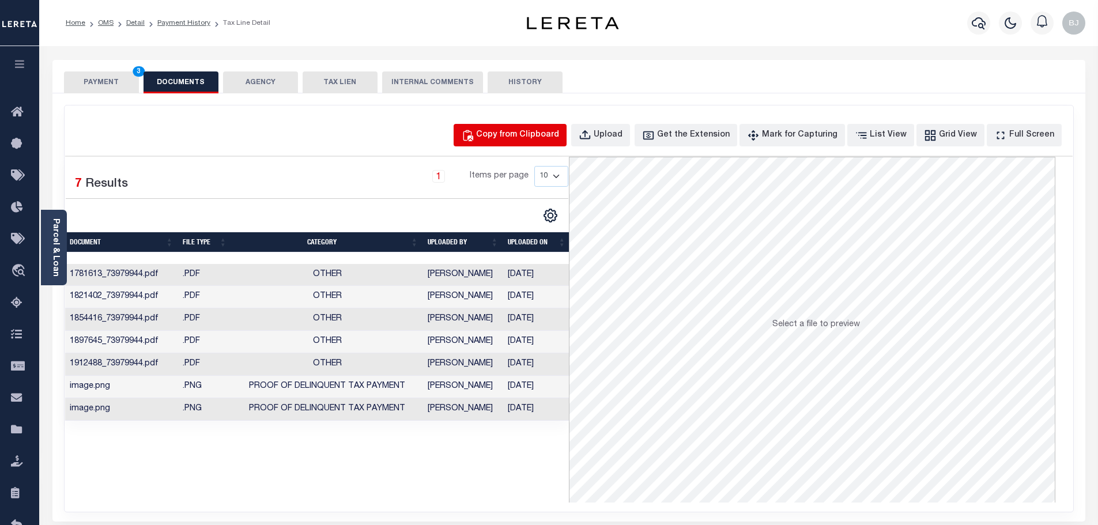
click at [514, 133] on div "Copy from Clipboard" at bounding box center [517, 135] width 83 height 13
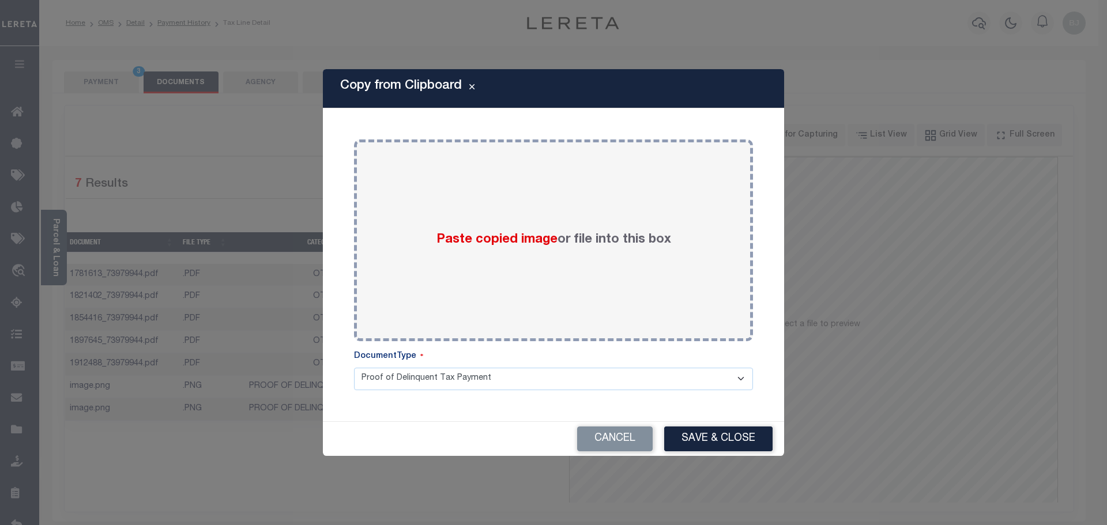
click at [559, 218] on body "Home OMS Detail Payment History Tax Line Detail" at bounding box center [553, 402] width 1107 height 804
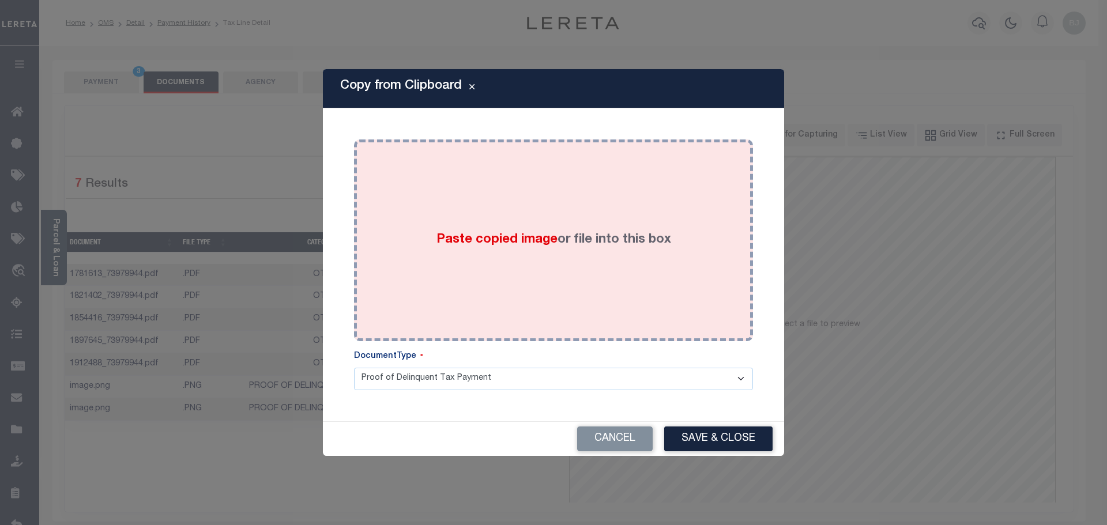
click at [557, 187] on div "Paste copied image or file into this box" at bounding box center [554, 240] width 382 height 184
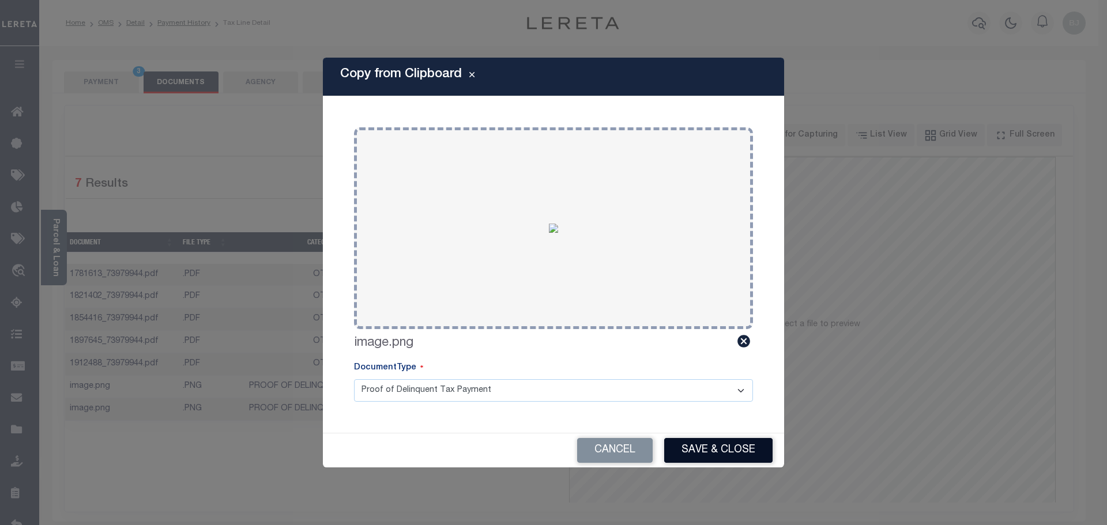
click at [725, 442] on button "Save & Close" at bounding box center [718, 450] width 108 height 25
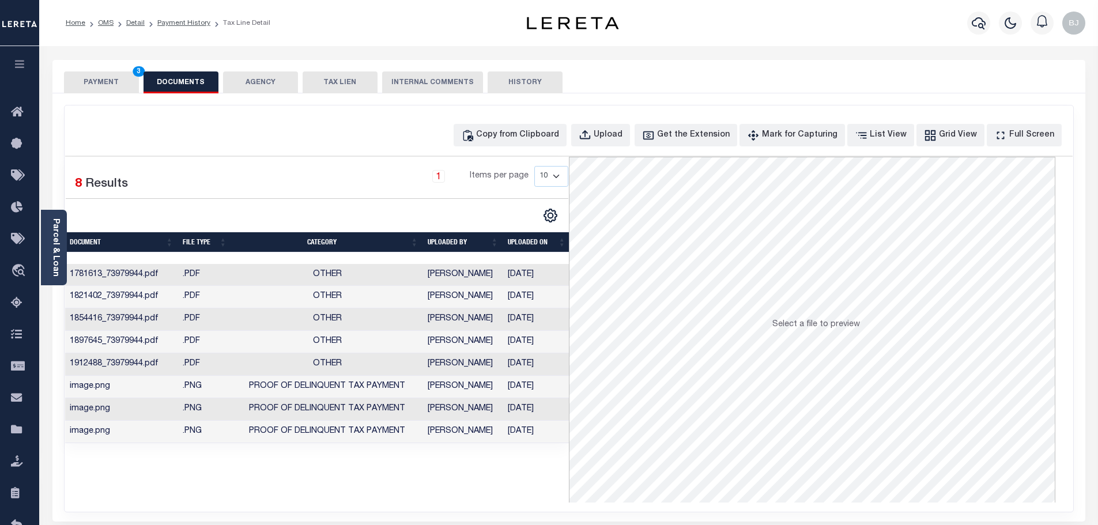
click at [100, 94] on div "SPECIAL RISK NCE Date Clear" at bounding box center [568, 307] width 1033 height 428
click at [109, 77] on button "PAYMENT 3" at bounding box center [101, 82] width 75 height 22
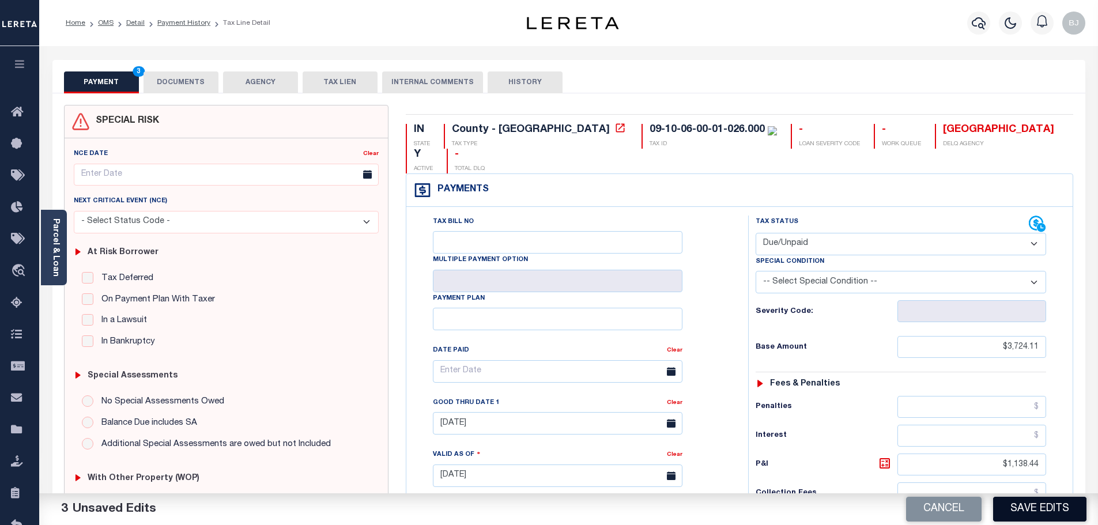
click at [1066, 518] on button "Save Edits" at bounding box center [1039, 509] width 93 height 25
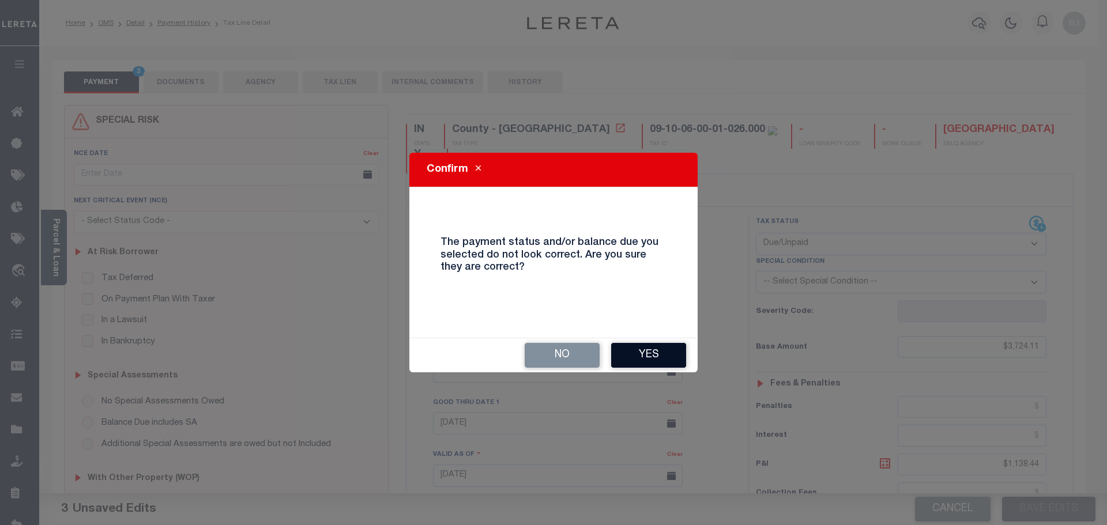
click at [658, 351] on button "Yes" at bounding box center [648, 355] width 75 height 25
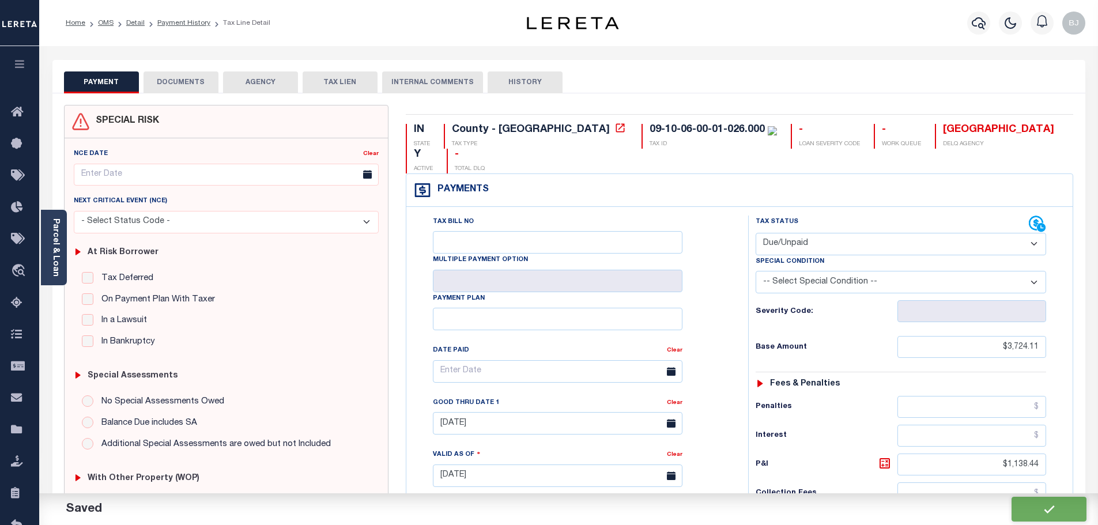
checkbox input "false"
type input "$3,724.11"
type input "$1,138.44"
type input "$4,862.55"
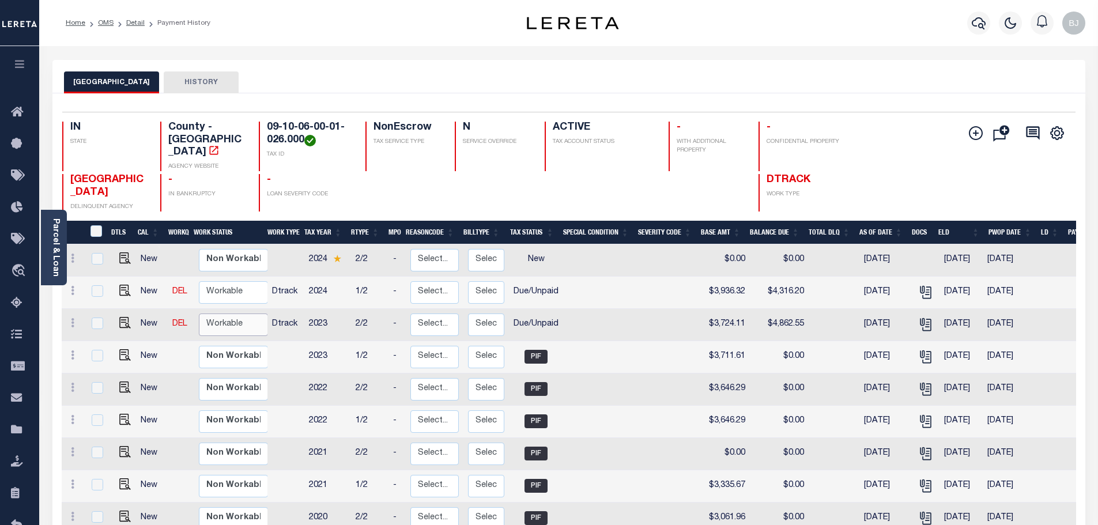
click at [239, 324] on select "Non Workable Workable" at bounding box center [233, 325] width 69 height 22
checkbox input "true"
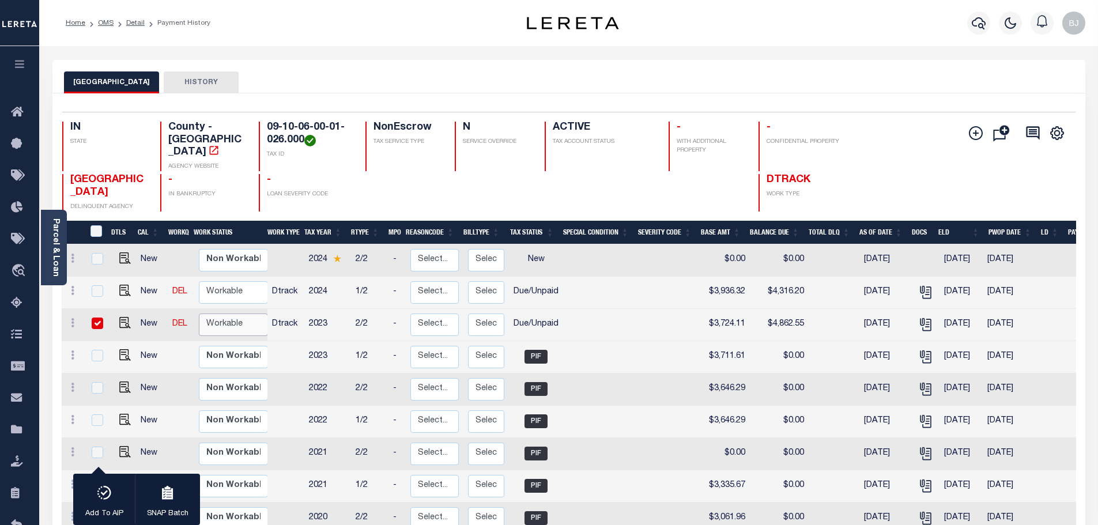
select select "true"
click at [199, 314] on select "Non Workable Workable" at bounding box center [233, 325] width 69 height 22
checkbox input "false"
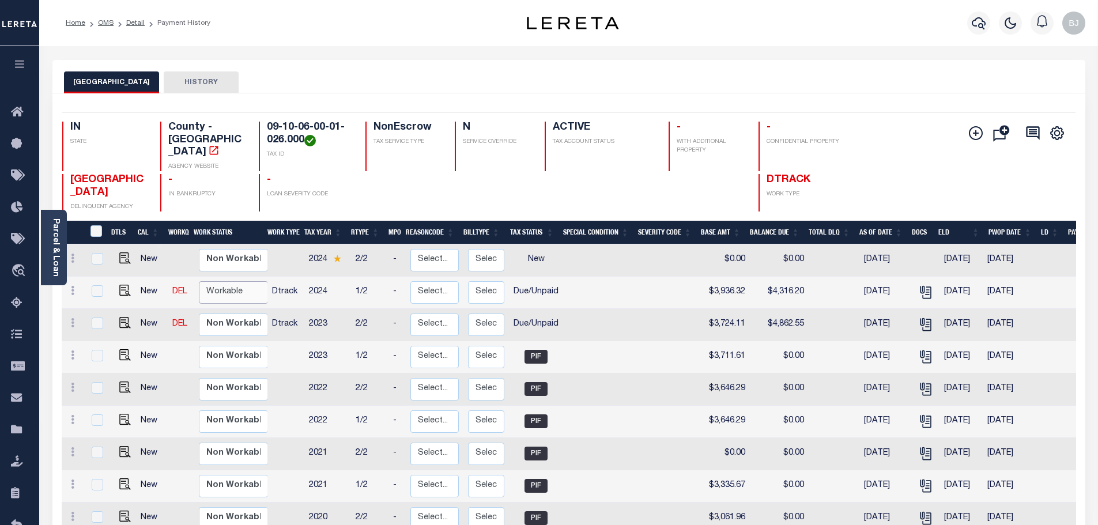
drag, startPoint x: 248, startPoint y: 283, endPoint x: 242, endPoint y: 292, distance: 10.9
click at [247, 283] on select "Non Workable Workable" at bounding box center [233, 292] width 69 height 22
checkbox input "true"
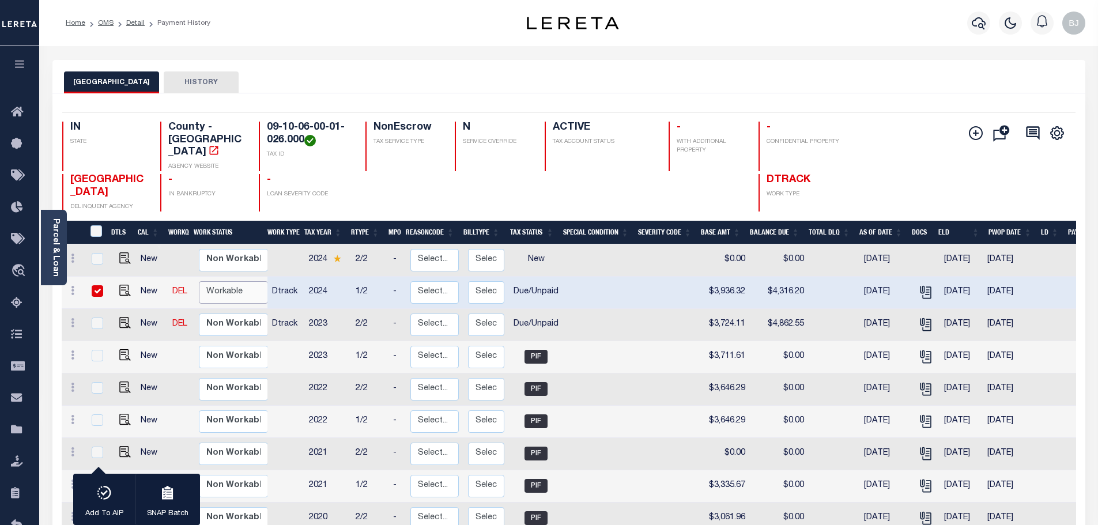
select select "true"
click at [199, 281] on select "Non Workable Workable" at bounding box center [233, 292] width 69 height 22
checkbox input "false"
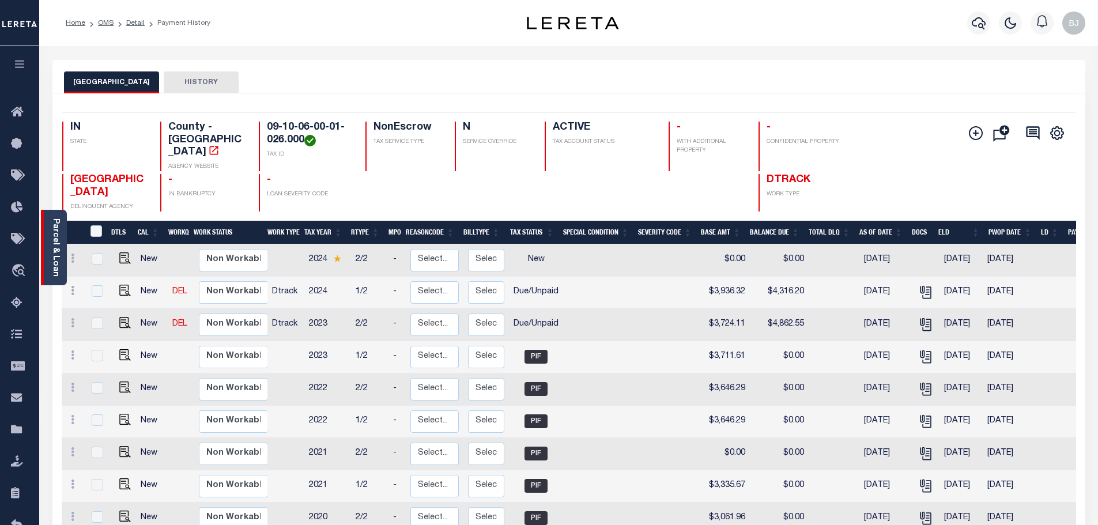
click at [52, 266] on link "Parcel & Loan" at bounding box center [55, 248] width 8 height 58
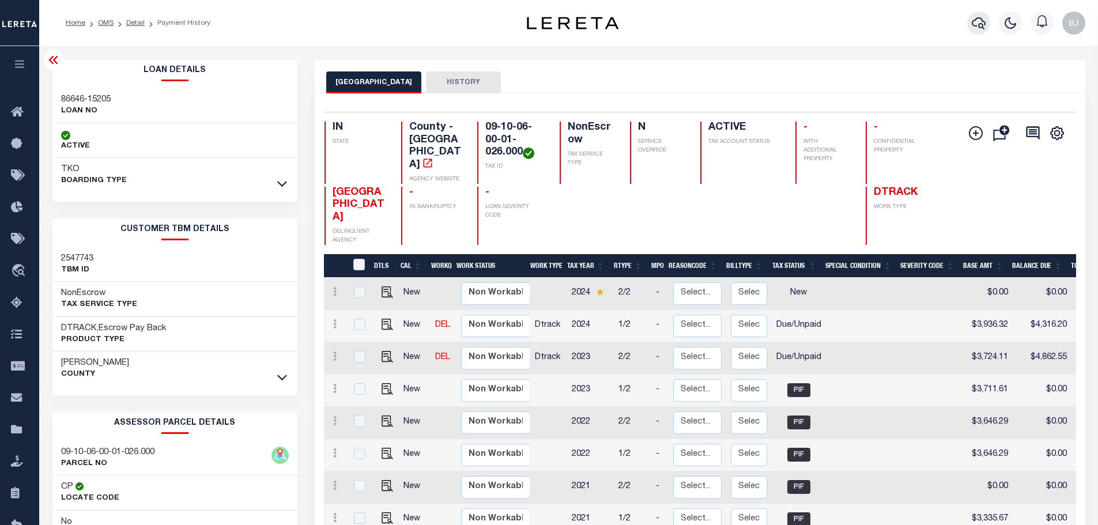
click at [977, 27] on icon "button" at bounding box center [979, 23] width 14 height 12
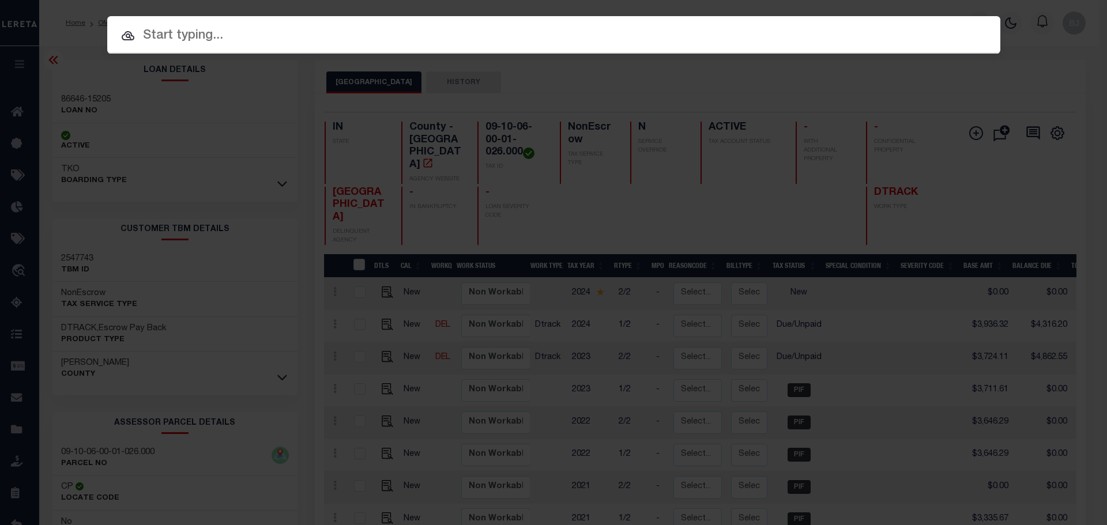
paste input "86646-13526"
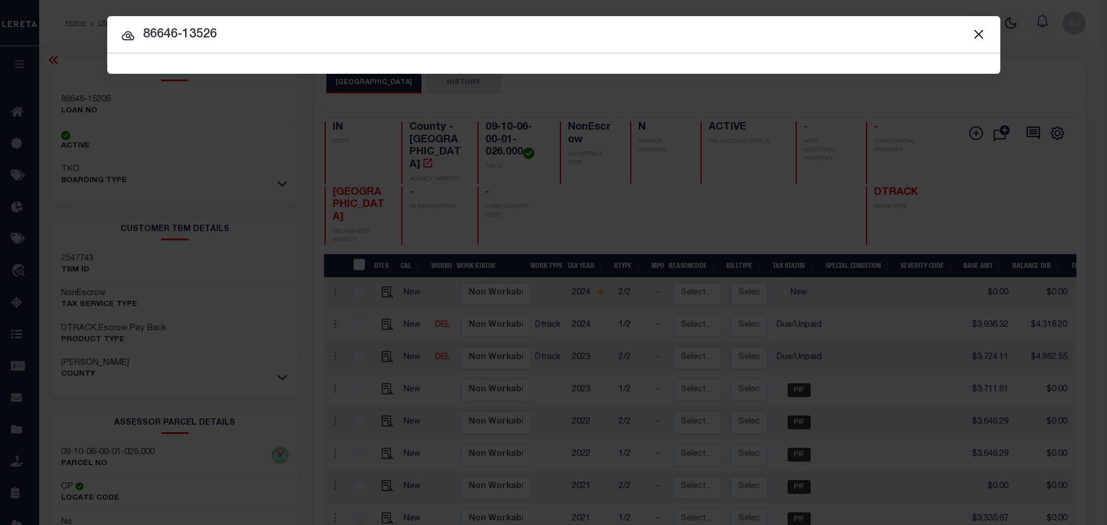
type input "86646-13526"
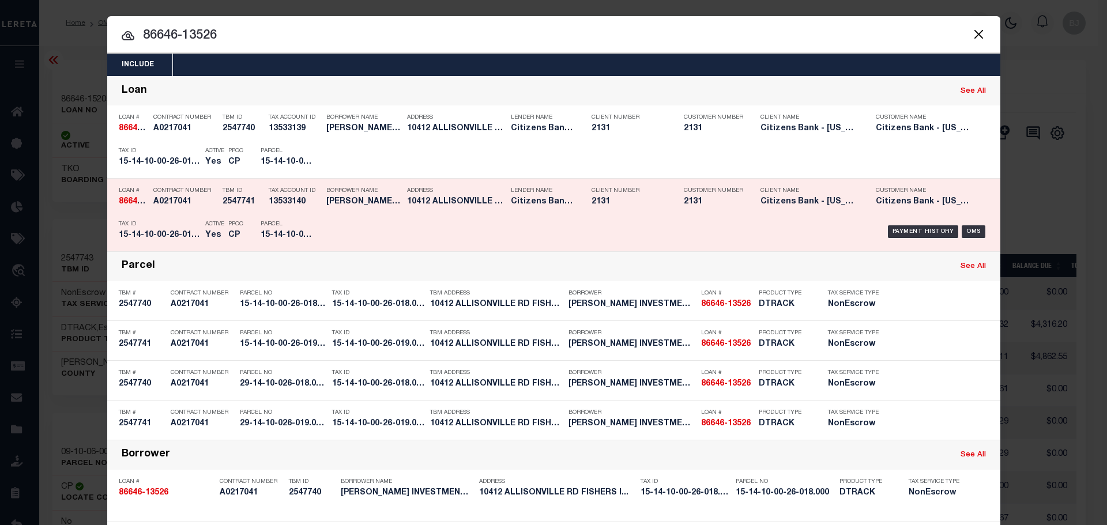
click at [513, 214] on div "Lender Name Citizens Bank - Indiana" at bounding box center [542, 198] width 63 height 33
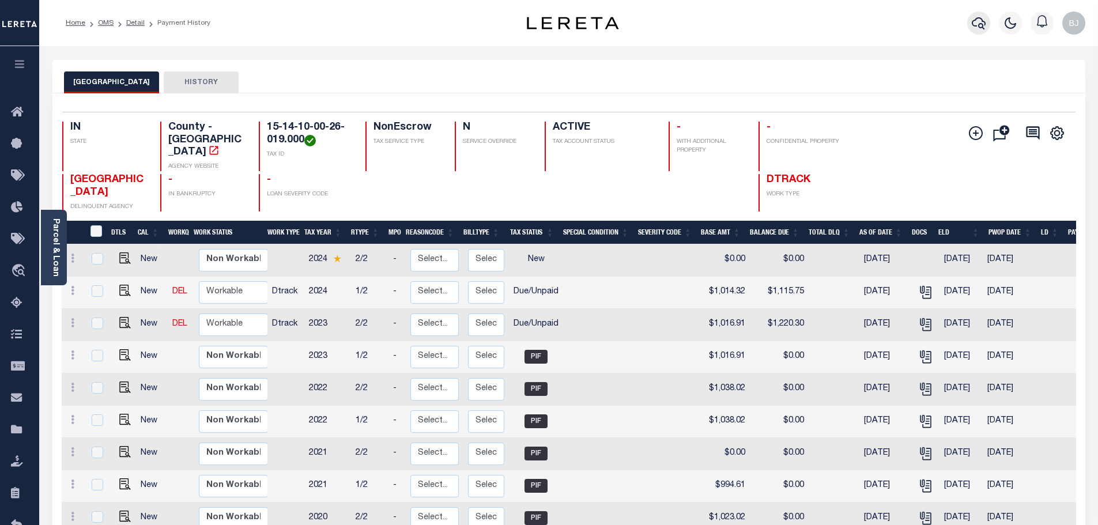
click at [972, 21] on icon "button" at bounding box center [979, 23] width 14 height 14
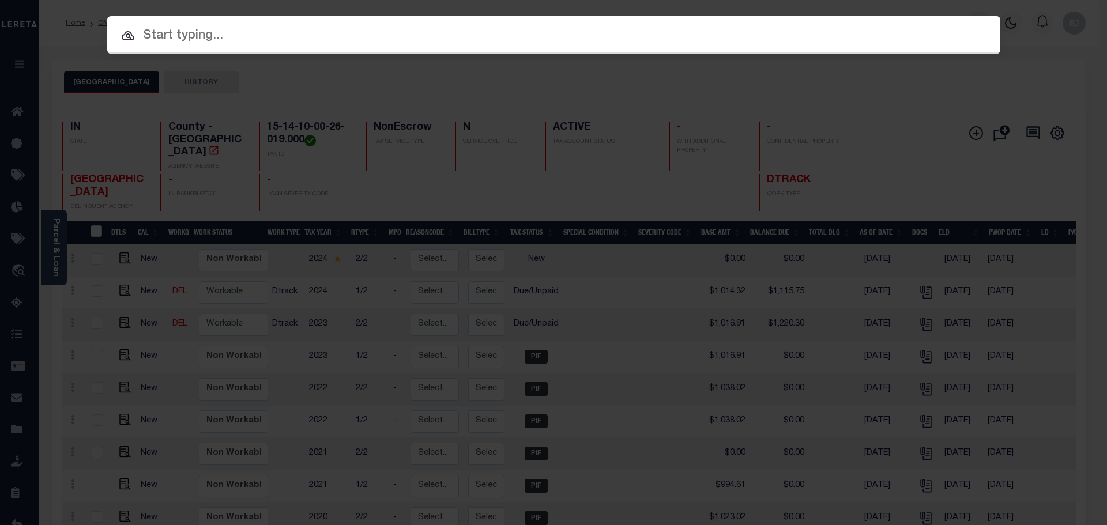
click at [509, 35] on input "text" at bounding box center [553, 36] width 893 height 20
paste input "86646-13526"
type input "86646-13526"
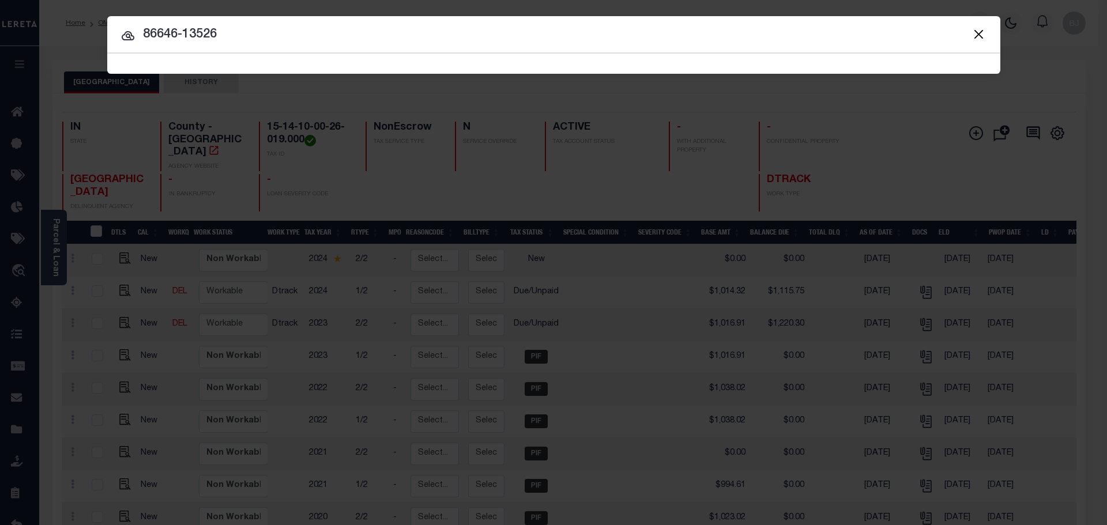
click at [739, 43] on input "86646-13526" at bounding box center [553, 35] width 893 height 20
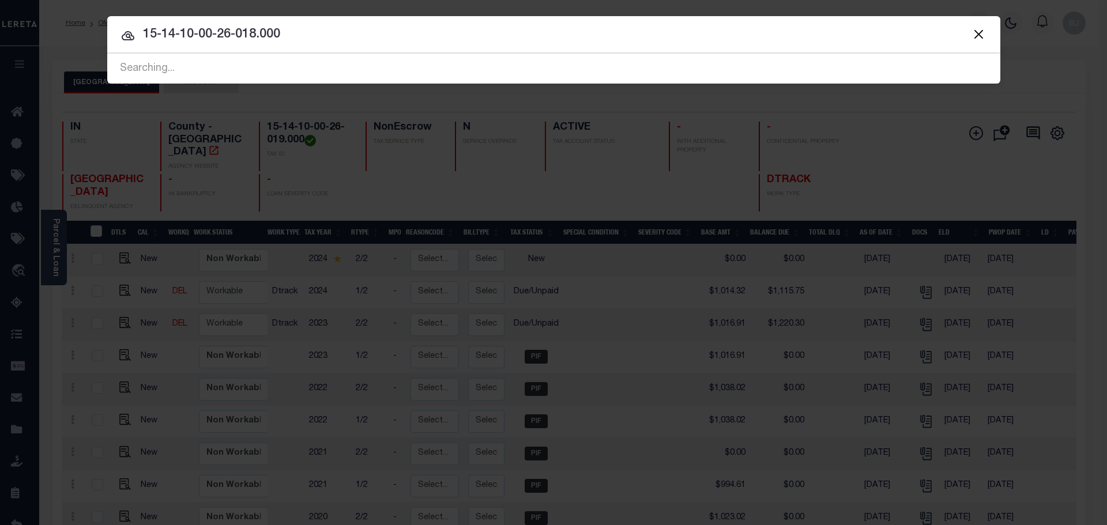
type input "15-14-10-00-26-018.000"
drag, startPoint x: 366, startPoint y: 50, endPoint x: 373, endPoint y: 20, distance: 30.9
click at [367, 50] on div at bounding box center [553, 34] width 893 height 37
click at [373, 20] on div at bounding box center [553, 34] width 893 height 37
click at [372, 31] on input "15-14-10-00-26-018.000" at bounding box center [553, 35] width 893 height 20
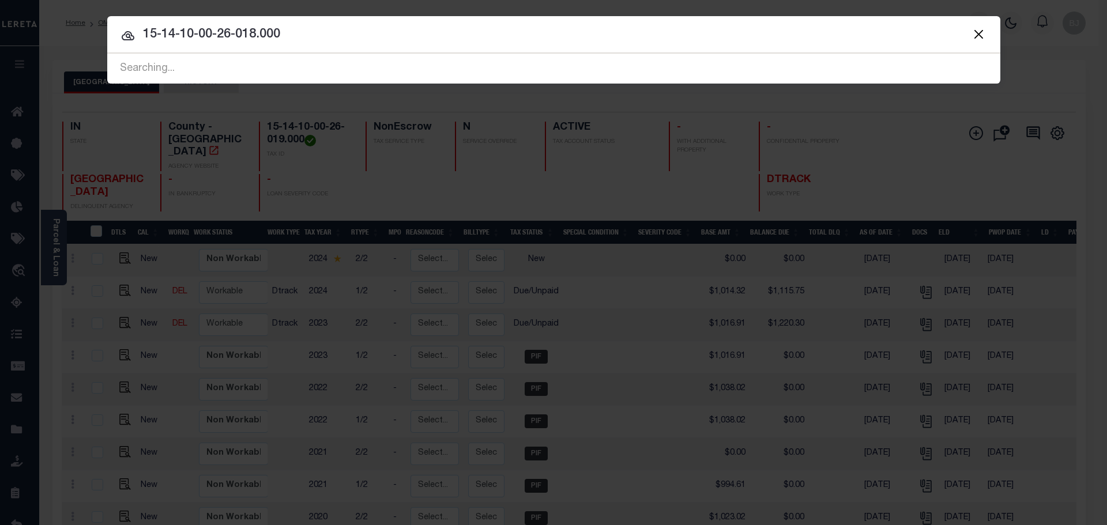
click at [296, 48] on div at bounding box center [553, 34] width 893 height 37
click at [298, 40] on input "15-14-10-00-26-018.000" at bounding box center [553, 35] width 893 height 20
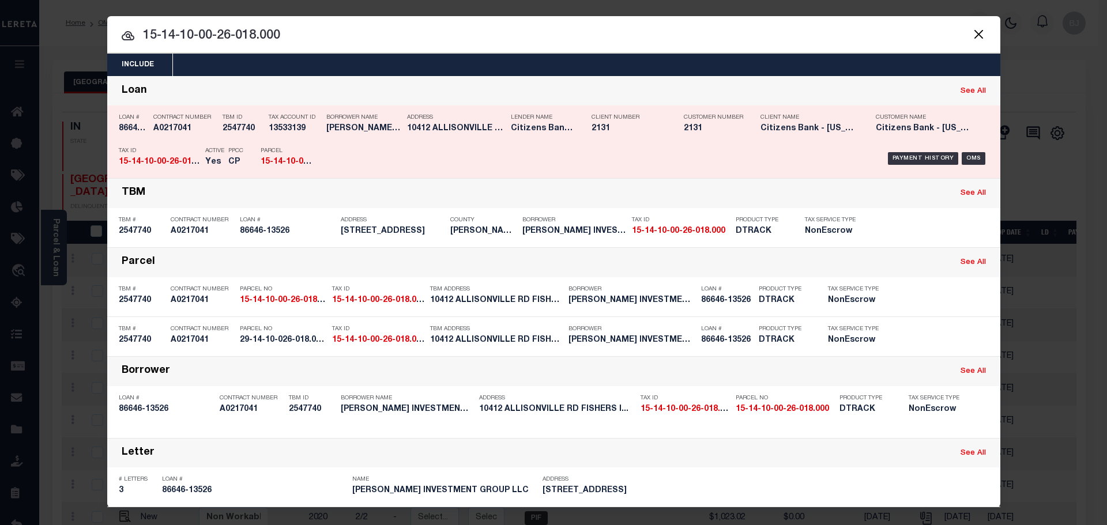
click at [585, 149] on div "Payment History OMS" at bounding box center [659, 158] width 659 height 33
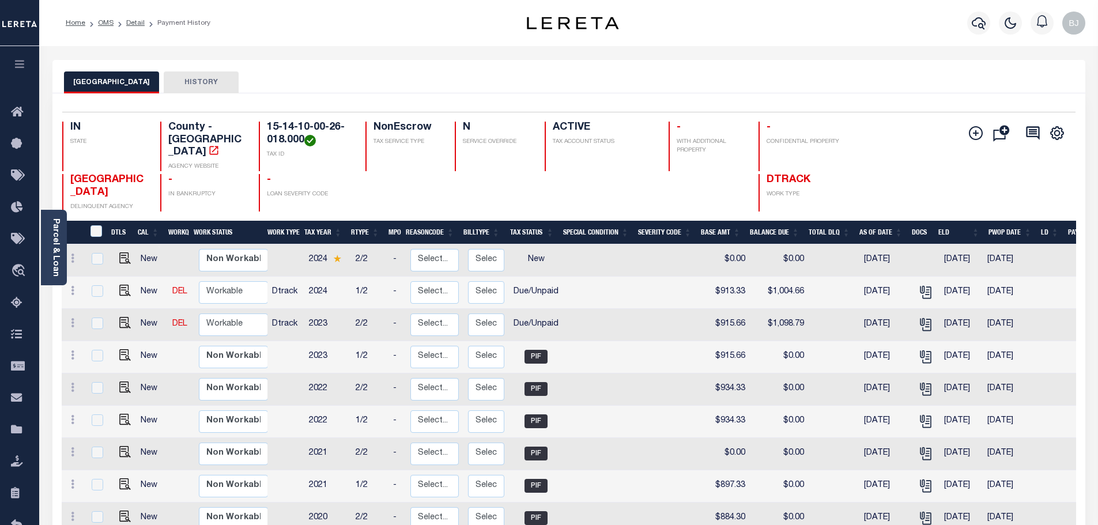
click at [281, 138] on h4 "15-14-10-00-26-018.000" at bounding box center [309, 134] width 85 height 25
copy div "15-14-10-00-26-018.000"
click at [123, 317] on img "" at bounding box center [125, 323] width 12 height 12
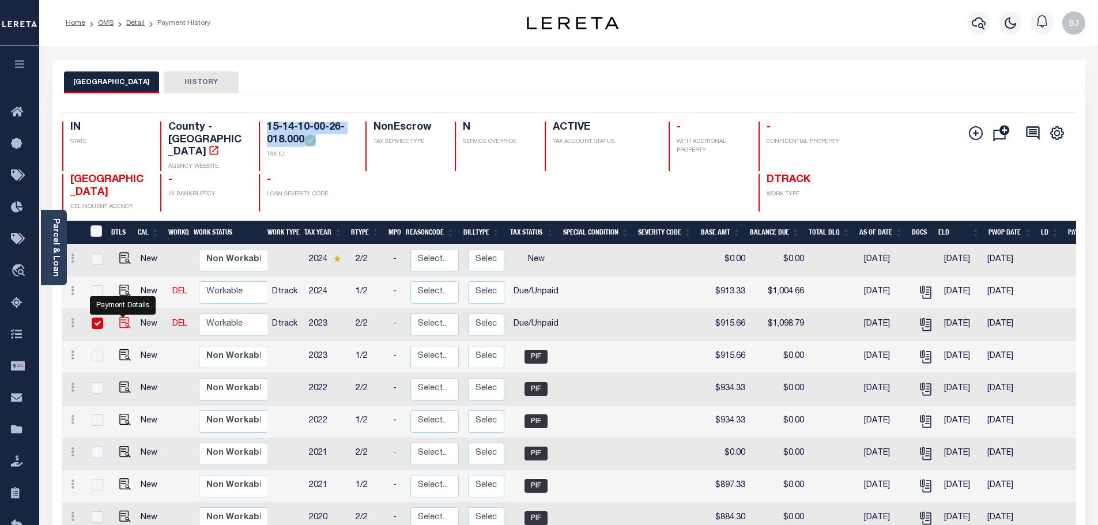
checkbox input "true"
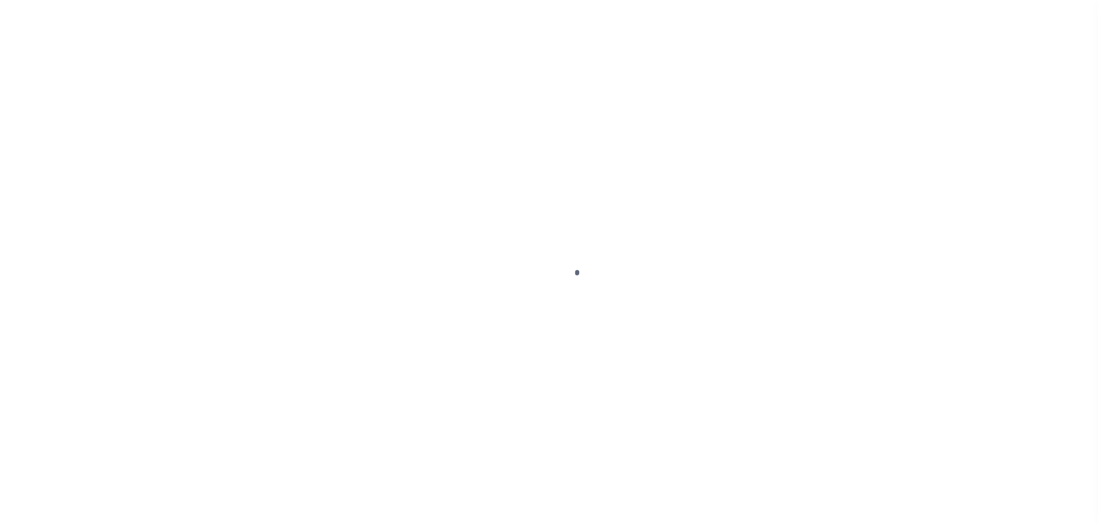
select select "DUE"
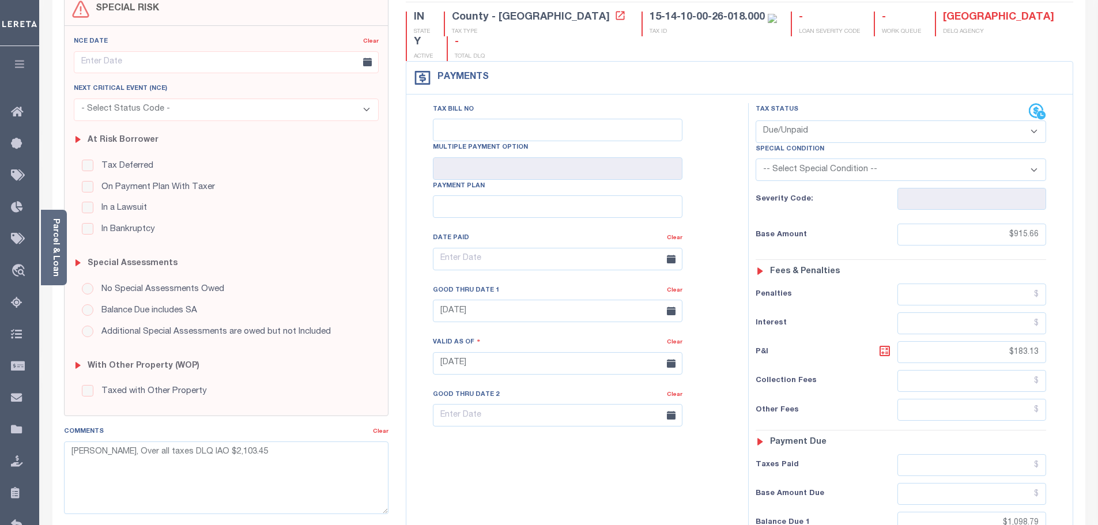
scroll to position [115, 0]
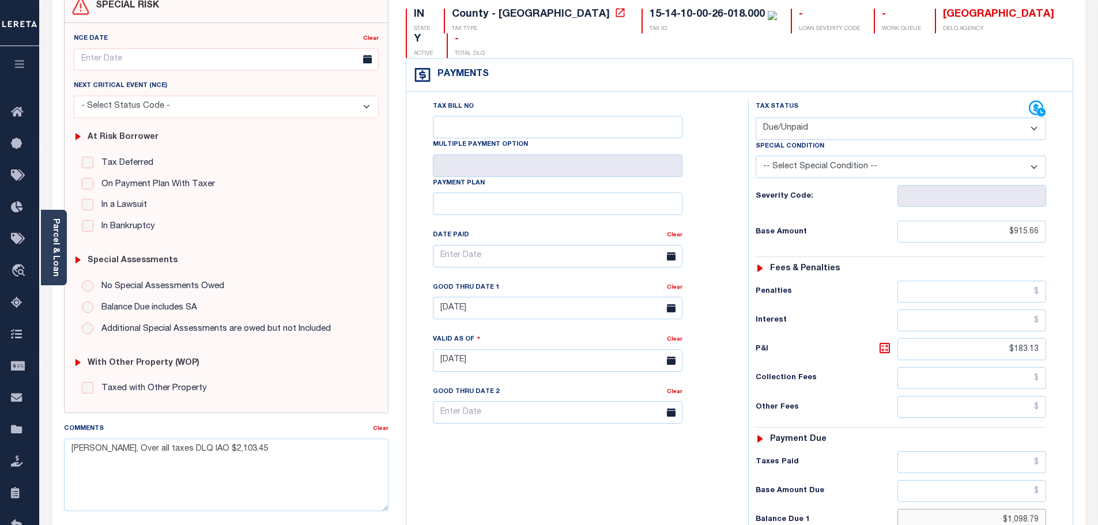
drag, startPoint x: 991, startPoint y: 494, endPoint x: 1169, endPoint y: 487, distance: 177.7
click at [1098, 487] on html "Home OMS Detail Payment History Tax Line Detail" at bounding box center [549, 321] width 1098 height 872
type input "$1,190.12"
type input "[DATE]"
click at [883, 341] on icon at bounding box center [885, 348] width 14 height 14
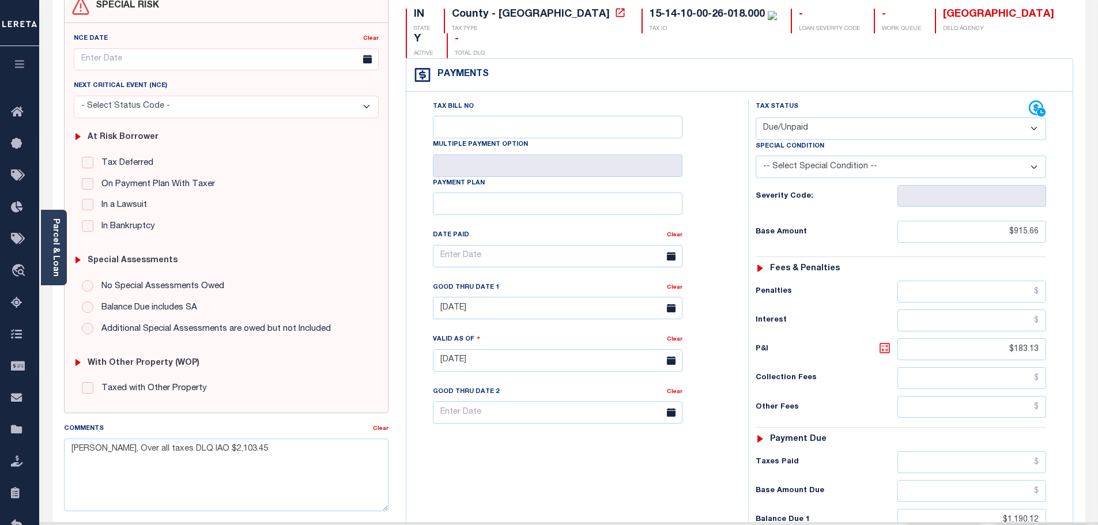
type input "$274.46"
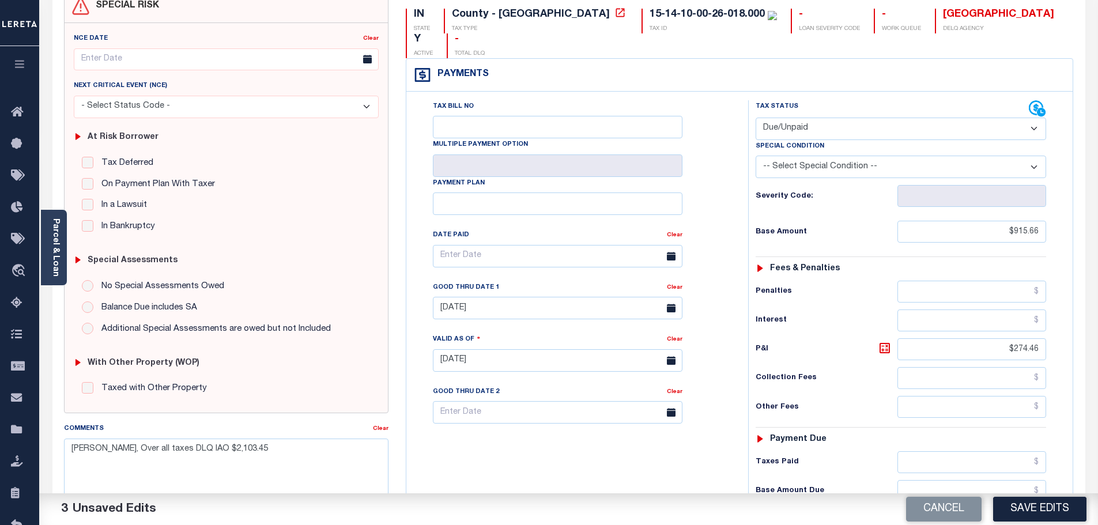
drag, startPoint x: 486, startPoint y: 266, endPoint x: 486, endPoint y: 282, distance: 16.1
click at [486, 283] on label "Good Thru Date 1" at bounding box center [466, 288] width 66 height 10
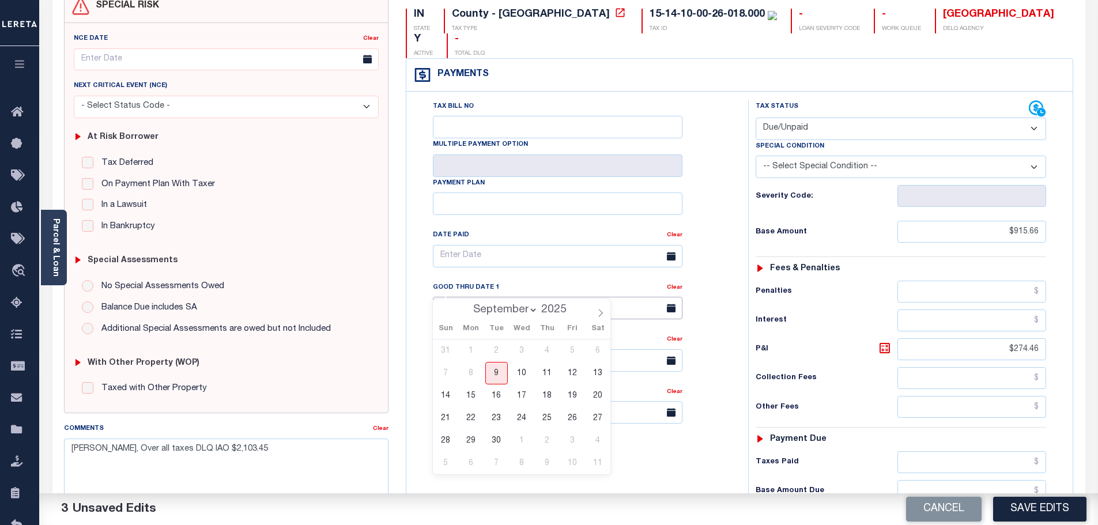
click at [485, 297] on input "[DATE]" at bounding box center [558, 308] width 250 height 22
click at [382, 426] on link "Clear" at bounding box center [381, 429] width 16 height 6
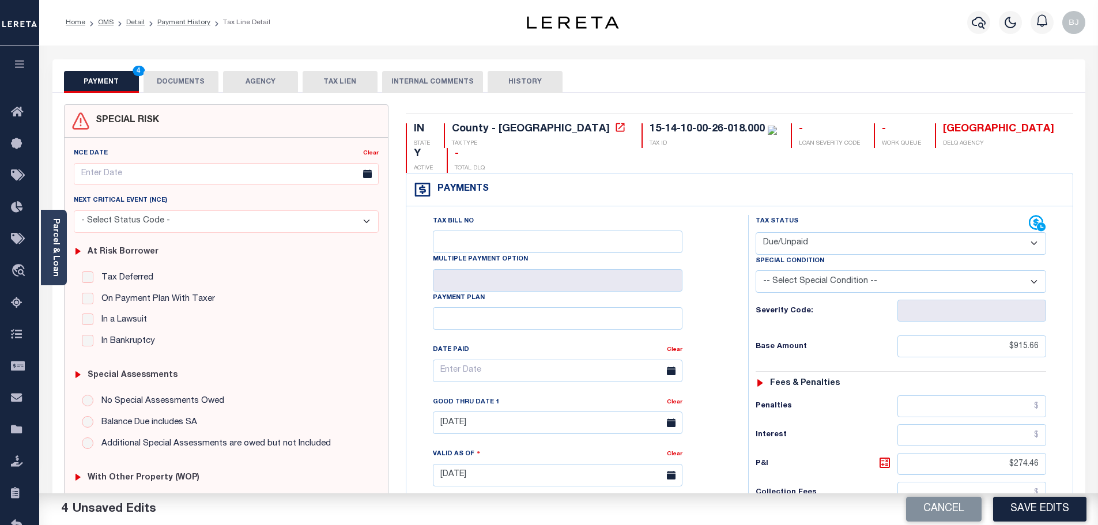
scroll to position [0, 0]
click at [210, 81] on button "DOCUMENTS" at bounding box center [181, 82] width 75 height 22
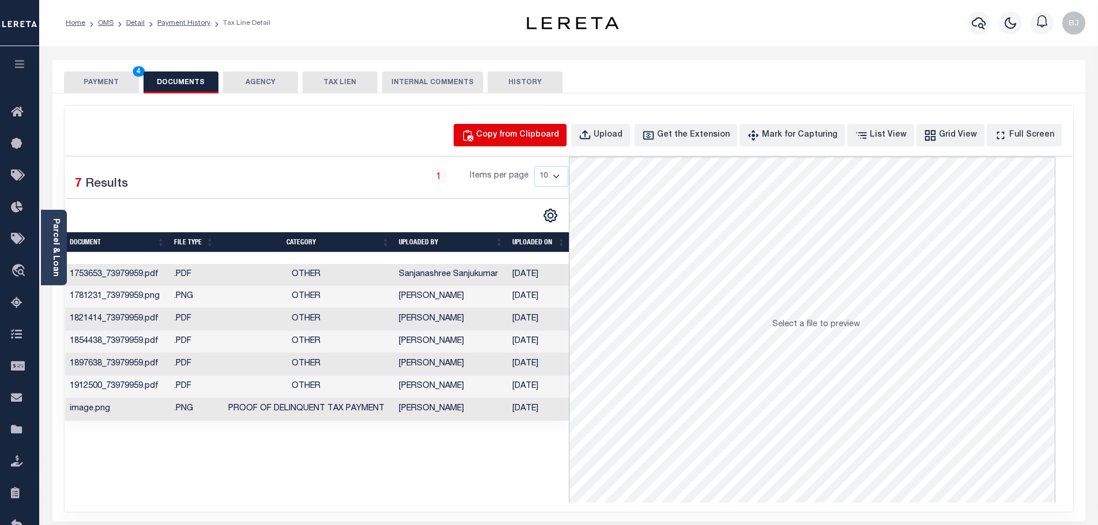
click at [506, 137] on div "Copy from Clipboard" at bounding box center [517, 135] width 83 height 13
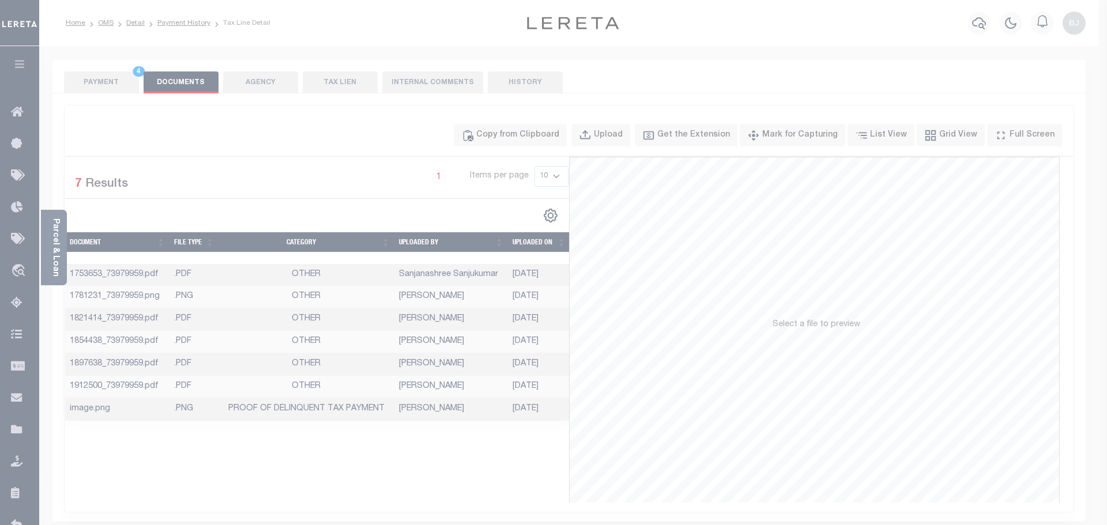
drag, startPoint x: 519, startPoint y: 178, endPoint x: 545, endPoint y: 236, distance: 63.8
click at [0, 0] on div "Paste copied image or file into this box" at bounding box center [0, 0] width 0 height 0
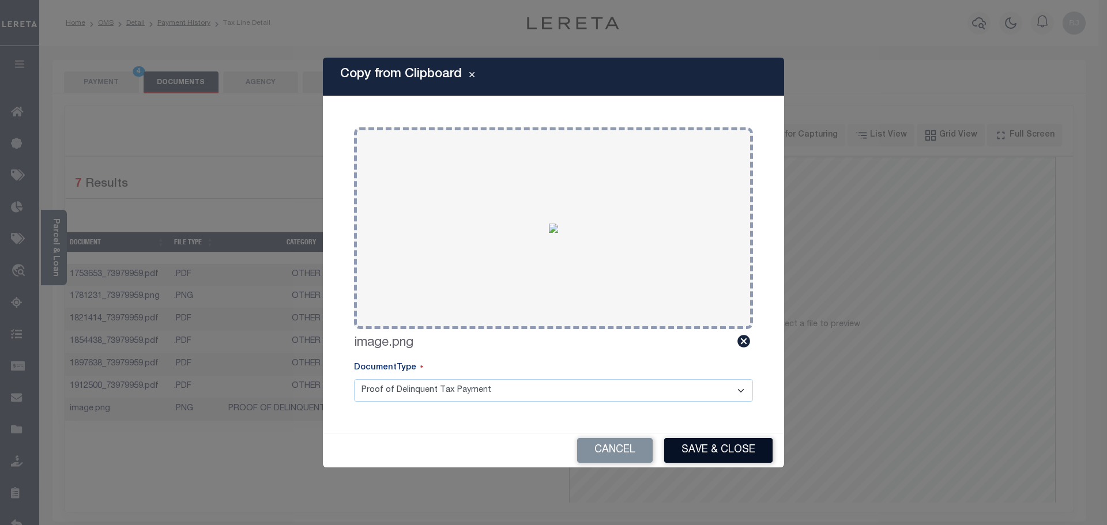
click at [721, 445] on button "Save & Close" at bounding box center [718, 450] width 108 height 25
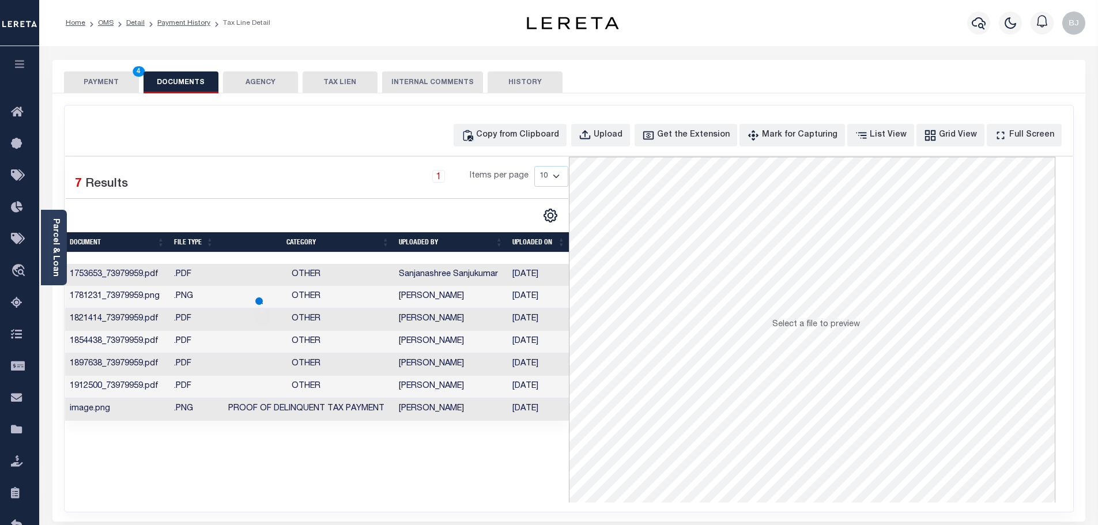
click at [118, 80] on button "PAYMENT 4" at bounding box center [101, 82] width 75 height 22
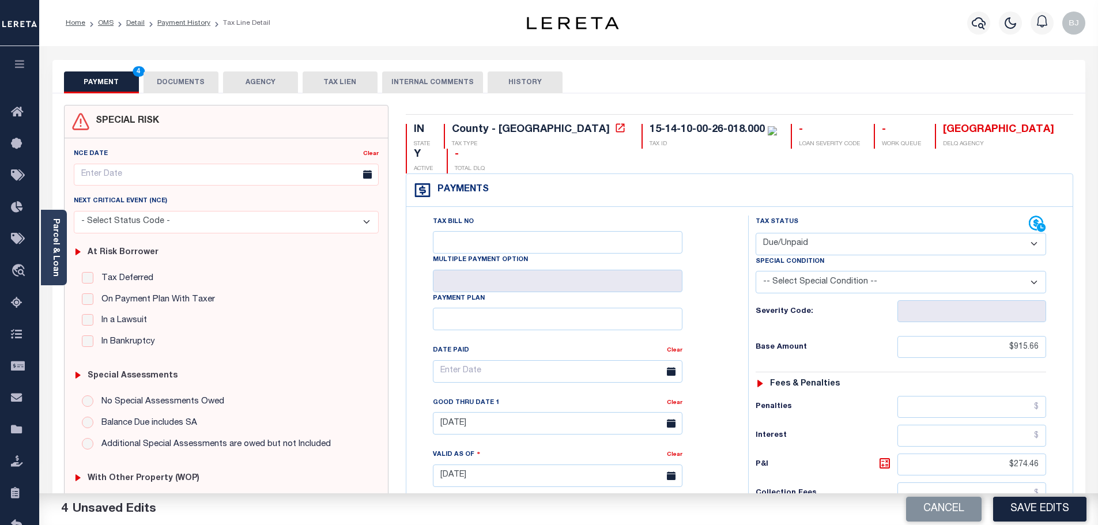
click at [1061, 508] on button "Save Edits" at bounding box center [1039, 509] width 93 height 25
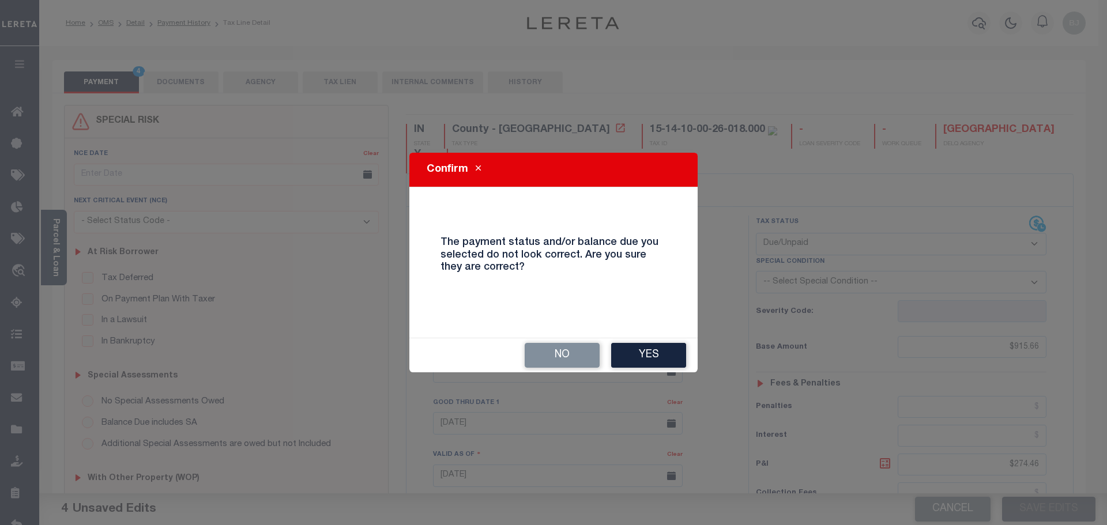
click at [643, 355] on button "Yes" at bounding box center [648, 355] width 75 height 25
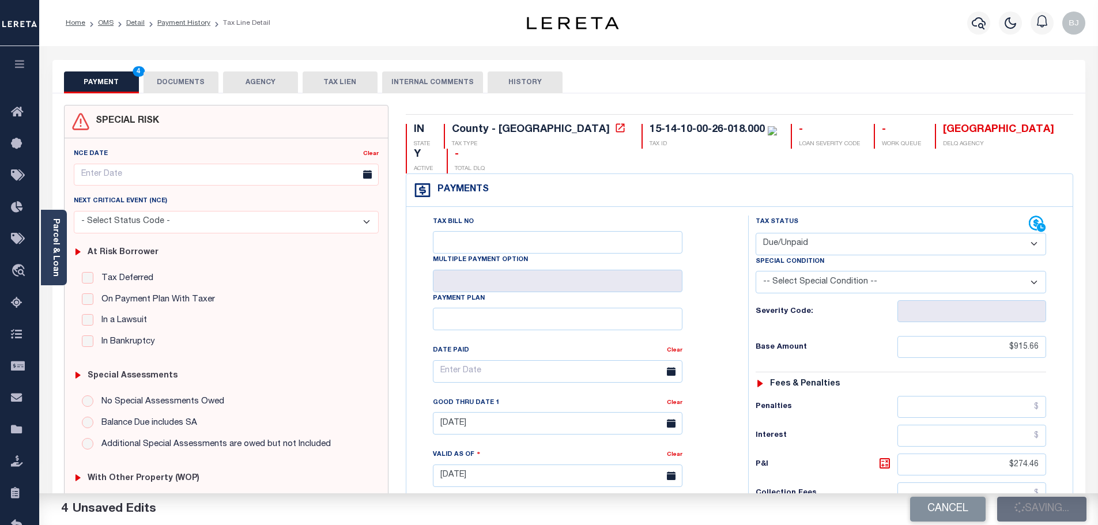
checkbox input "false"
type input "$915.66"
type input "$274.46"
type input "$1,190.12"
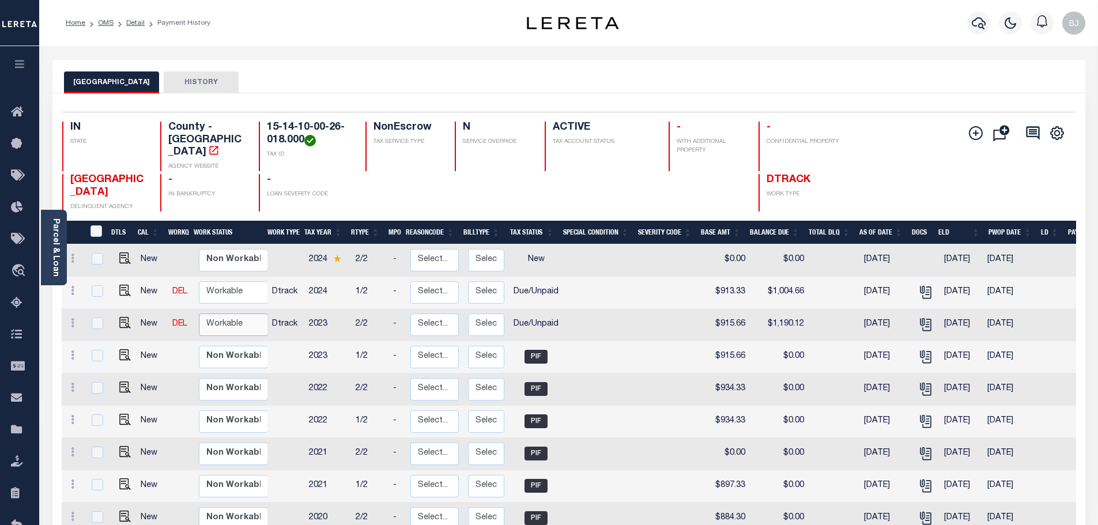
click at [235, 320] on select "Non Workable Workable" at bounding box center [233, 325] width 69 height 22
checkbox input "true"
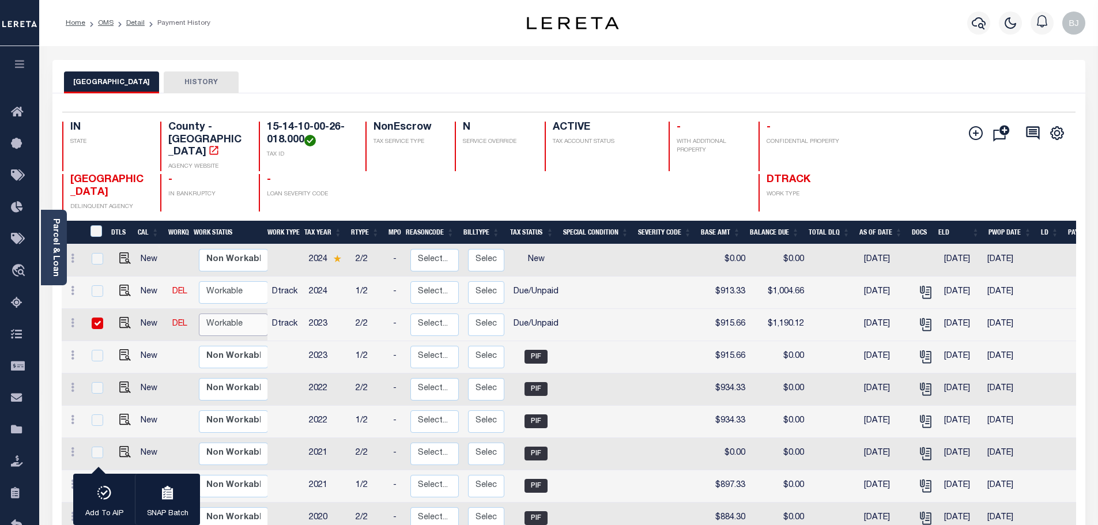
select select "true"
click at [199, 314] on select "Non Workable Workable" at bounding box center [233, 325] width 69 height 22
checkbox input "false"
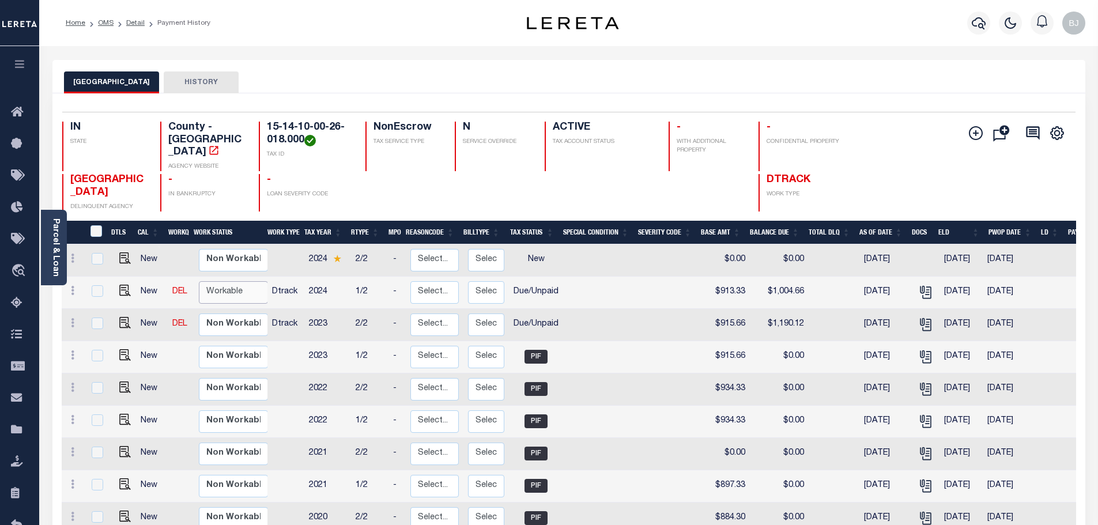
drag, startPoint x: 232, startPoint y: 278, endPoint x: 233, endPoint y: 291, distance: 12.7
click at [232, 281] on select "Non Workable Workable" at bounding box center [233, 292] width 69 height 22
checkbox input "true"
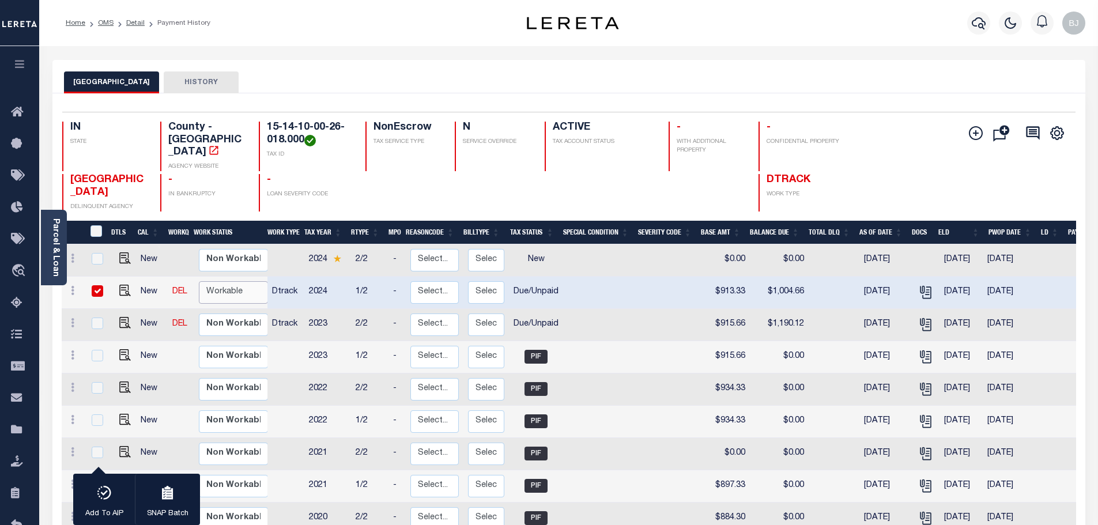
select select "true"
click at [199, 281] on select "Non Workable Workable" at bounding box center [233, 292] width 69 height 22
checkbox input "false"
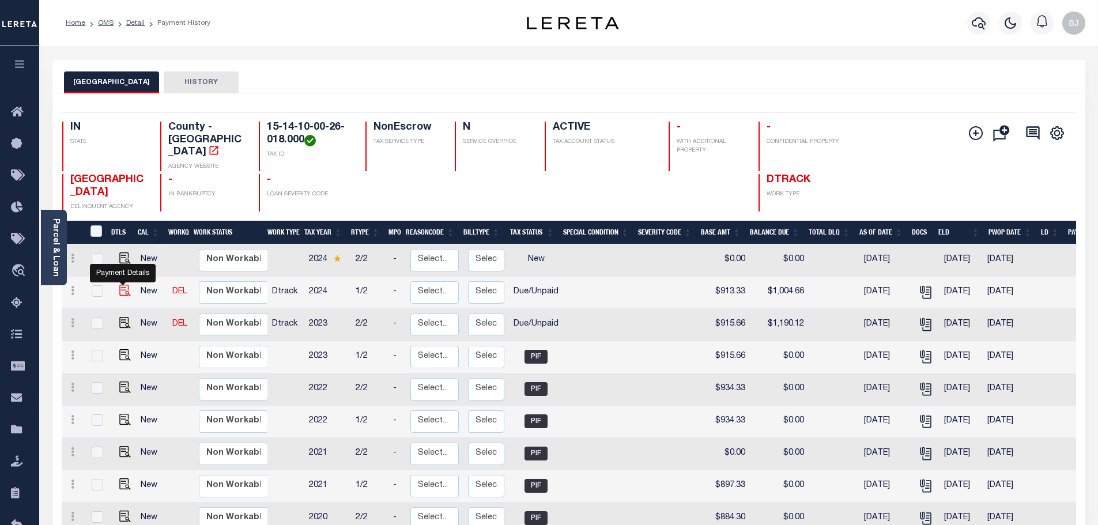
click at [119, 285] on img "" at bounding box center [125, 291] width 12 height 12
checkbox input "true"
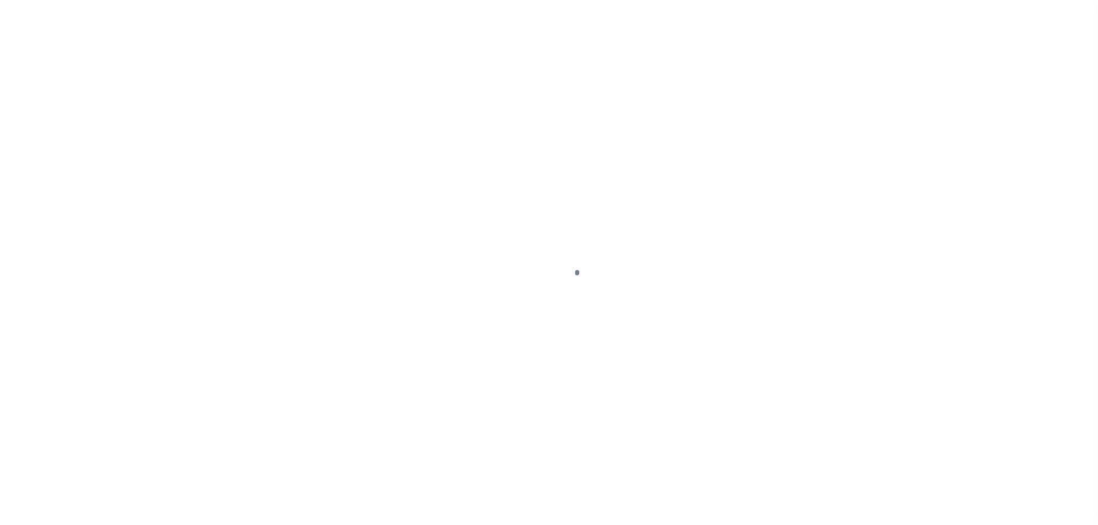
select select "DUE"
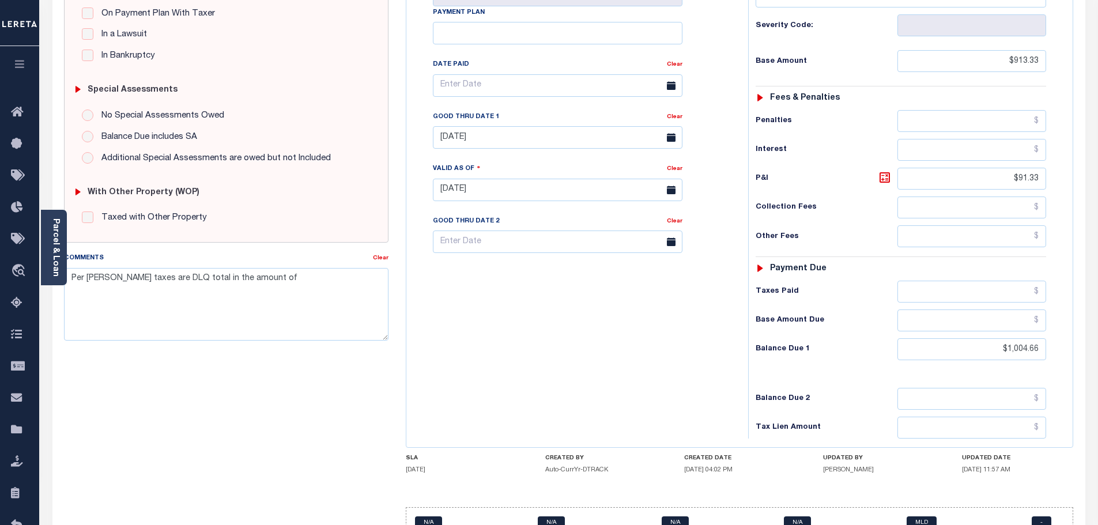
scroll to position [288, 0]
drag, startPoint x: 1005, startPoint y: 155, endPoint x: 1110, endPoint y: 171, distance: 106.7
click at [1098, 171] on html "Home OMS Detail Payment History Tax Line Detail" at bounding box center [549, 148] width 1098 height 872
type input "[DATE]"
drag, startPoint x: 999, startPoint y: 326, endPoint x: 1300, endPoint y: 287, distance: 304.1
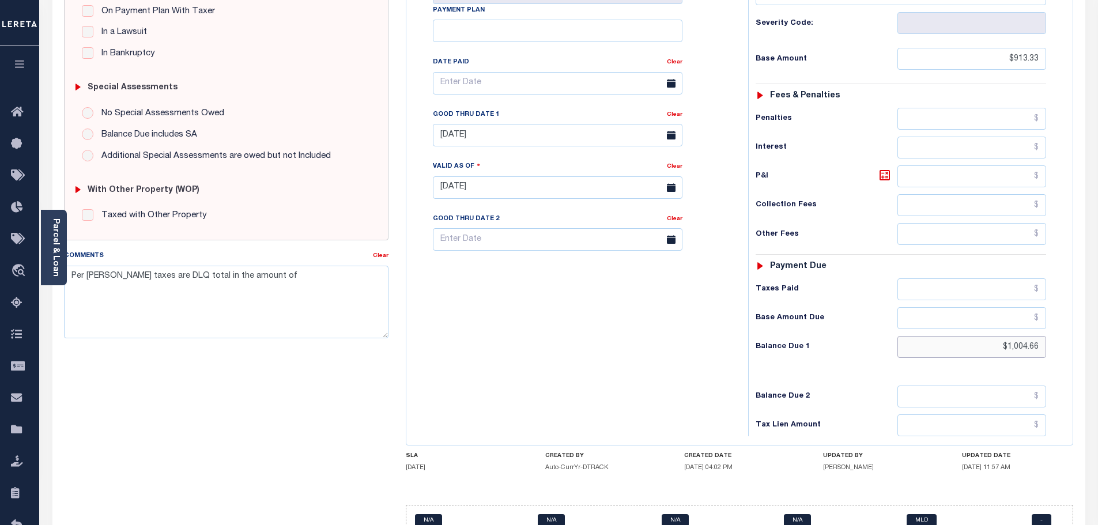
click at [1098, 287] on html "Home OMS Detail Payment History Tax Line Detail" at bounding box center [549, 148] width 1098 height 872
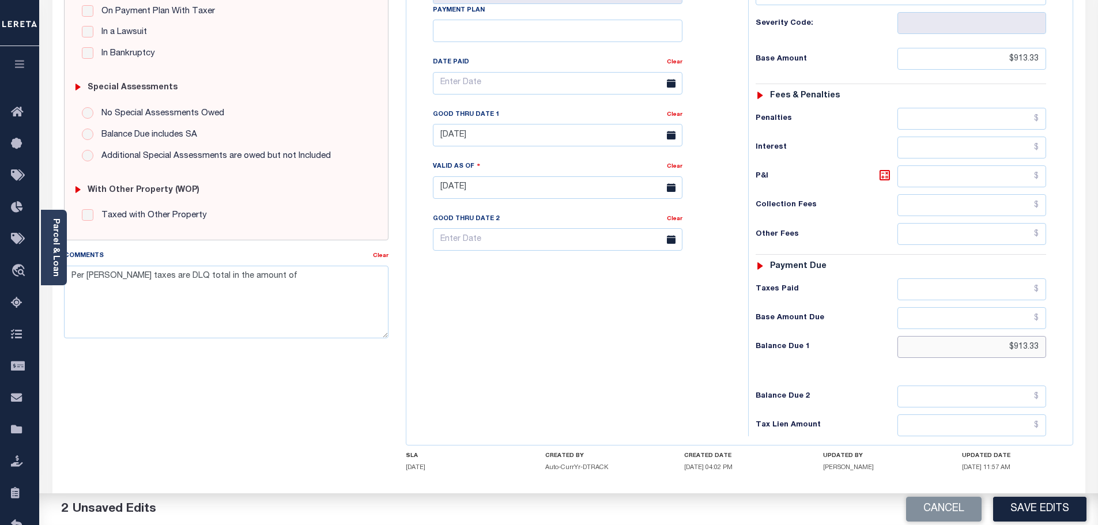
type input "$913.33"
drag, startPoint x: 285, startPoint y: 299, endPoint x: 0, endPoint y: 254, distance: 288.3
click at [0, 254] on div "Home OMS Detail Payment History Tax Line Detail Profile" at bounding box center [549, 148] width 1098 height 872
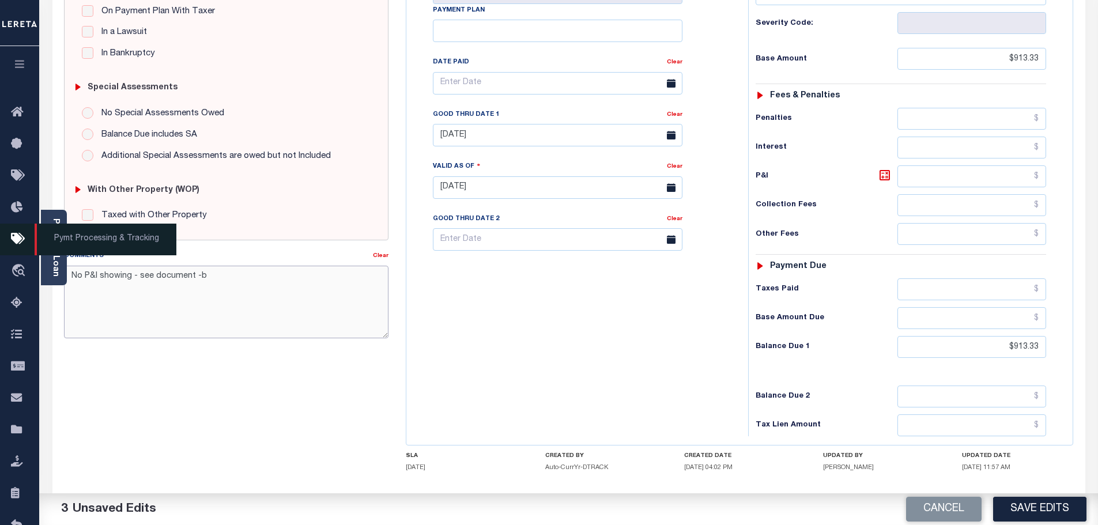
type textarea "No P&I showing - see document -bj"
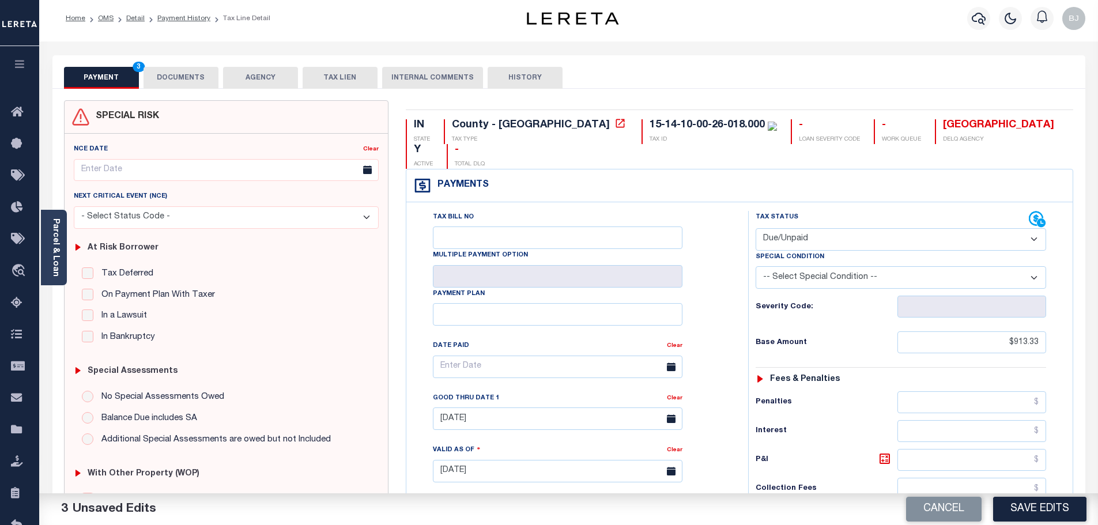
scroll to position [0, 0]
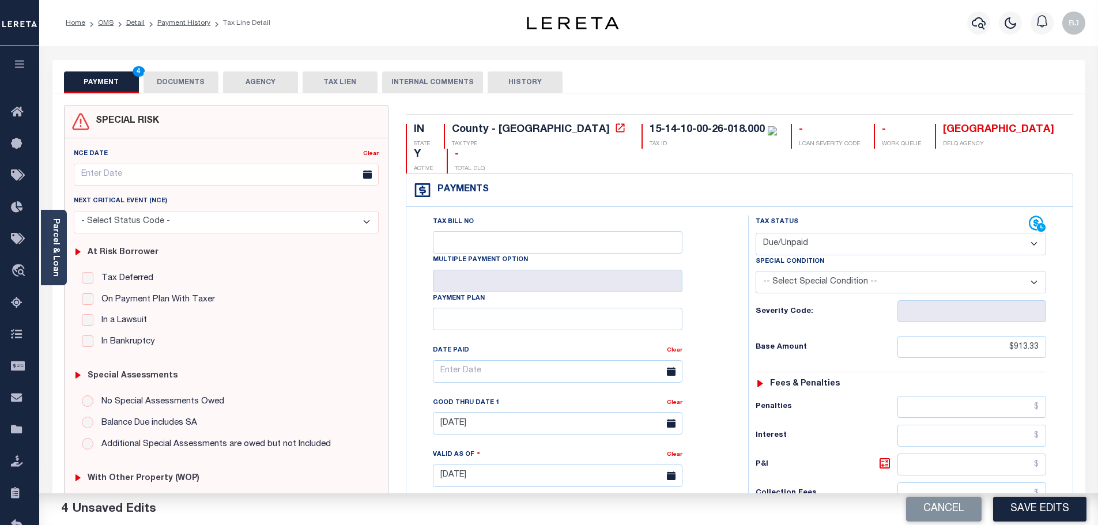
click at [199, 84] on button "DOCUMENTS" at bounding box center [181, 82] width 75 height 22
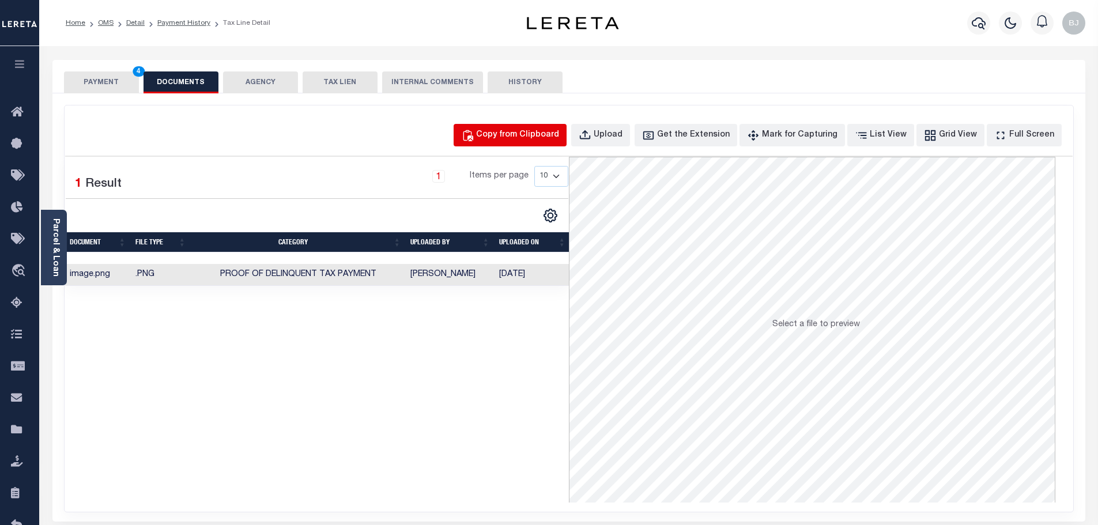
click at [521, 145] on button "Copy from Clipboard" at bounding box center [510, 135] width 113 height 22
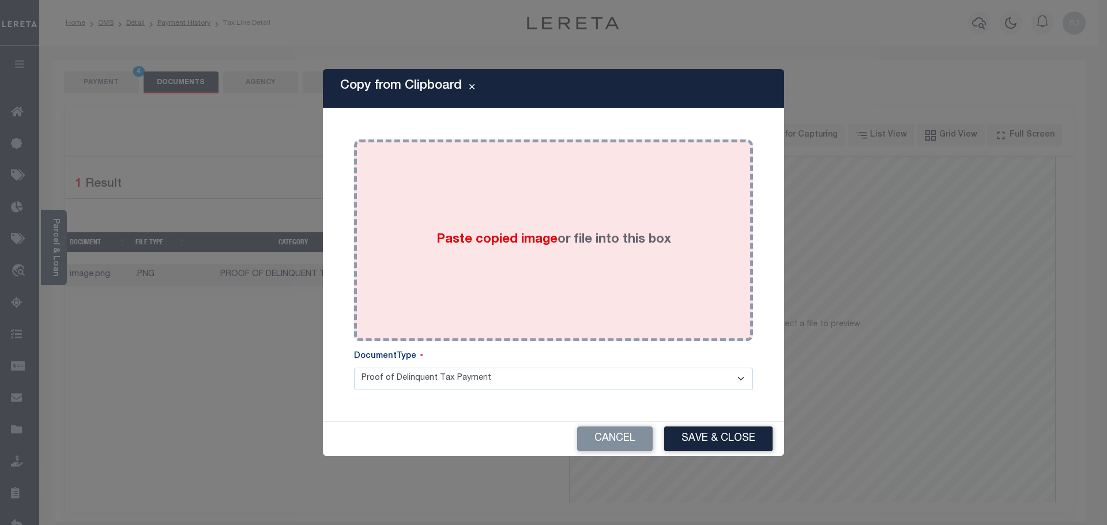
click at [556, 304] on div "Paste copied image or file into this box" at bounding box center [554, 240] width 382 height 184
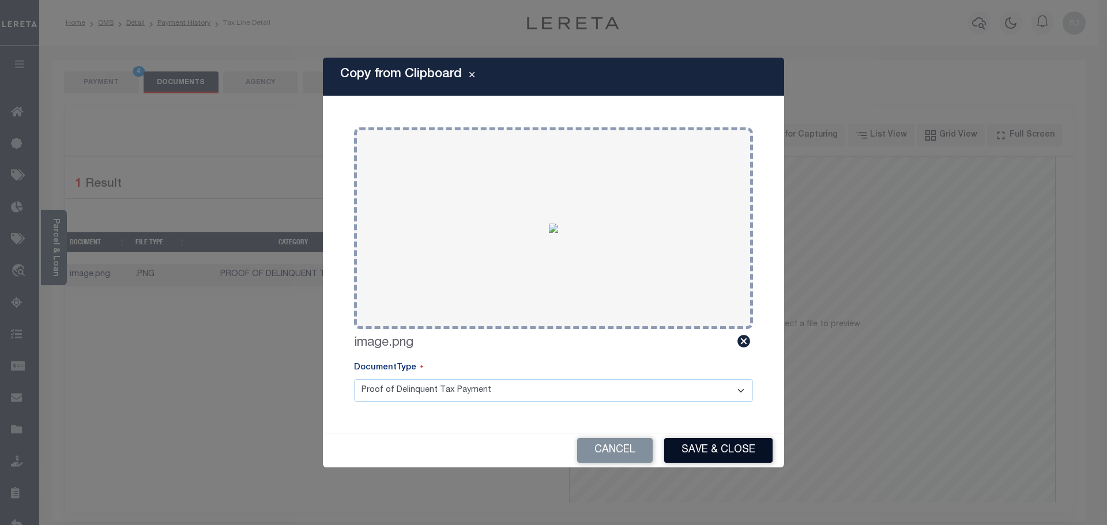
click at [717, 458] on button "Save & Close" at bounding box center [718, 450] width 108 height 25
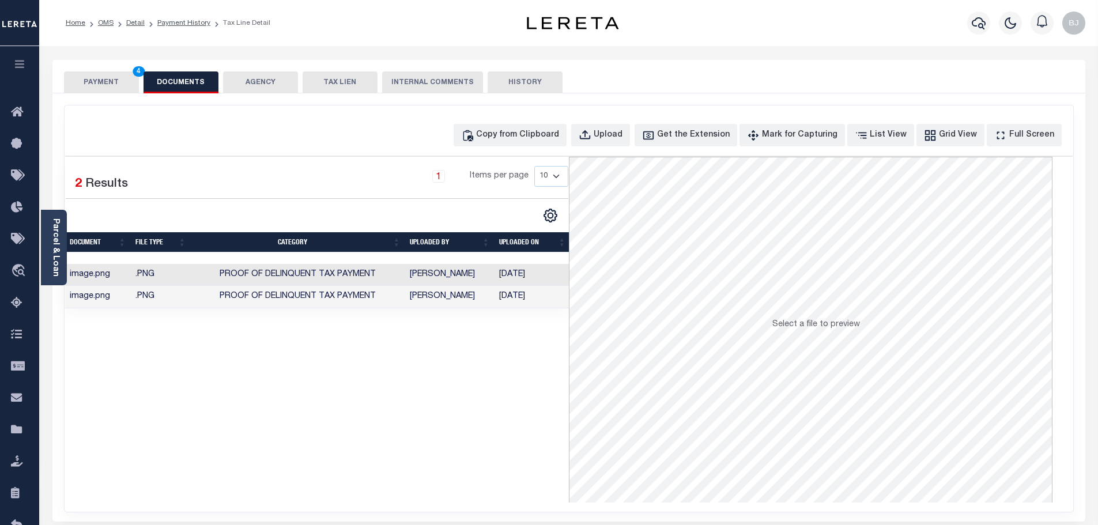
click at [118, 91] on button "PAYMENT 4" at bounding box center [101, 82] width 75 height 22
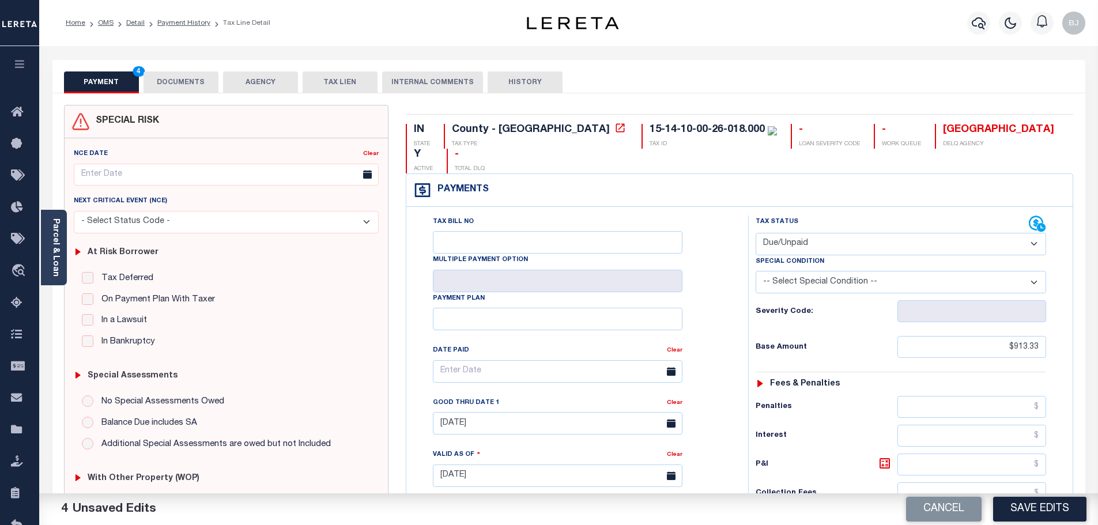
click at [1044, 515] on button "Save Edits" at bounding box center [1039, 509] width 93 height 25
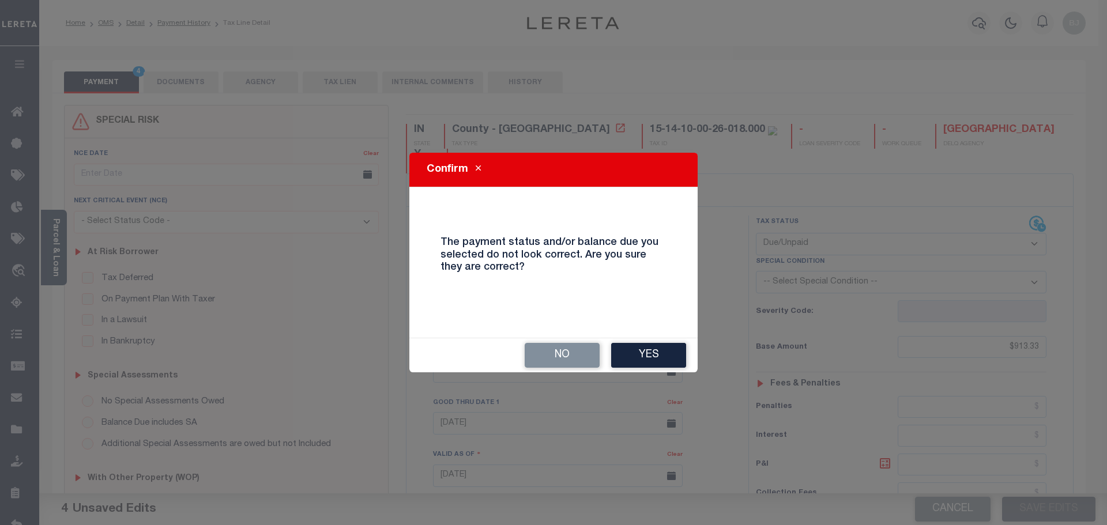
click at [581, 342] on div "No Yes" at bounding box center [553, 355] width 288 height 34
click at [635, 352] on button "Yes" at bounding box center [648, 355] width 75 height 25
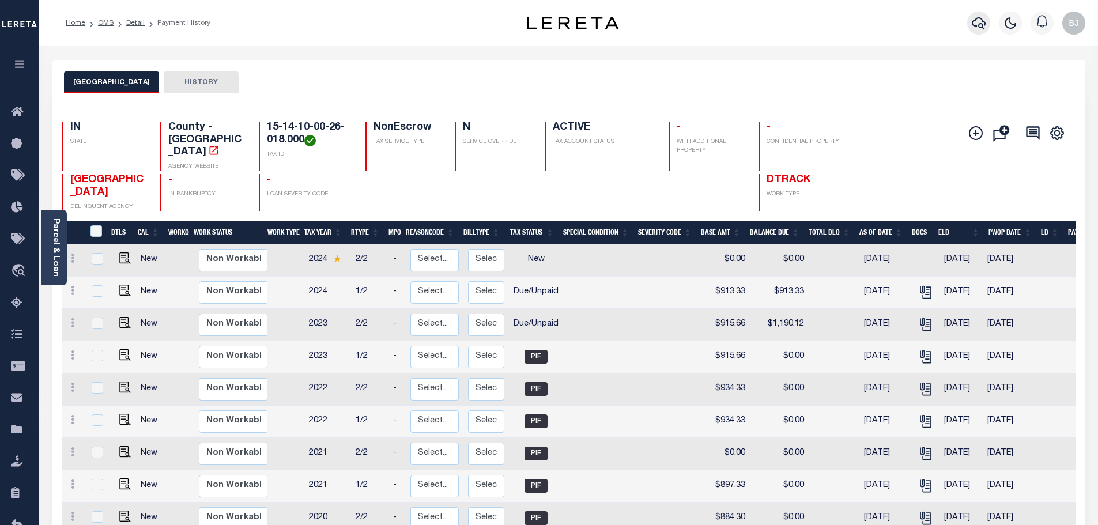
click at [984, 25] on icon "button" at bounding box center [979, 23] width 14 height 14
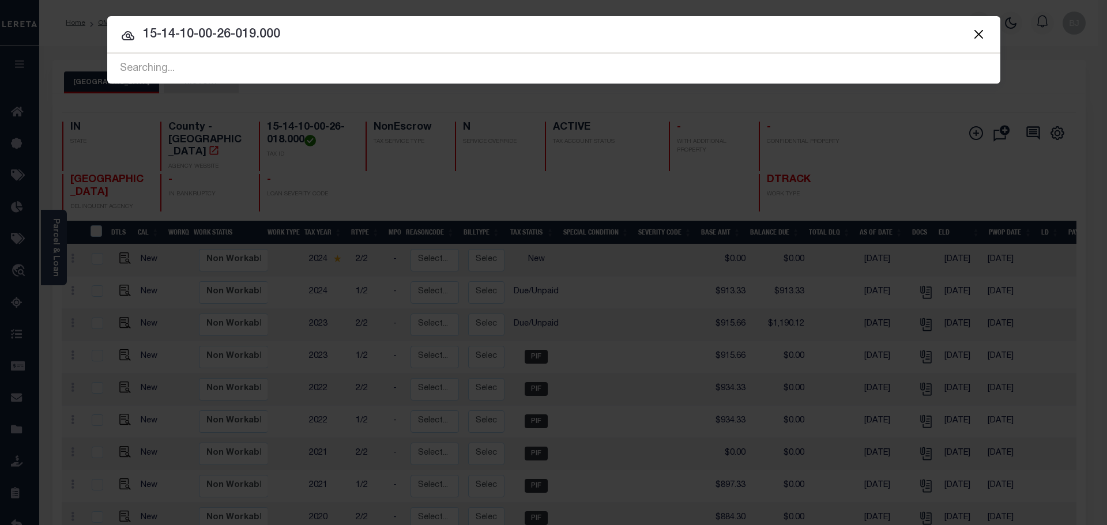
type input "15-14-10-00-26-019.000"
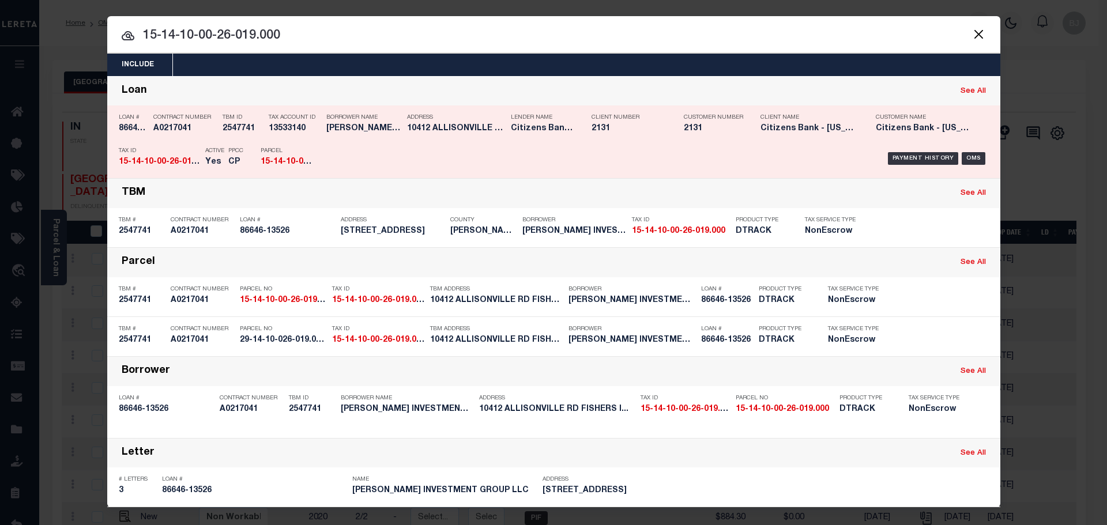
click at [318, 131] on div "Borrower Name CALLAHAN INVESTMENT GROUP LLC" at bounding box center [358, 124] width 81 height 33
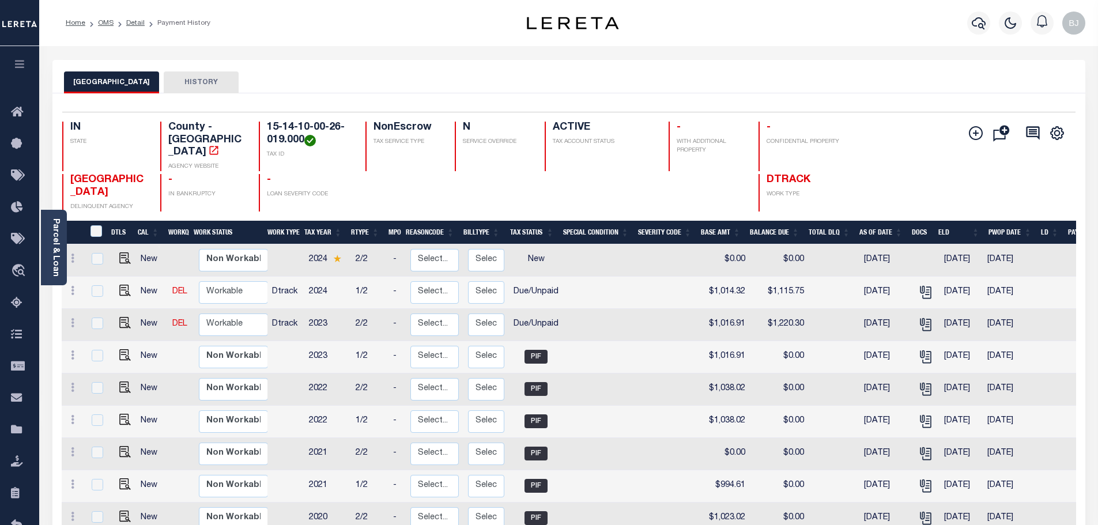
click at [272, 129] on h4 "15-14-10-00-26-019.000" at bounding box center [309, 134] width 85 height 25
copy div "15-14-10-00-26-019.000"
click at [125, 317] on img "" at bounding box center [125, 323] width 12 height 12
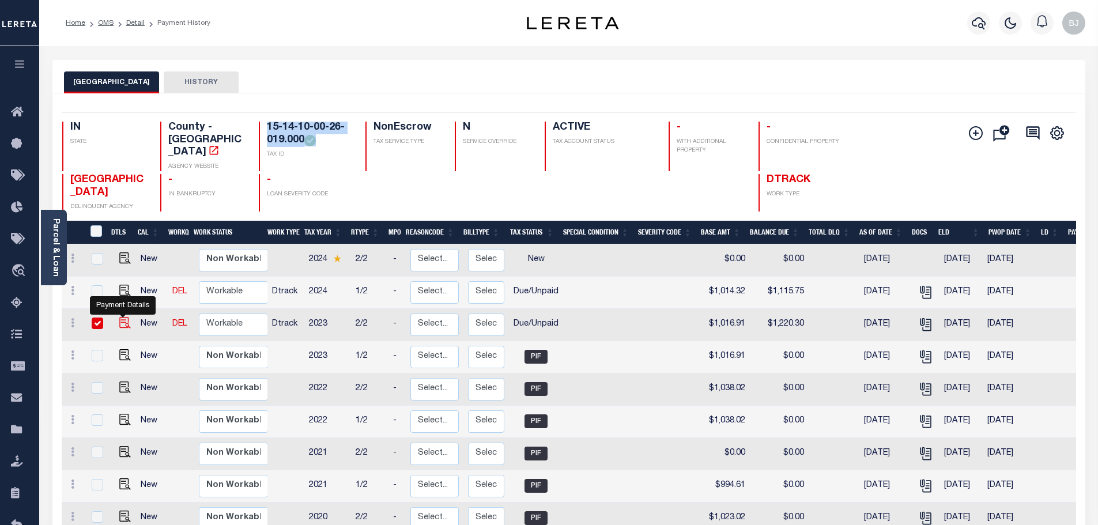
checkbox input "true"
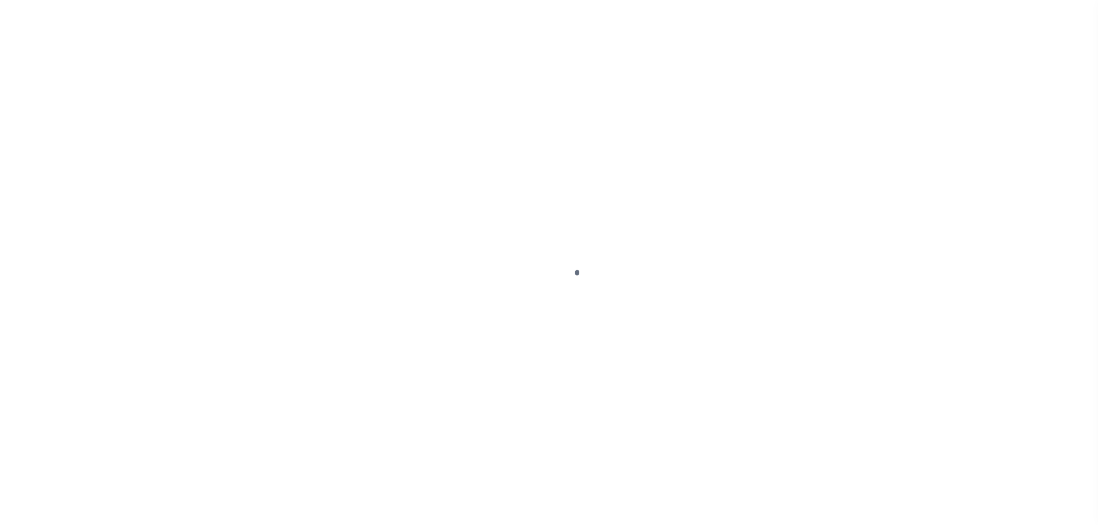
select select "DUE"
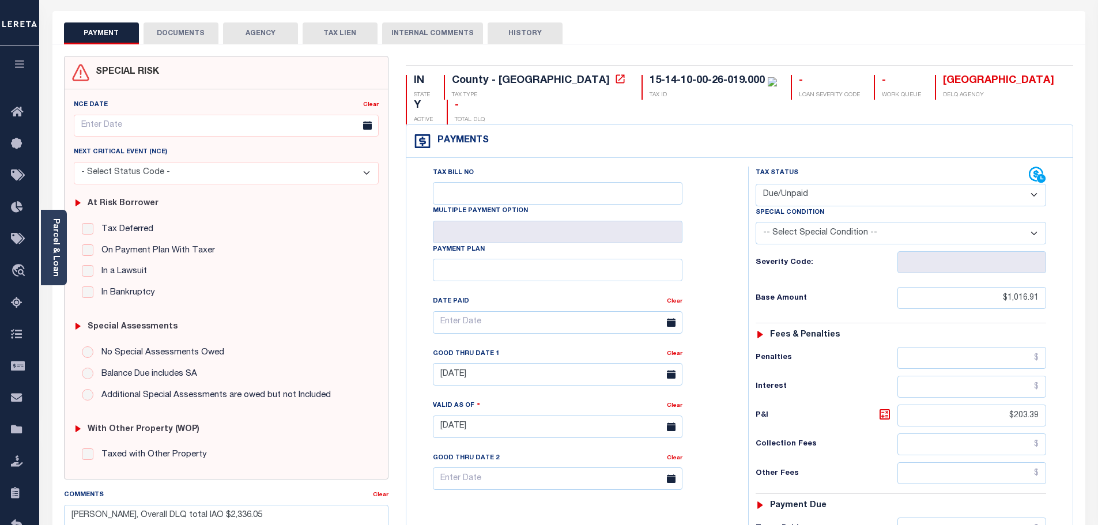
scroll to position [115, 0]
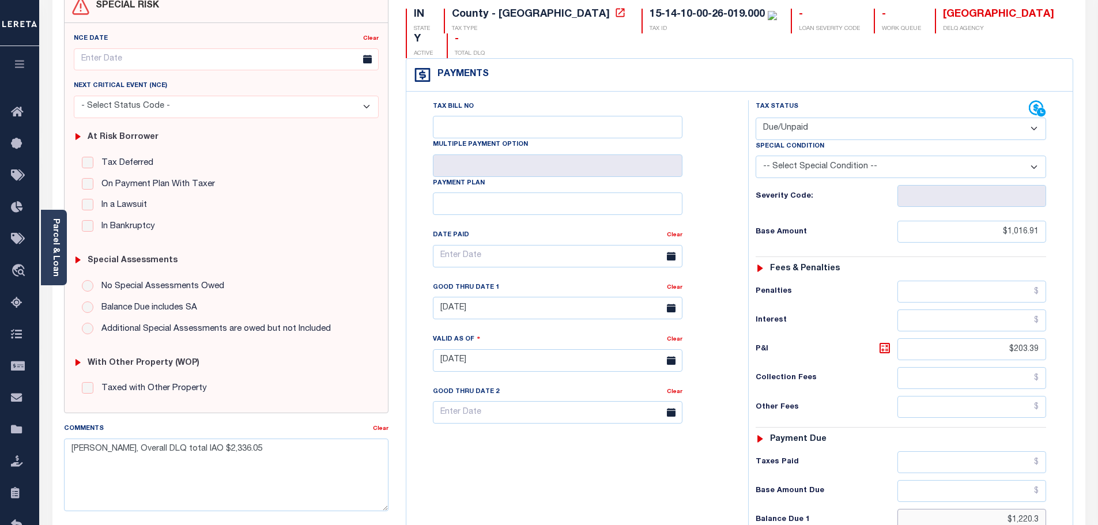
drag, startPoint x: 990, startPoint y: 495, endPoint x: 1414, endPoint y: 498, distance: 424.4
click at [1098, 498] on html "Home OMS Detail Payment History Tax Line Detail" at bounding box center [549, 321] width 1098 height 872
type input "$1,321.73"
type input "[DATE]"
click at [886, 345] on icon at bounding box center [885, 348] width 7 height 7
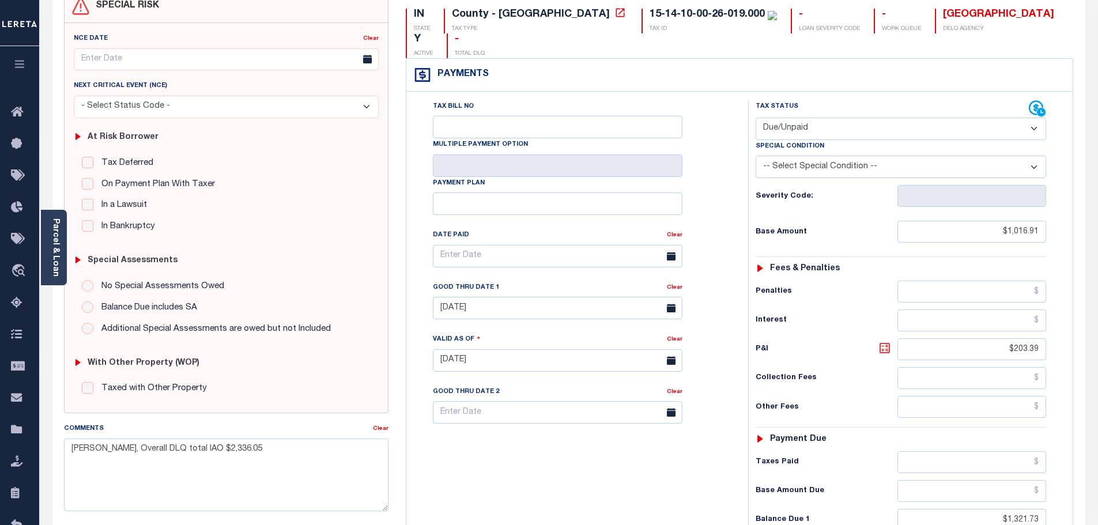
type input "$304.82"
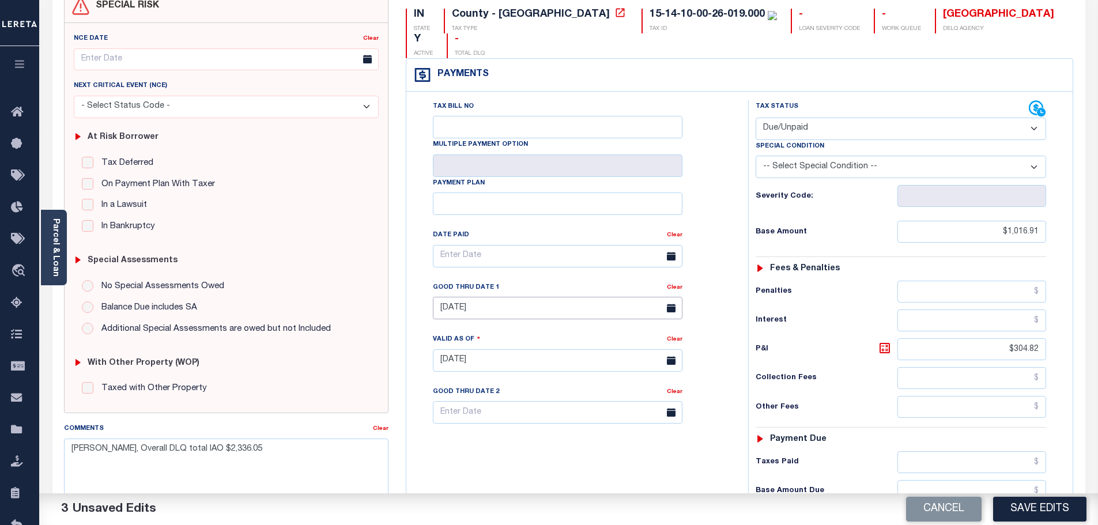
click at [475, 297] on input "[DATE]" at bounding box center [558, 308] width 250 height 22
click at [379, 427] on link "Clear" at bounding box center [381, 429] width 16 height 6
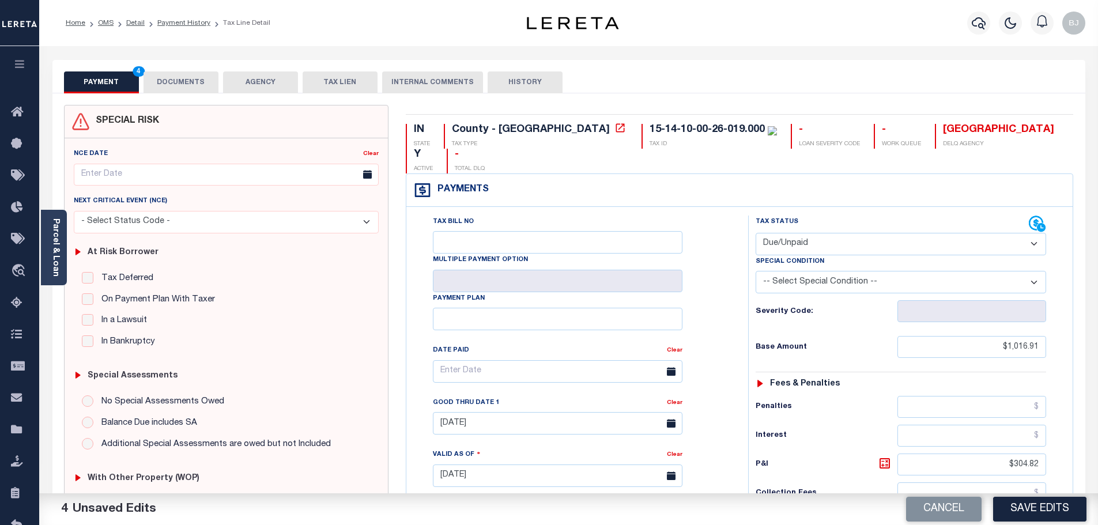
click at [180, 81] on button "DOCUMENTS" at bounding box center [181, 82] width 75 height 22
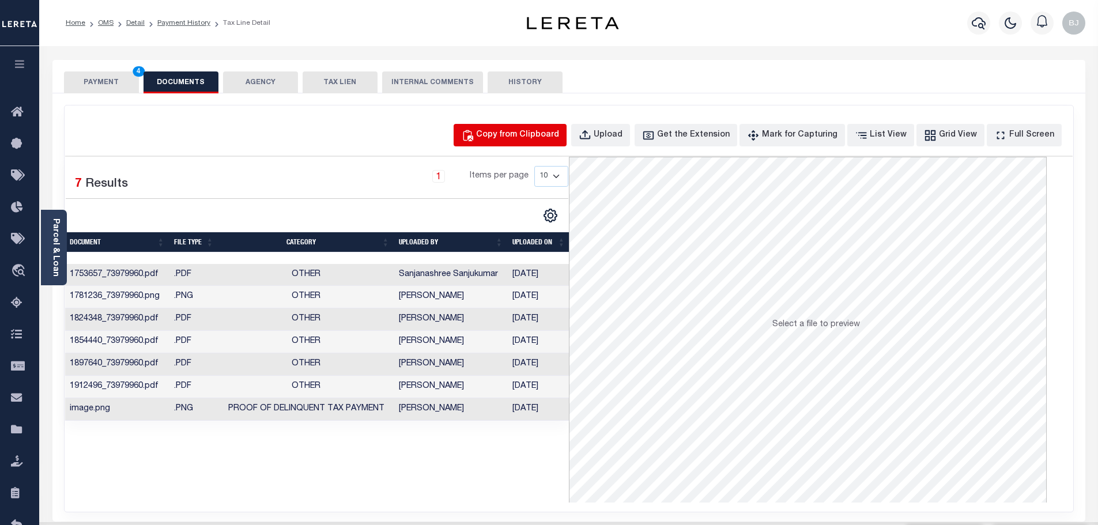
click at [517, 140] on div "Copy from Clipboard" at bounding box center [517, 135] width 83 height 13
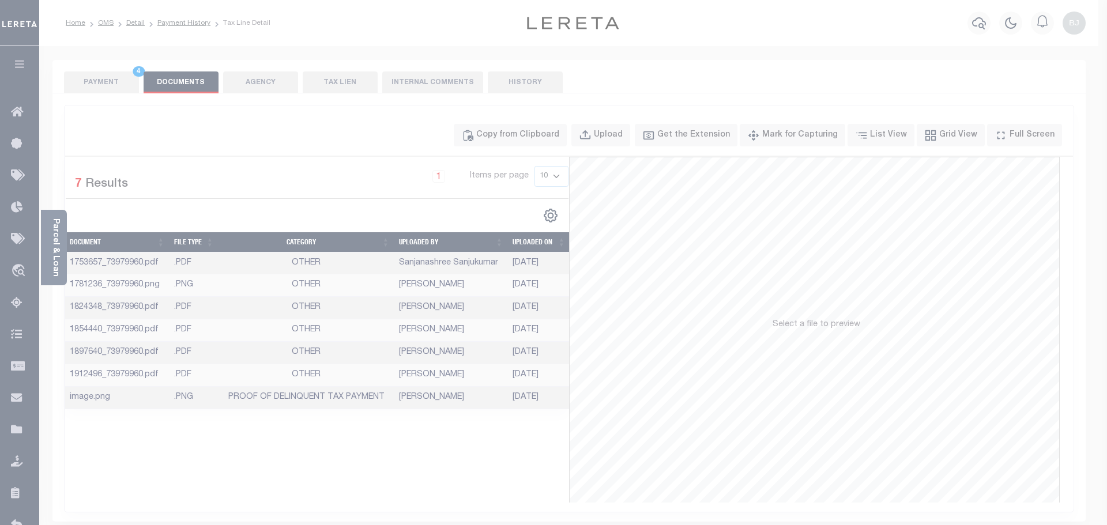
click at [0, 0] on label "Paste copied image or file into this box" at bounding box center [0, 0] width 0 height 0
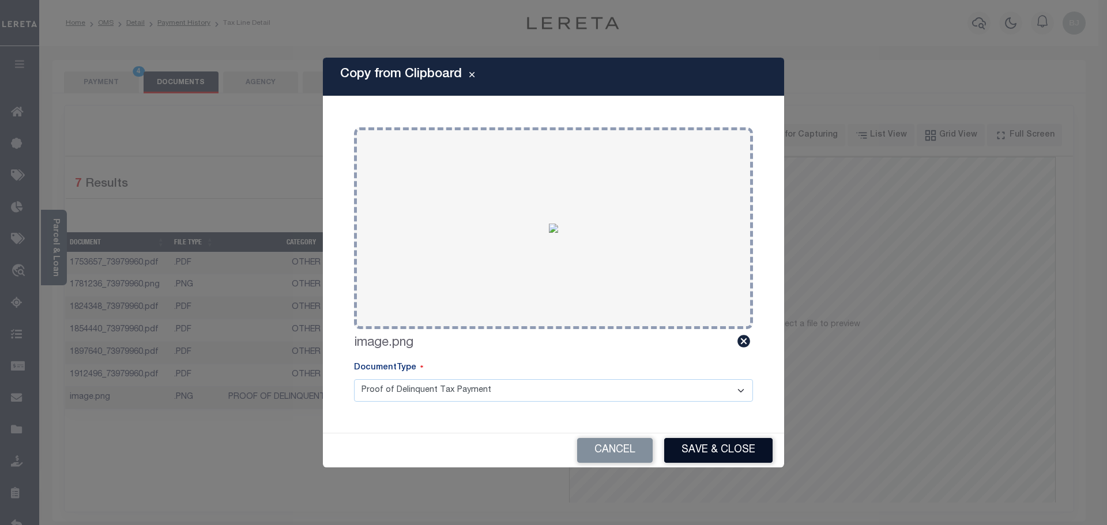
click at [749, 451] on button "Save & Close" at bounding box center [718, 450] width 108 height 25
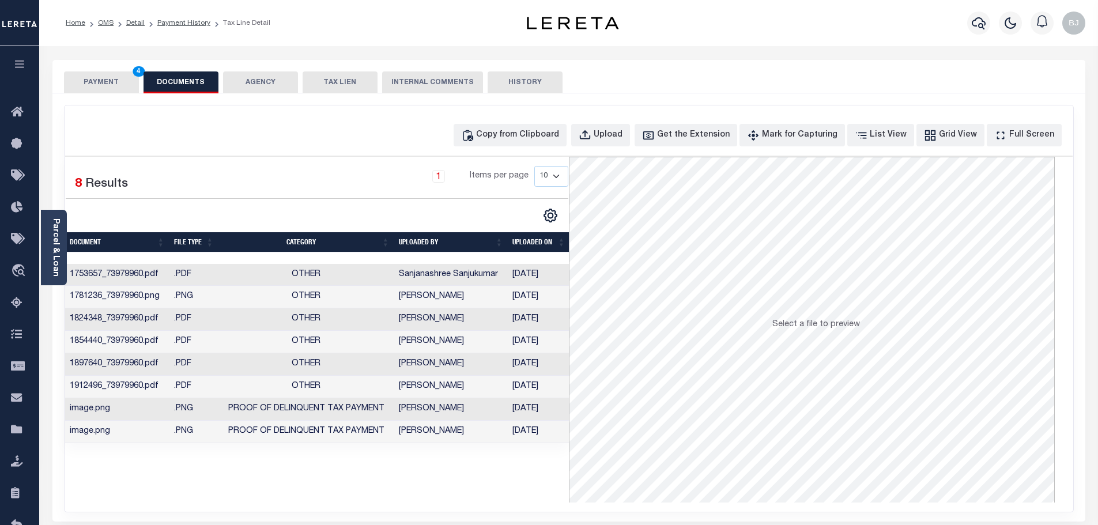
click at [95, 80] on button "PAYMENT 4" at bounding box center [101, 82] width 75 height 22
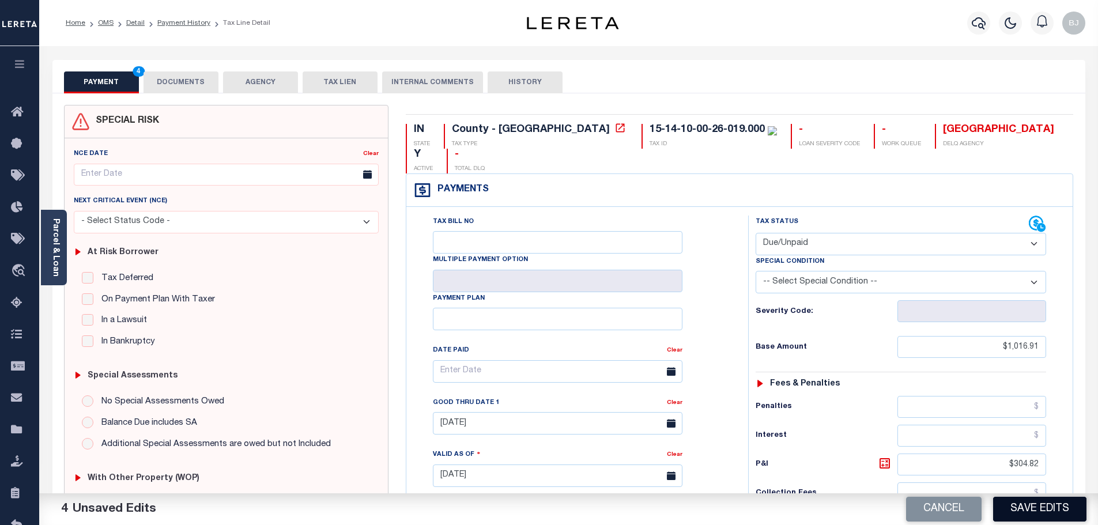
click at [1068, 498] on button "Save Edits" at bounding box center [1039, 509] width 93 height 25
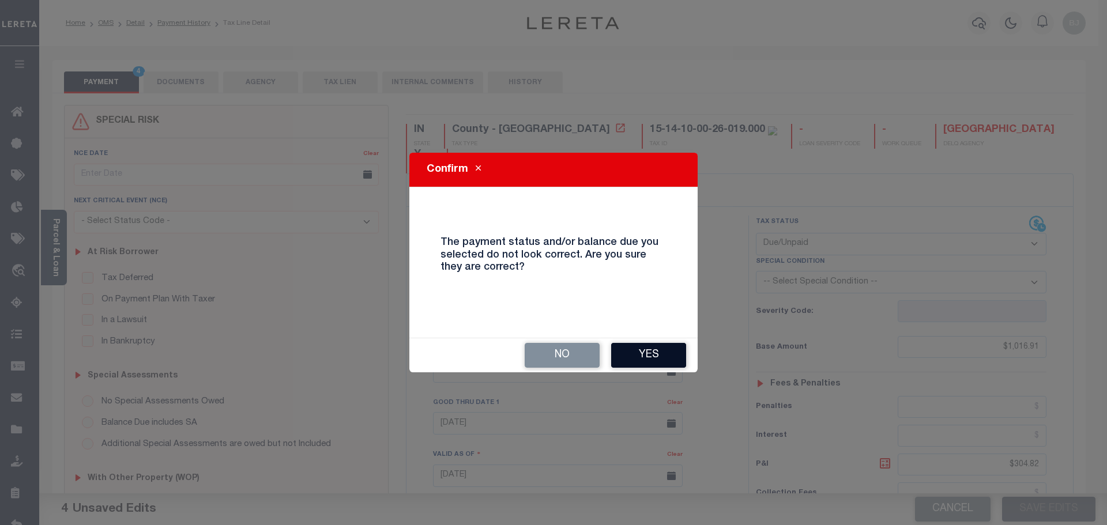
click at [649, 350] on button "Yes" at bounding box center [648, 355] width 75 height 25
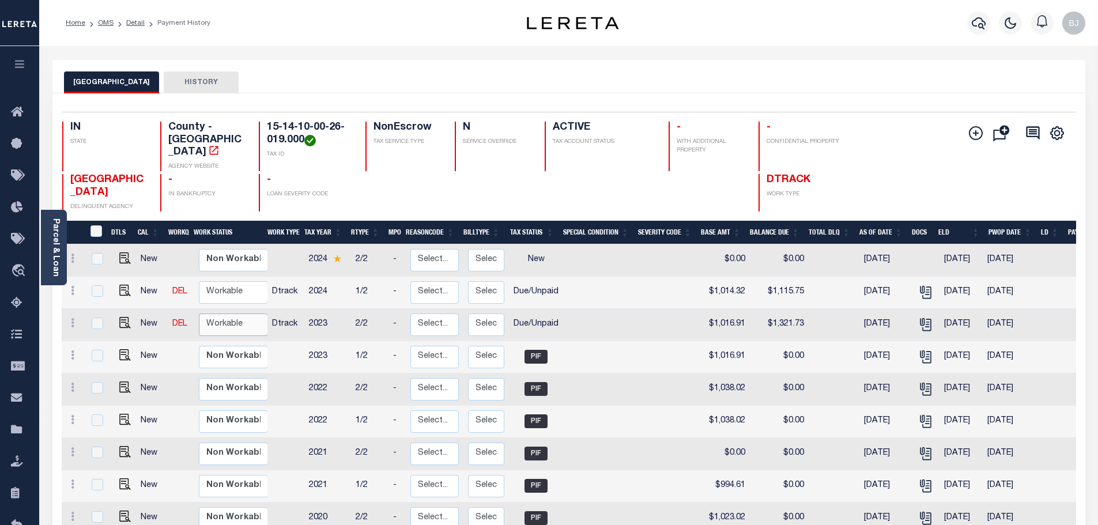
click at [246, 318] on select "Non Workable Workable" at bounding box center [233, 325] width 69 height 22
checkbox input "true"
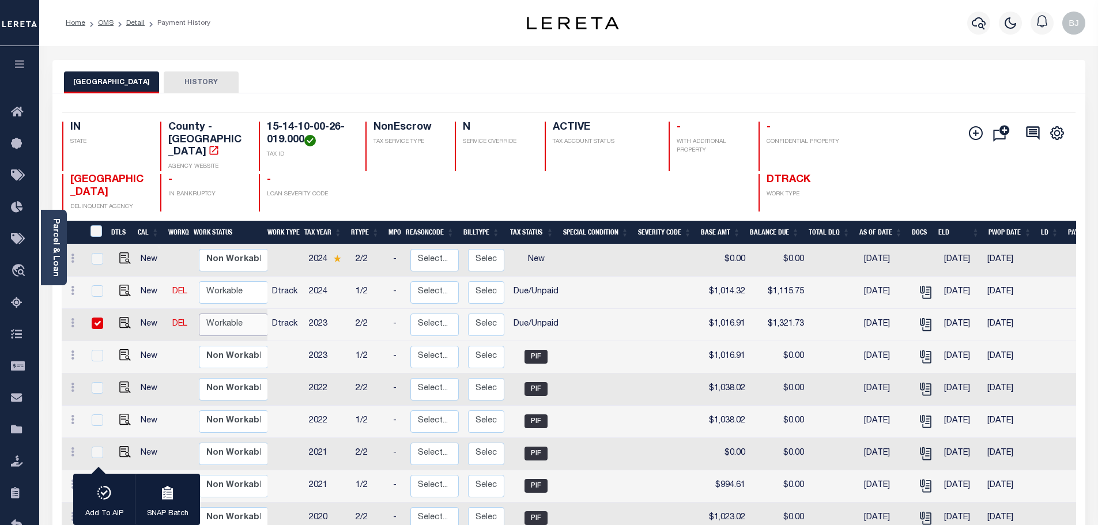
select select "true"
click at [199, 314] on select "Non Workable Workable" at bounding box center [233, 325] width 69 height 22
checkbox input "false"
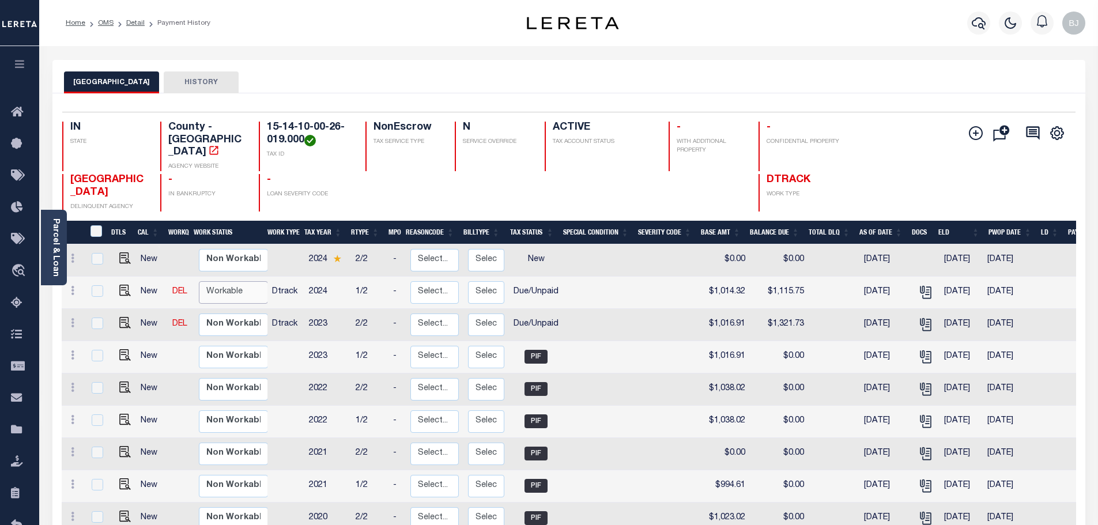
click at [232, 281] on select "Non Workable Workable" at bounding box center [233, 292] width 69 height 22
checkbox input "true"
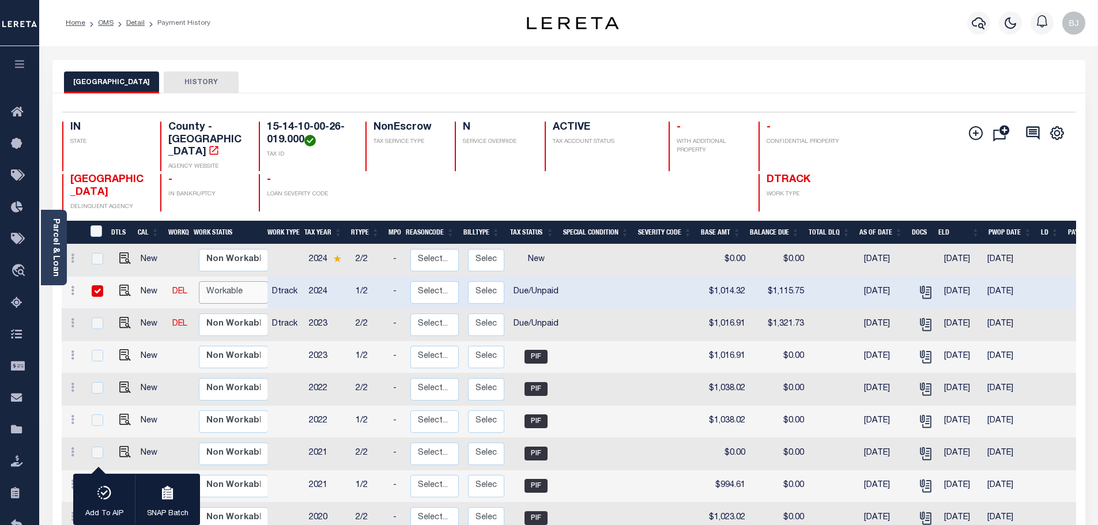
click at [234, 291] on select "Non Workable Workable" at bounding box center [233, 292] width 69 height 22
checkbox input "false"
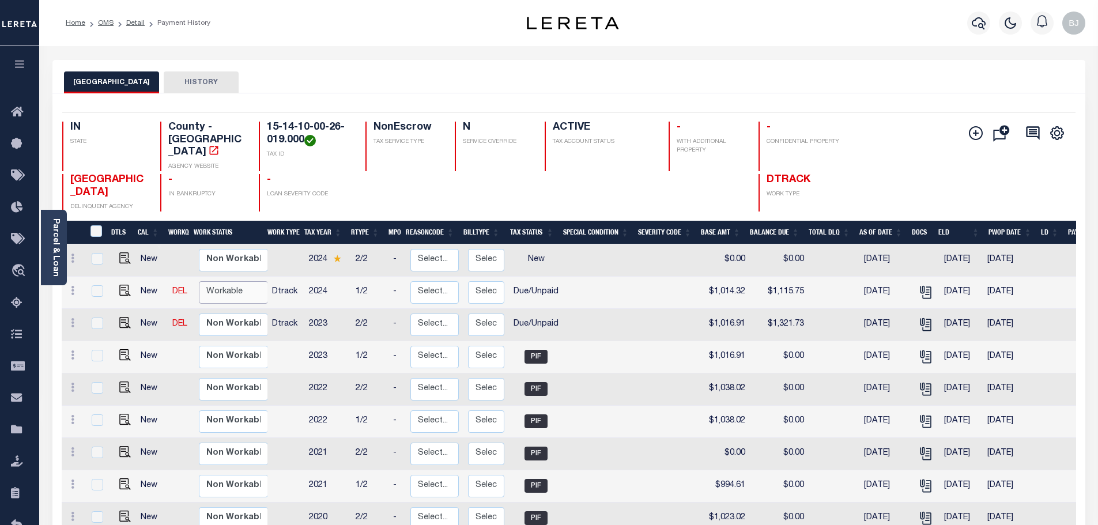
drag, startPoint x: 246, startPoint y: 281, endPoint x: 244, endPoint y: 289, distance: 9.0
click at [246, 281] on select "Non Workable Workable" at bounding box center [233, 292] width 69 height 22
checkbox input "true"
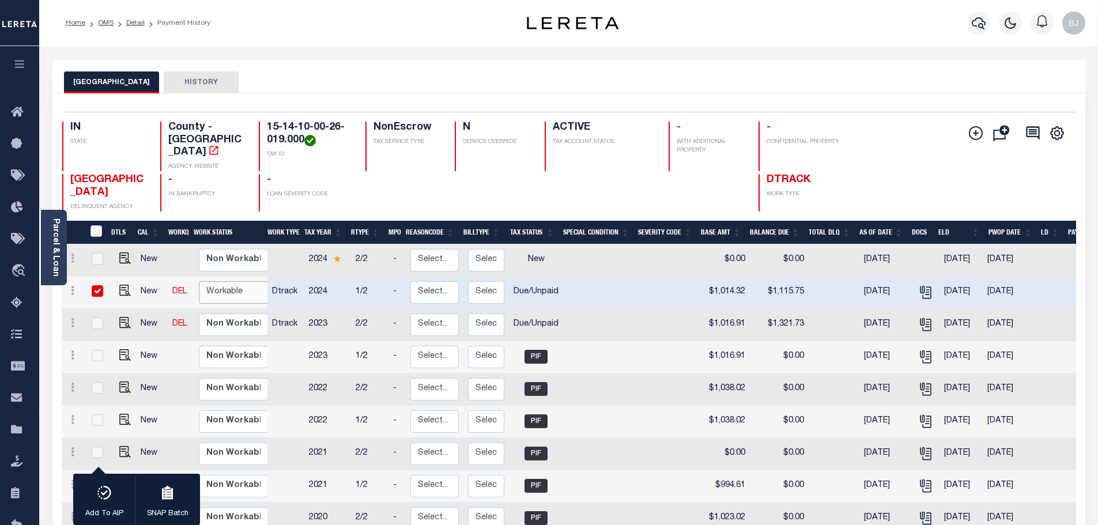
select select "true"
click at [199, 281] on select "Non Workable Workable" at bounding box center [233, 292] width 69 height 22
checkbox input "false"
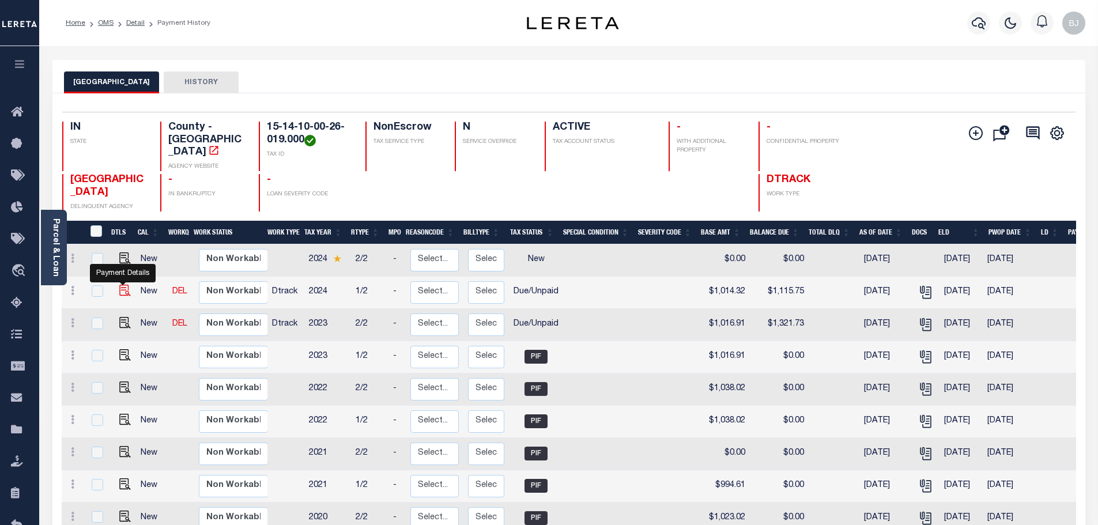
click at [125, 285] on img "" at bounding box center [125, 291] width 12 height 12
checkbox input "true"
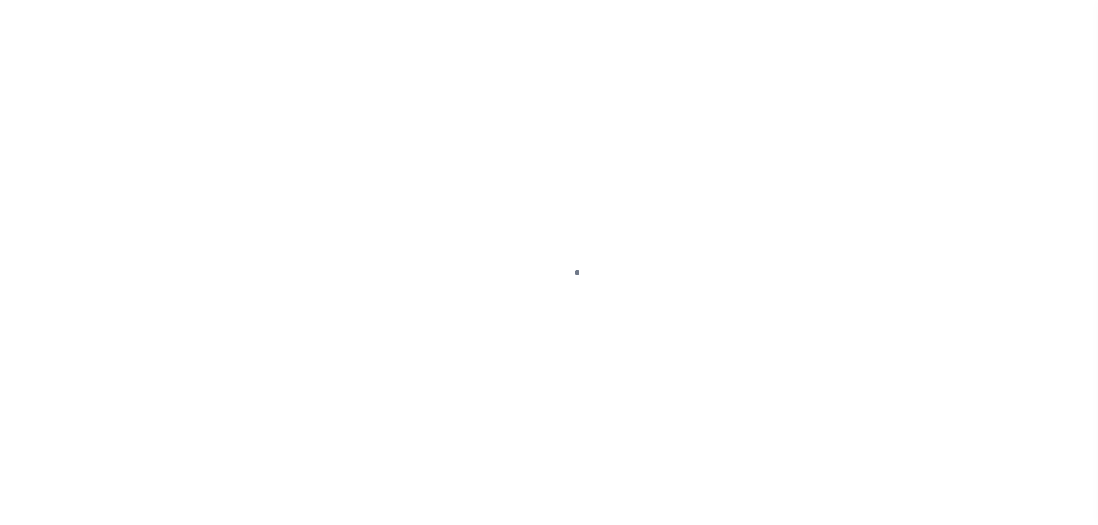
select select "DUE"
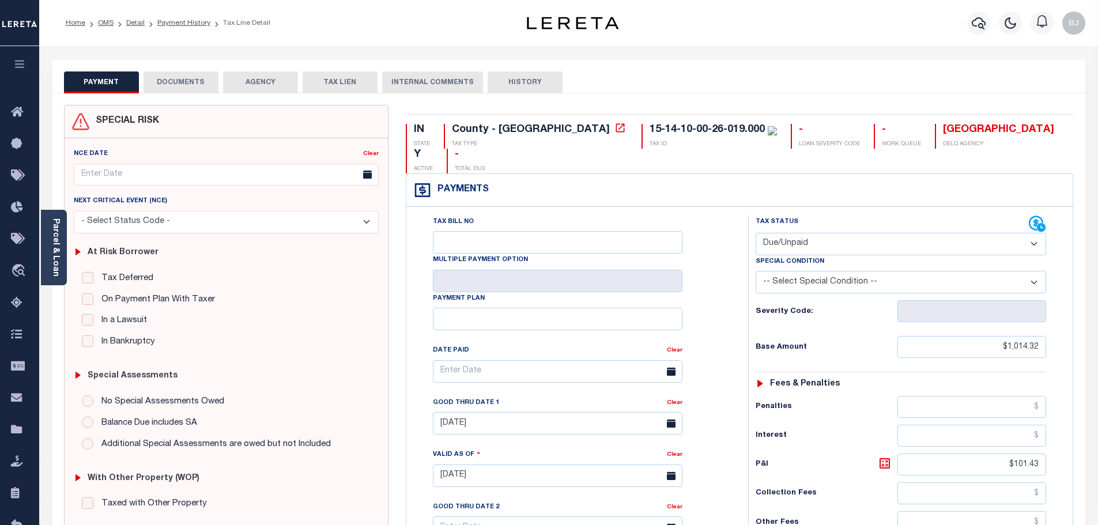
click at [196, 93] on button "DOCUMENTS" at bounding box center [181, 82] width 75 height 22
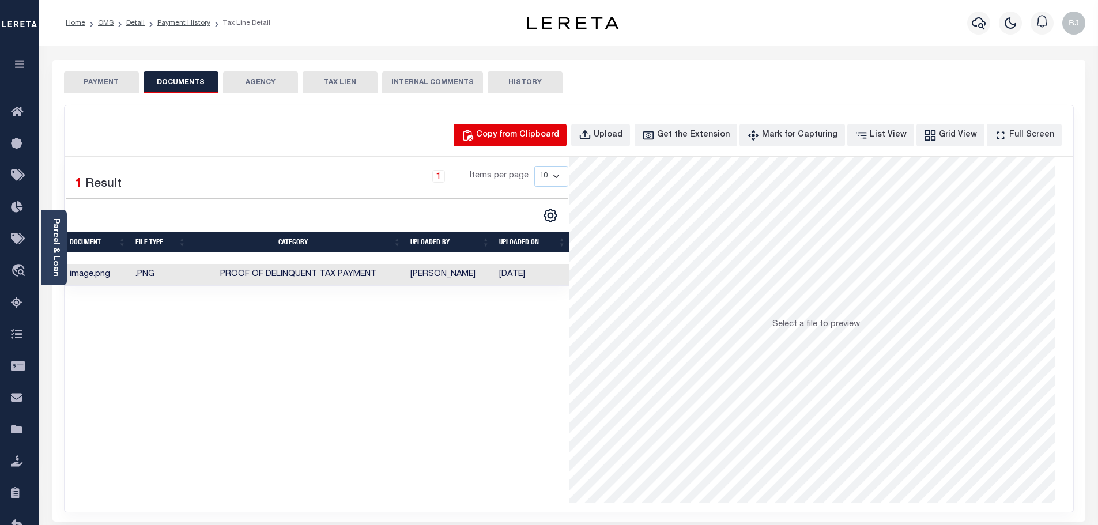
click at [511, 138] on div "Copy from Clipboard" at bounding box center [517, 135] width 83 height 13
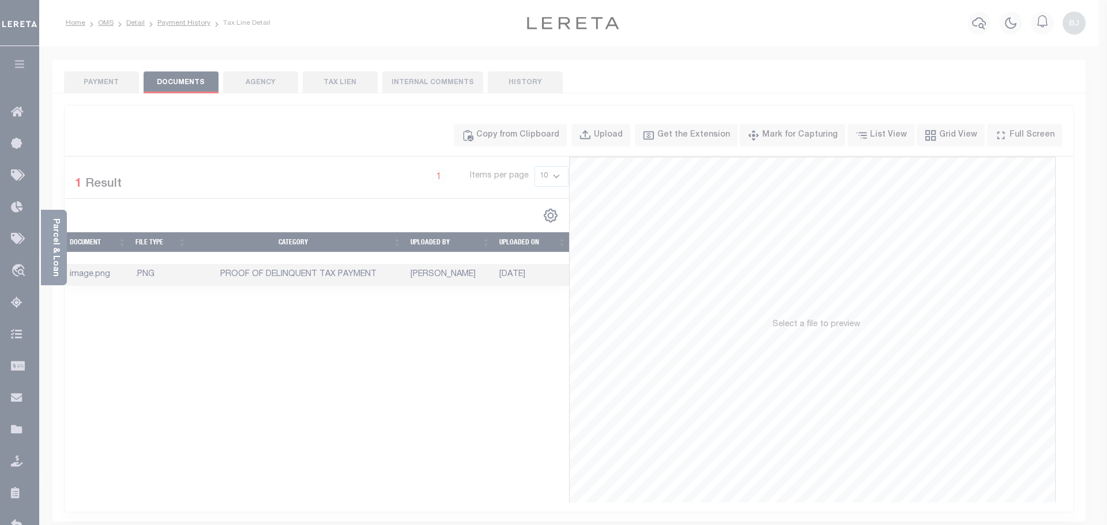
click at [0, 0] on div "Paste copied image or file into this box" at bounding box center [0, 0] width 0 height 0
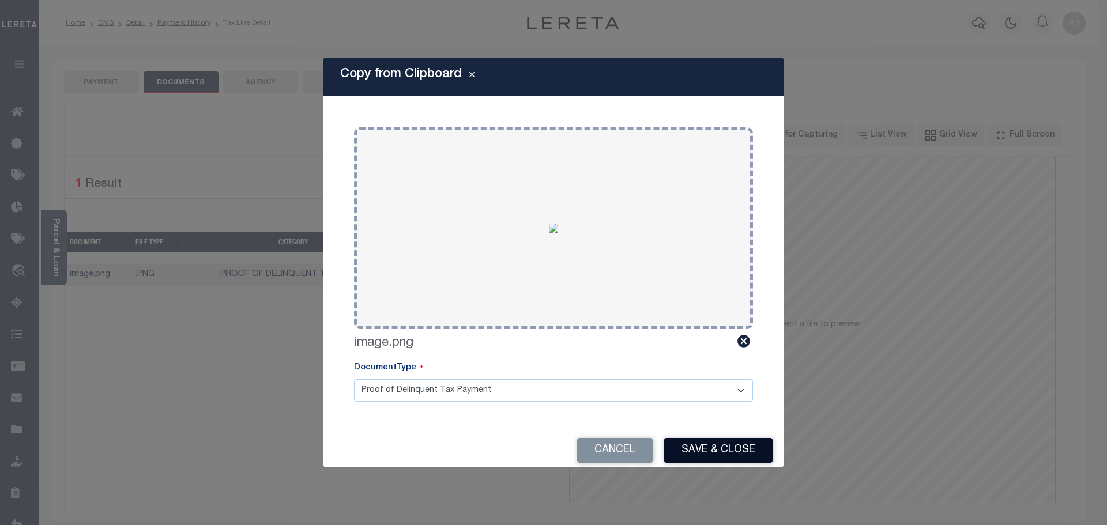
click at [720, 451] on button "Save & Close" at bounding box center [718, 450] width 108 height 25
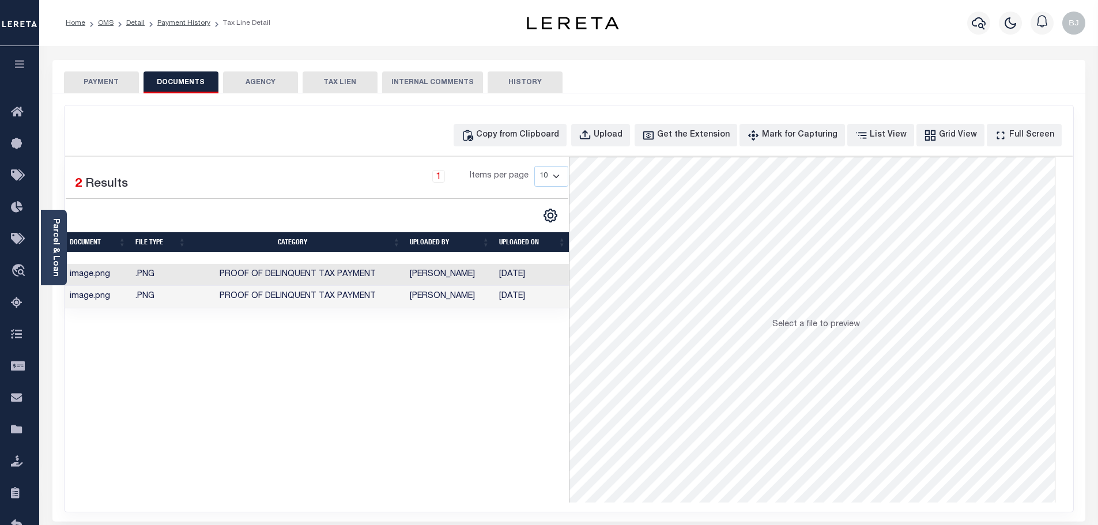
click at [96, 79] on button "PAYMENT" at bounding box center [101, 82] width 75 height 22
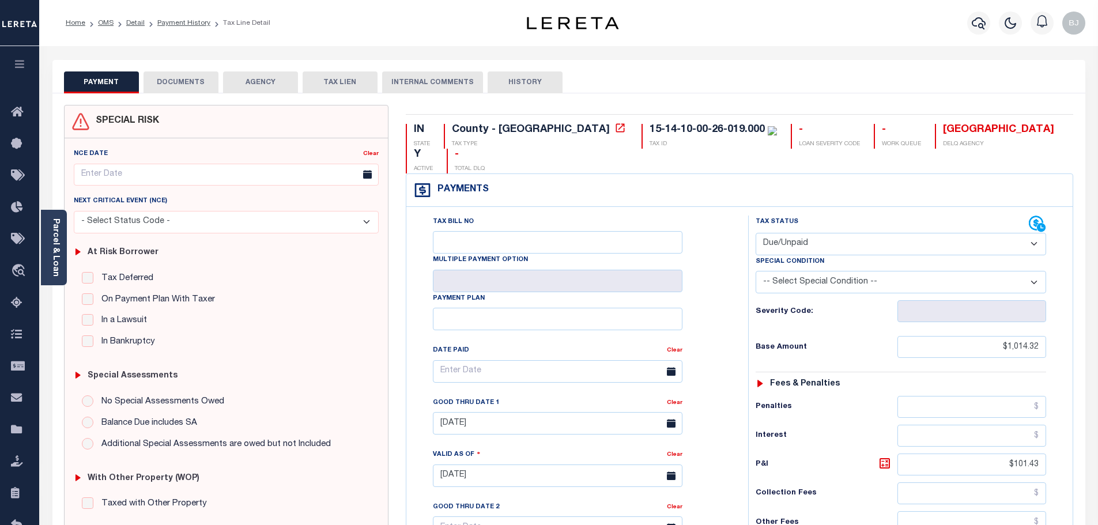
drag, startPoint x: 828, startPoint y: 221, endPoint x: 829, endPoint y: 231, distance: 9.8
click at [828, 233] on select "- Select Status Code - Open Due/Unpaid Paid Incomplete No Tax Due Internal Refu…" at bounding box center [901, 244] width 291 height 22
drag, startPoint x: 720, startPoint y: 367, endPoint x: 970, endPoint y: 479, distance: 273.9
click at [729, 367] on div "Tax Bill No Multiple Payment Option Payment Plan Clear" at bounding box center [574, 377] width 313 height 323
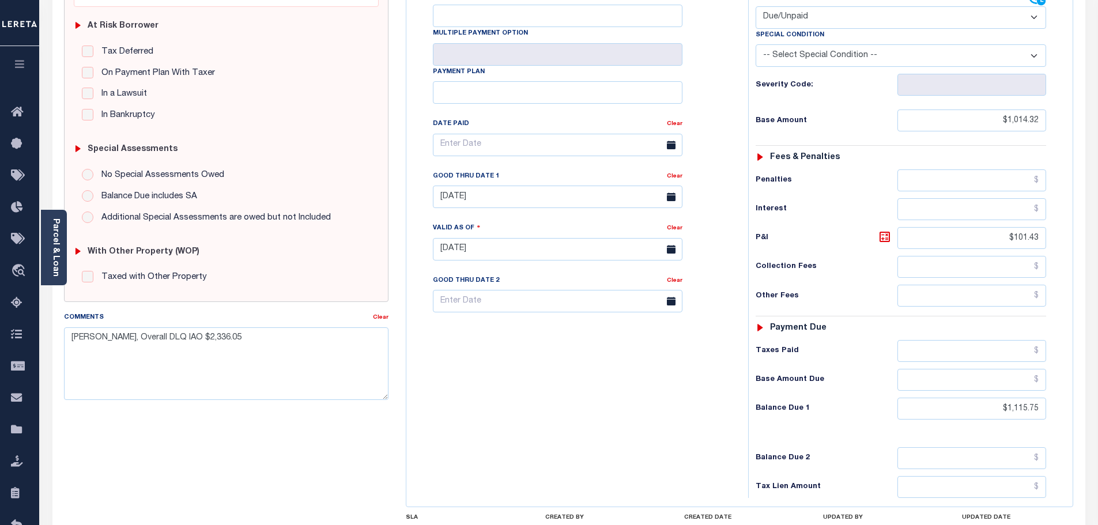
scroll to position [231, 0]
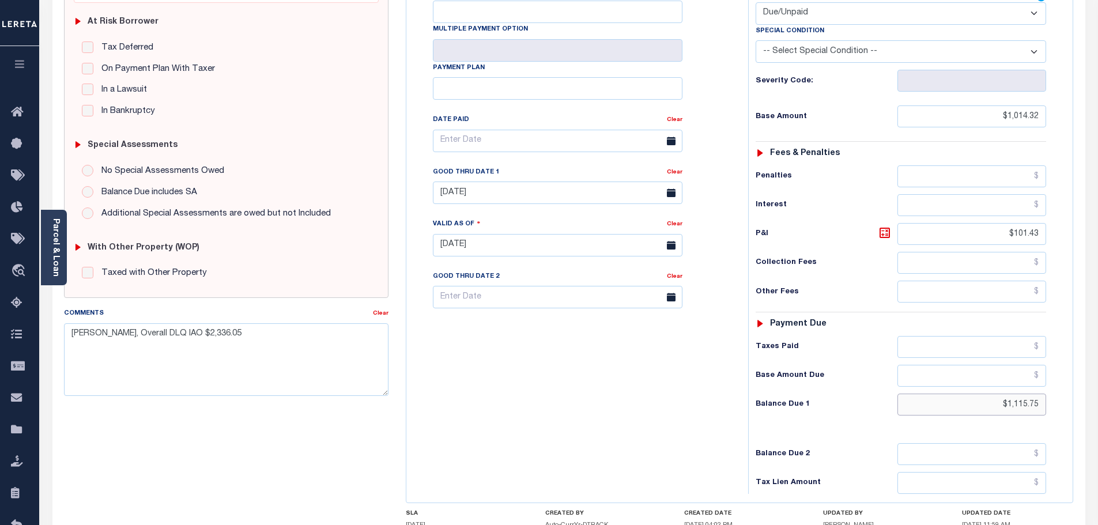
drag, startPoint x: 996, startPoint y: 377, endPoint x: 1204, endPoint y: 374, distance: 208.7
click at [1098, 374] on html "Home OMS Detail Payment History Tax Line Detail" at bounding box center [549, 203] width 1098 height 868
type input "$1,014.32"
type input "[DATE]"
drag, startPoint x: 1002, startPoint y: 205, endPoint x: 1099, endPoint y: 213, distance: 97.2
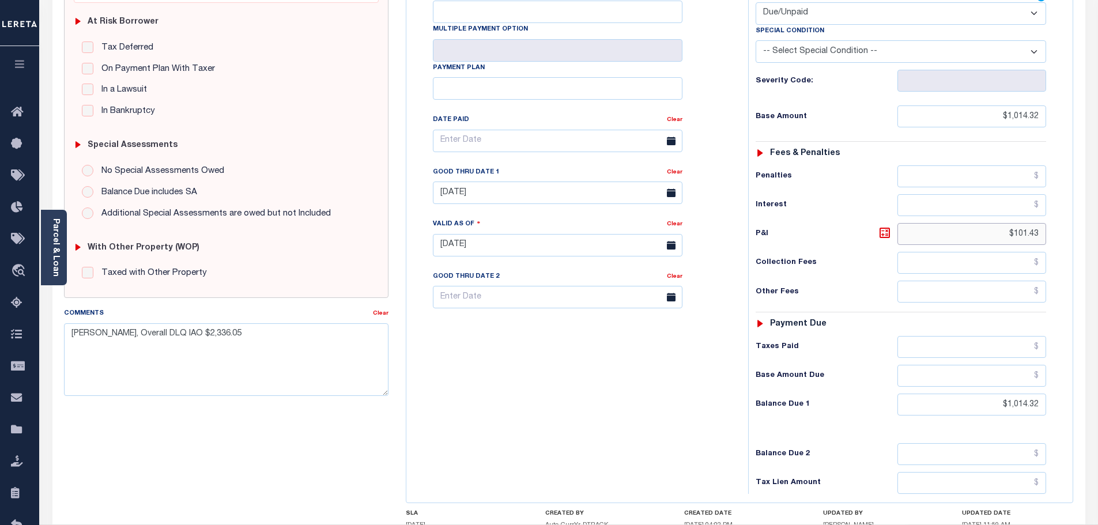
click at [1098, 213] on html "Home OMS Detail Payment History Tax Line Detail" at bounding box center [549, 203] width 1098 height 868
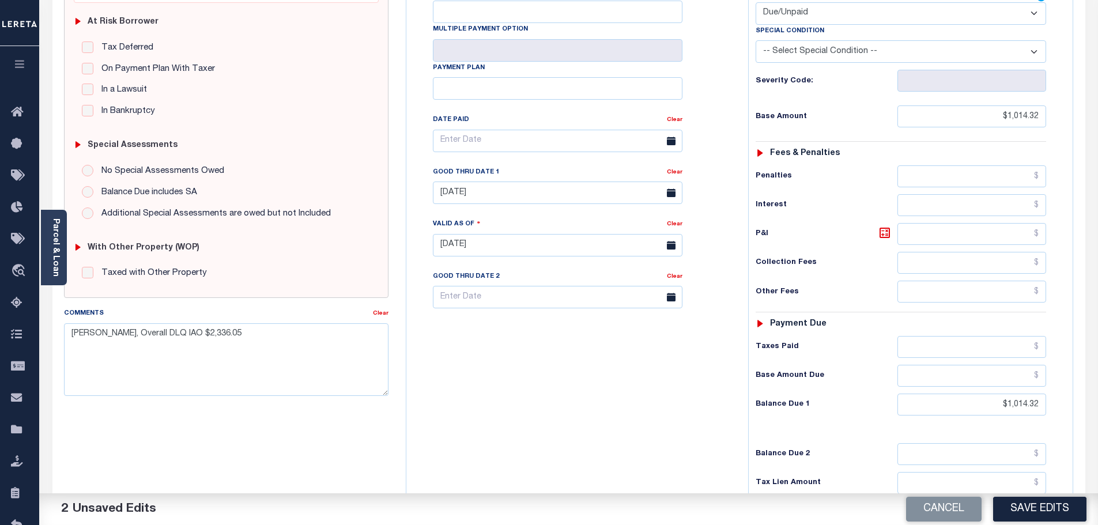
drag, startPoint x: 377, startPoint y: 315, endPoint x: 393, endPoint y: 321, distance: 17.1
click at [377, 315] on link "Clear" at bounding box center [381, 314] width 16 height 6
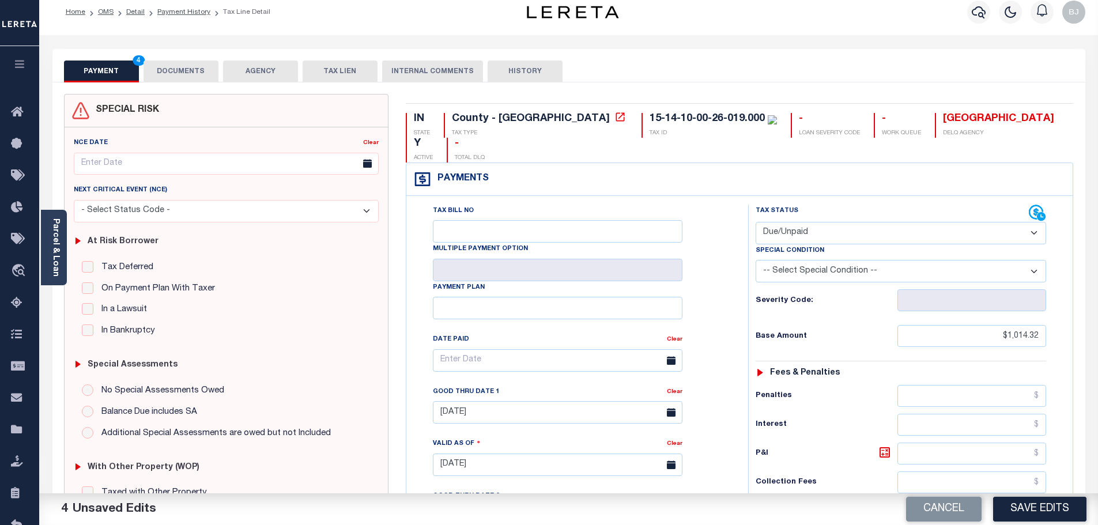
scroll to position [0, 0]
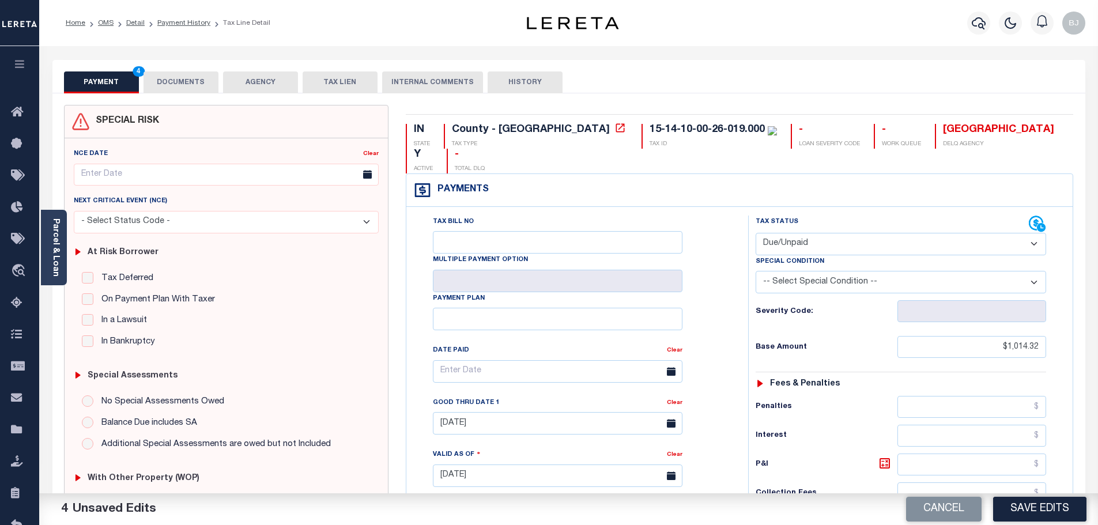
click at [197, 78] on button "DOCUMENTS" at bounding box center [181, 82] width 75 height 22
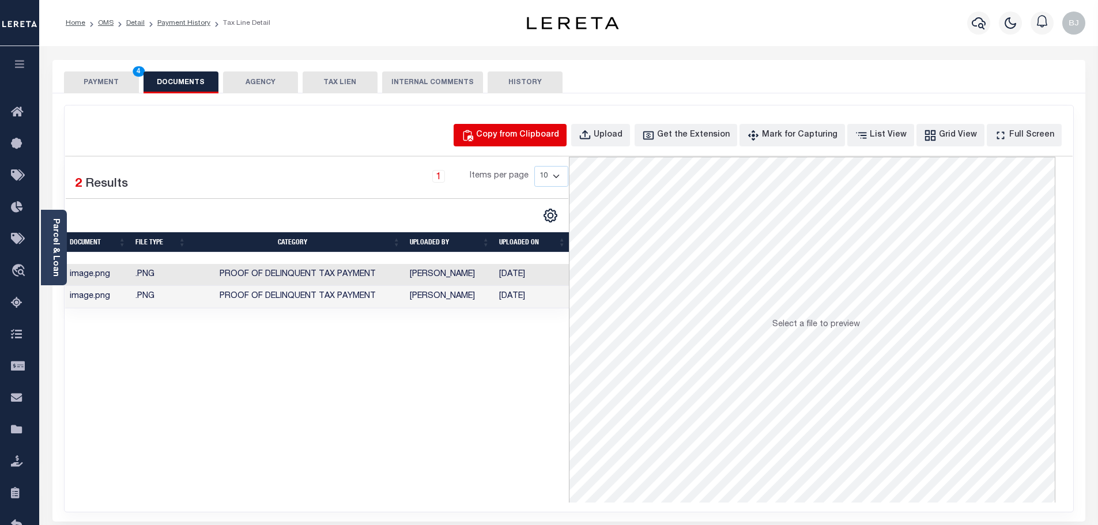
click at [559, 130] on div "Copy from Clipboard" at bounding box center [517, 135] width 83 height 13
select select "POP"
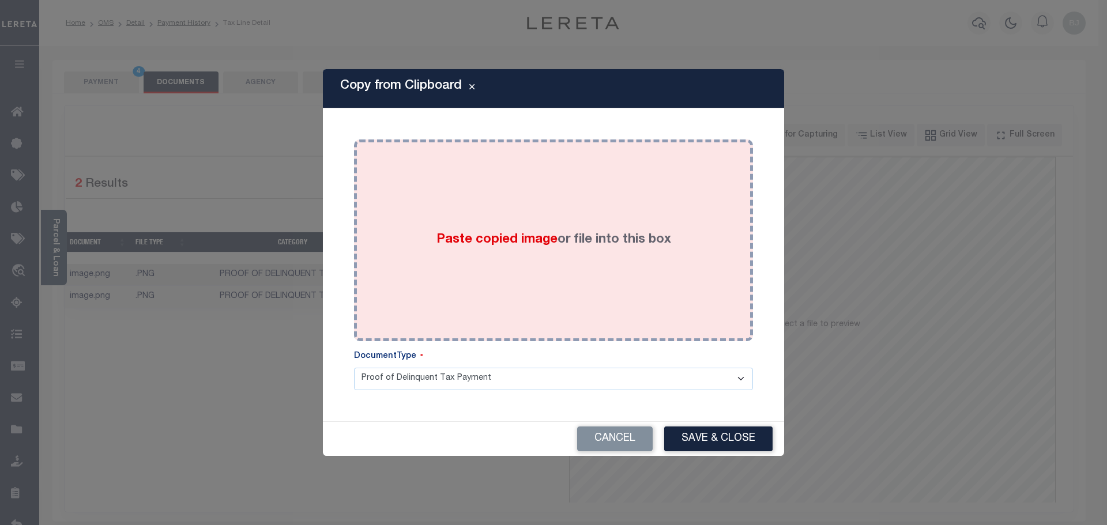
click at [627, 305] on div "Paste copied image or file into this box" at bounding box center [554, 240] width 382 height 184
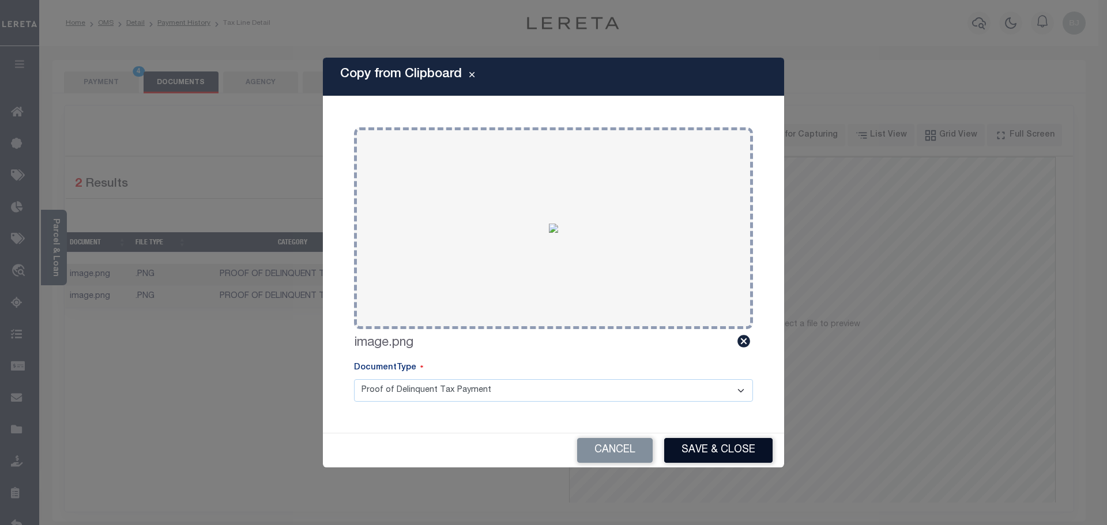
click at [739, 440] on button "Save & Close" at bounding box center [718, 450] width 108 height 25
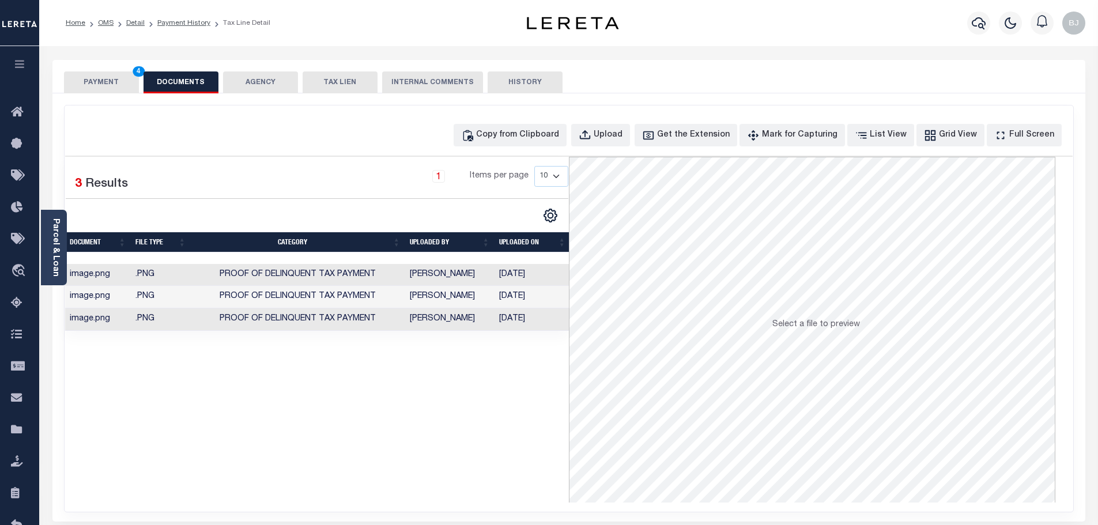
click at [126, 86] on button "PAYMENT 4" at bounding box center [101, 82] width 75 height 22
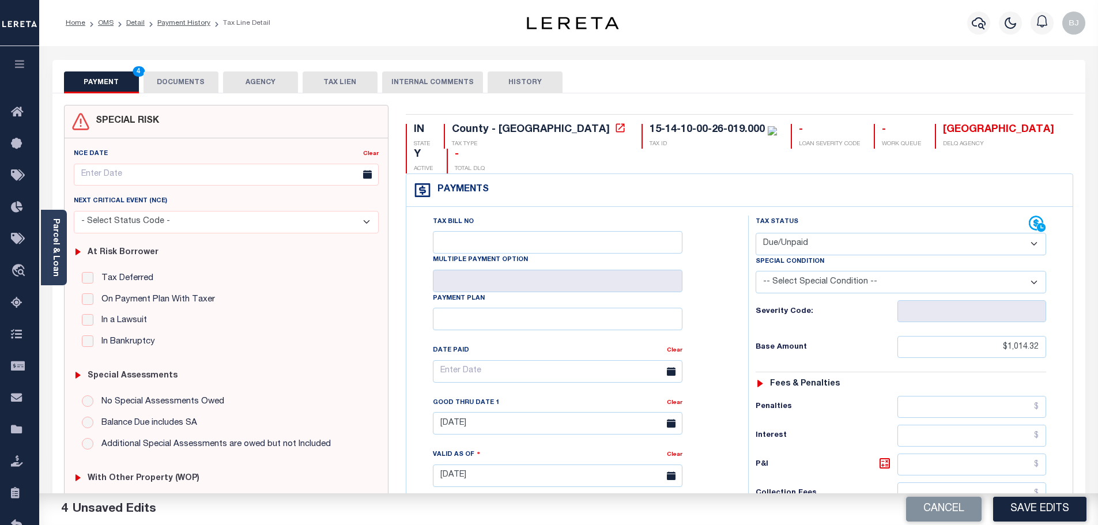
drag, startPoint x: 127, startPoint y: 86, endPoint x: 749, endPoint y: 355, distance: 677.6
click at [128, 86] on button "PAYMENT 4" at bounding box center [101, 82] width 75 height 22
click at [1054, 511] on button "Save Edits" at bounding box center [1039, 509] width 93 height 25
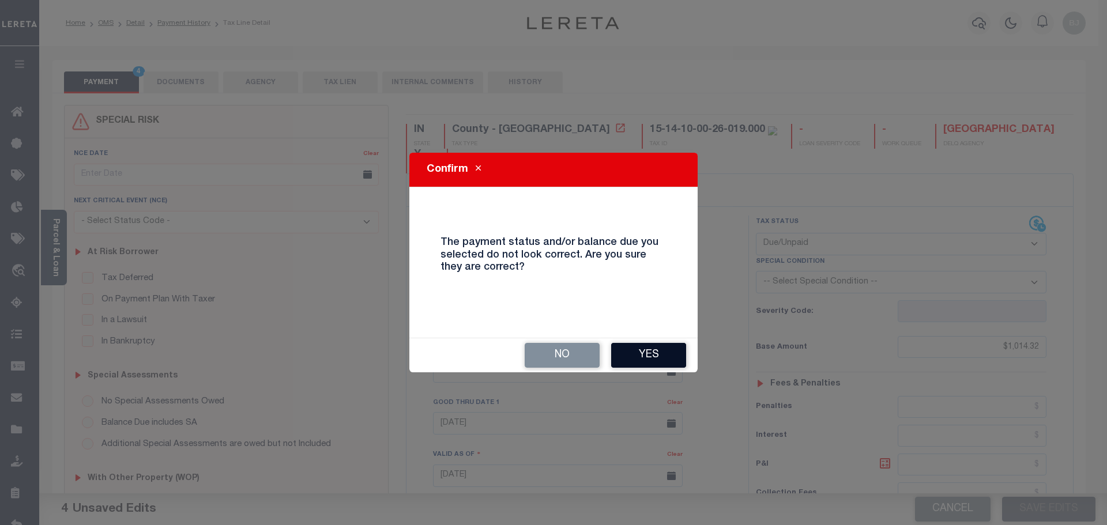
click at [653, 359] on button "Yes" at bounding box center [648, 355] width 75 height 25
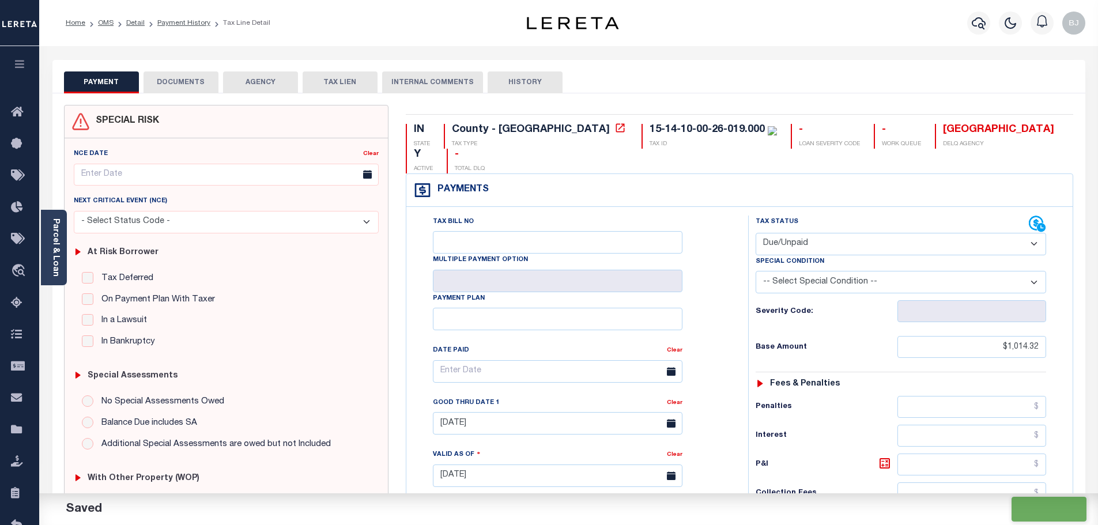
checkbox input "false"
type input "$1,014.32"
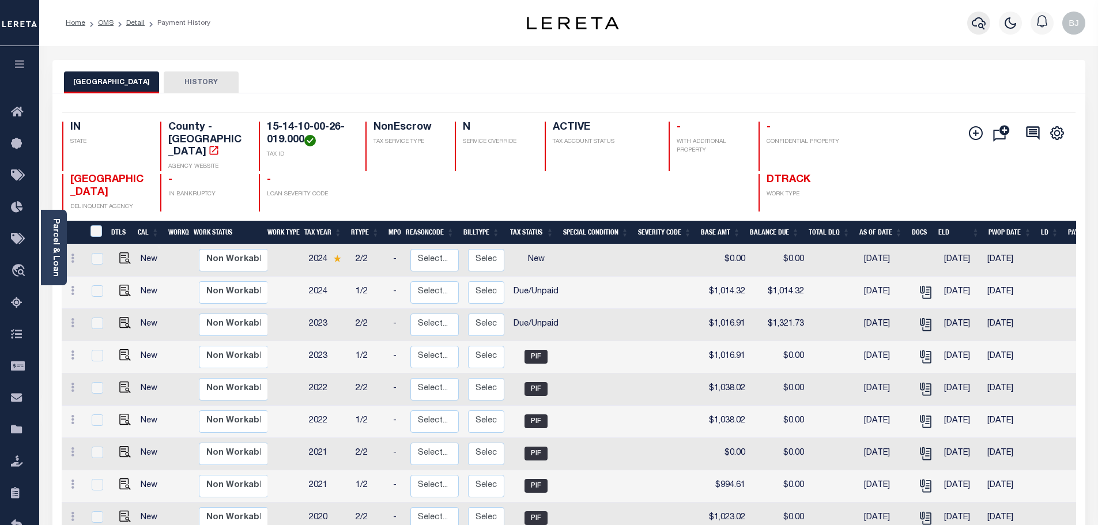
click at [978, 26] on icon "button" at bounding box center [979, 23] width 14 height 12
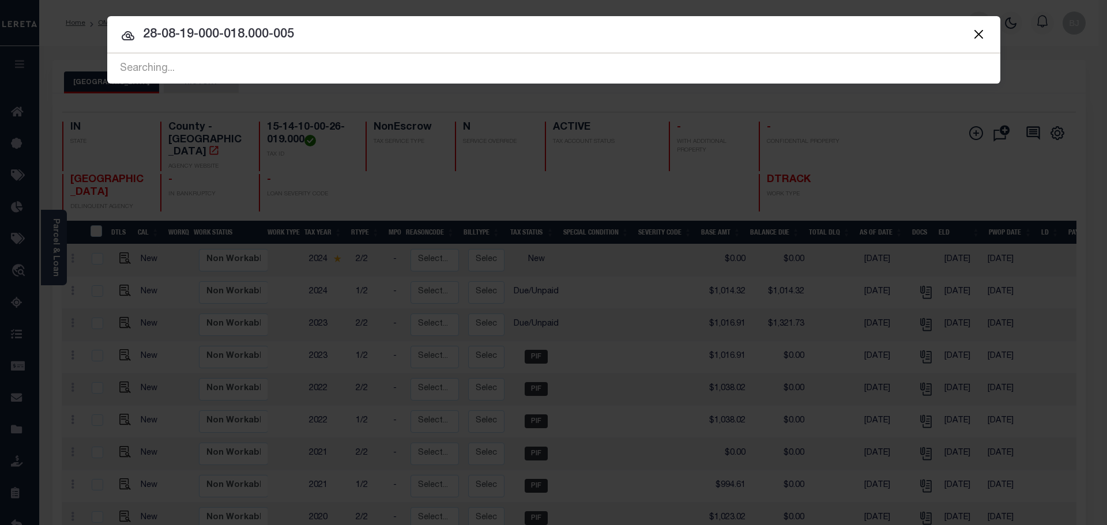
type input "28-08-19-000-018.000-005"
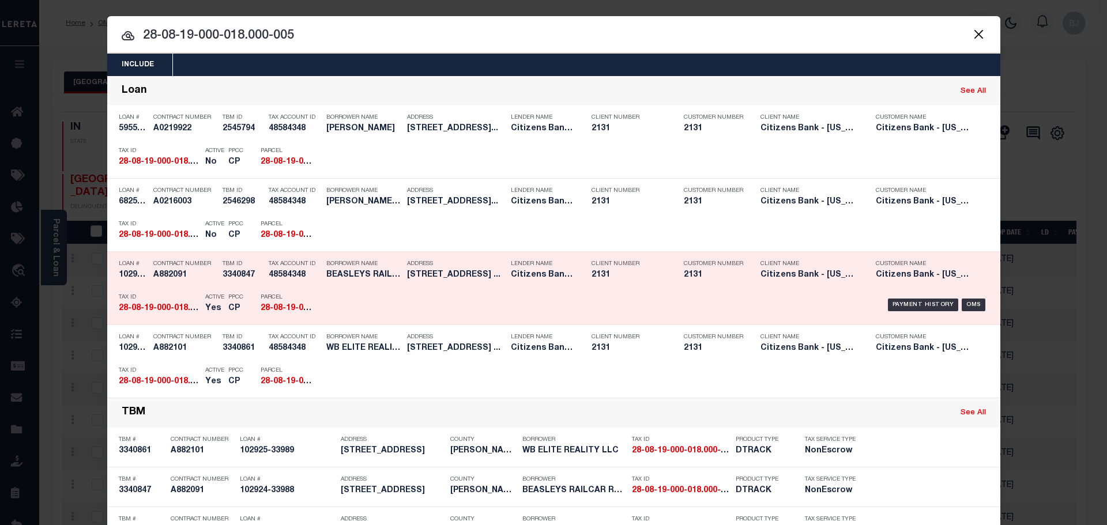
click at [338, 278] on h5 "BEASLEYS RAILCAR REPAIR CORPORATION" at bounding box center [363, 275] width 75 height 10
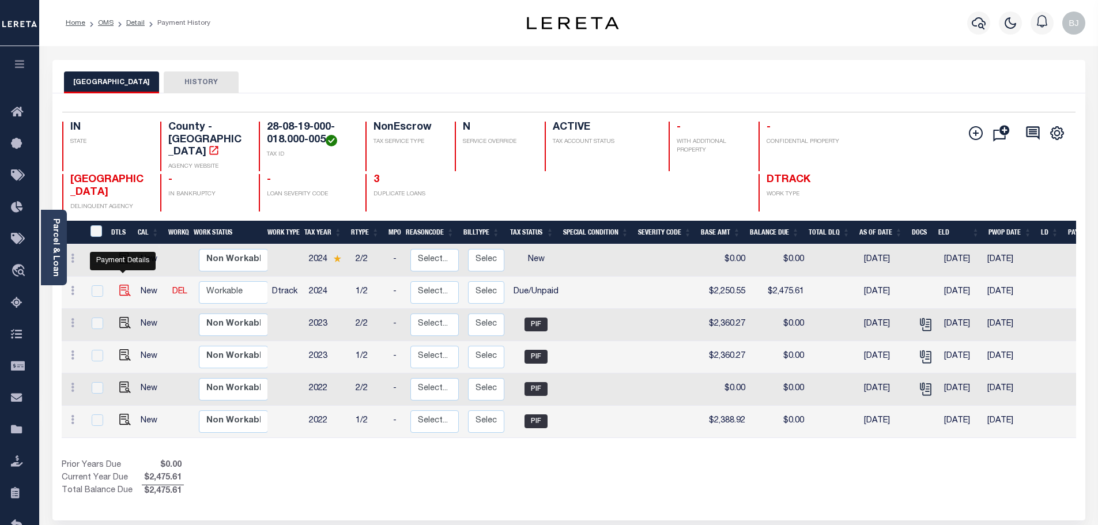
click at [125, 285] on img "" at bounding box center [125, 291] width 12 height 12
checkbox input "true"
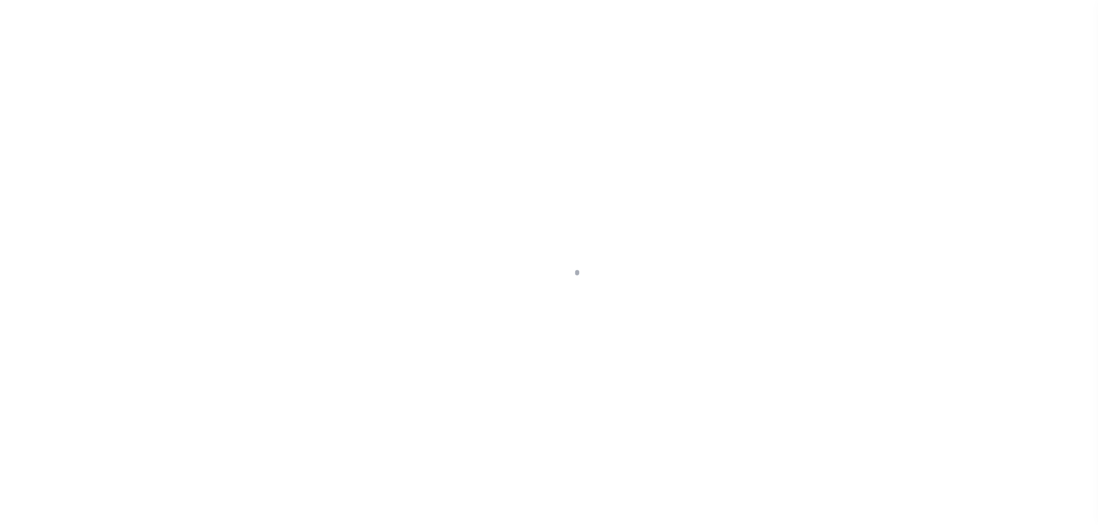
select select "DUE"
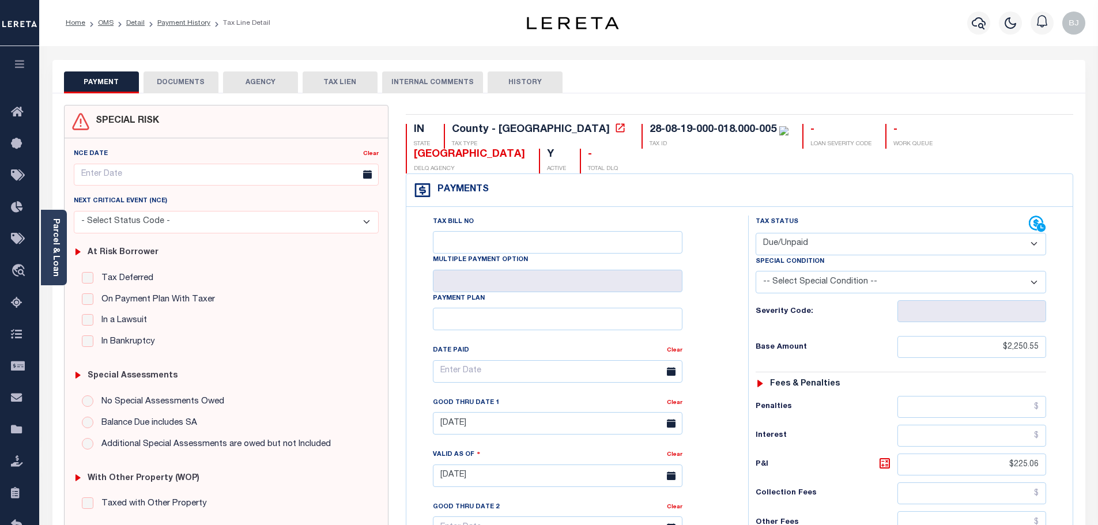
click at [650, 128] on div "28-08-19-000-018.000-005" at bounding box center [713, 130] width 127 height 10
copy div "28-08-19-000-018.000-005"
click at [920, 174] on div "Payments Warning! Search Status is not "Completed", amounts can not be keyed." at bounding box center [739, 190] width 666 height 33
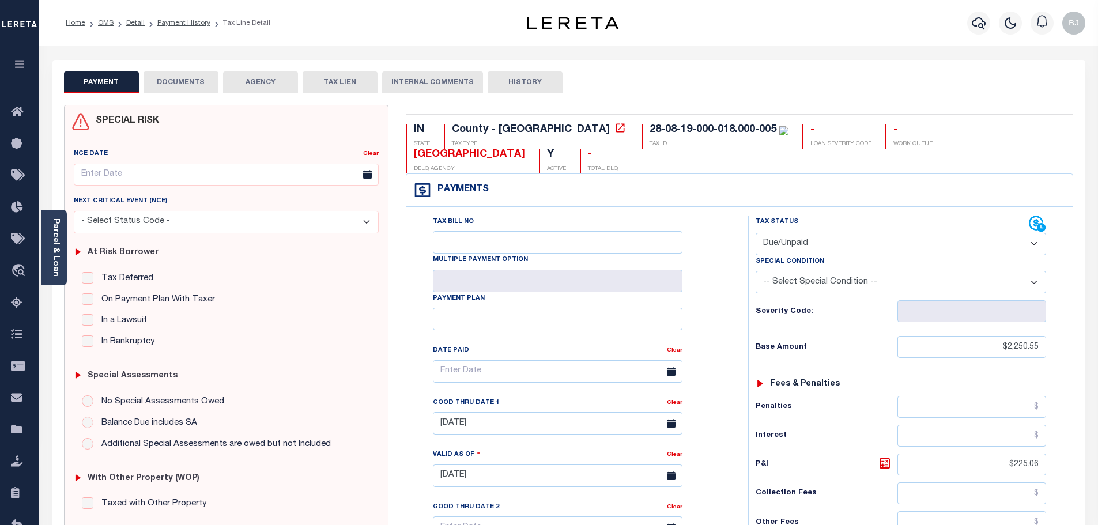
scroll to position [231, 0]
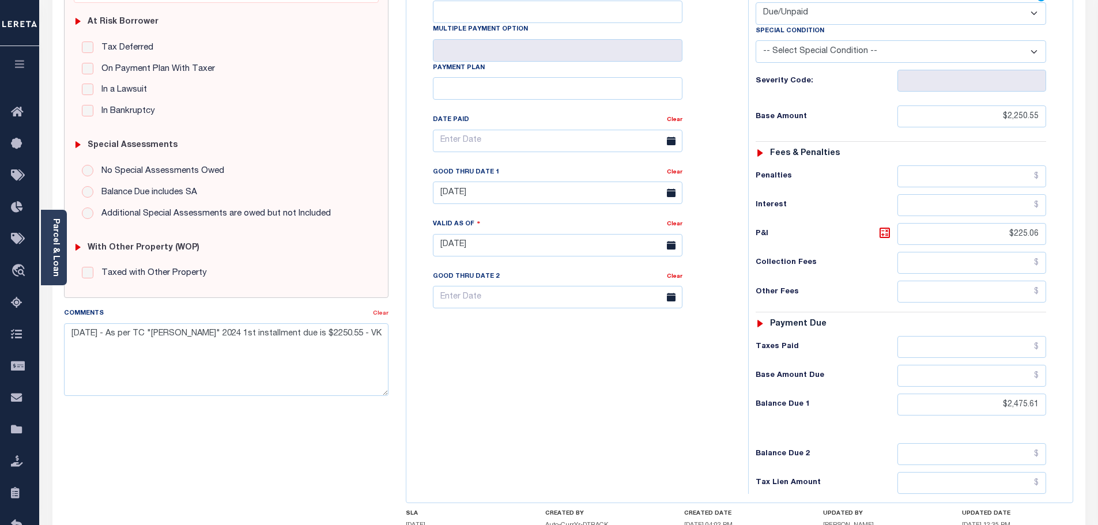
click at [379, 312] on link "Clear" at bounding box center [381, 314] width 16 height 6
type input "[DATE]"
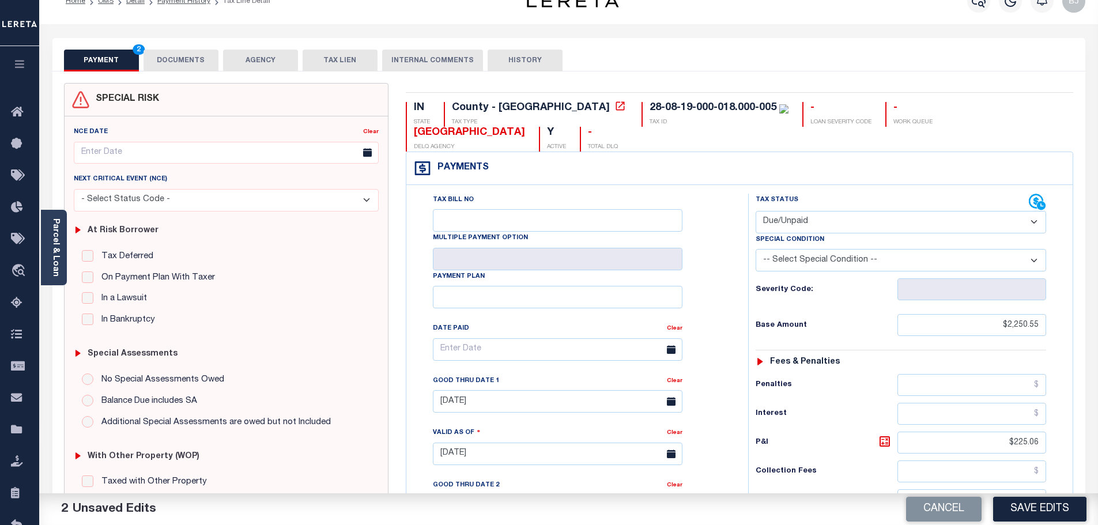
scroll to position [0, 0]
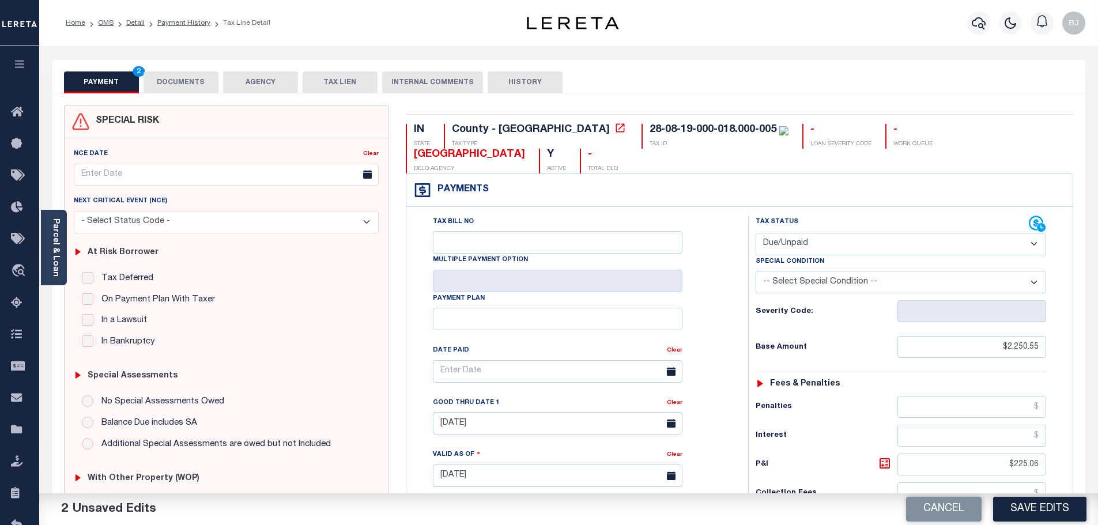
click at [650, 129] on div "28-08-19-000-018.000-005" at bounding box center [713, 130] width 127 height 10
copy div "28-08-19-000-018.000-005"
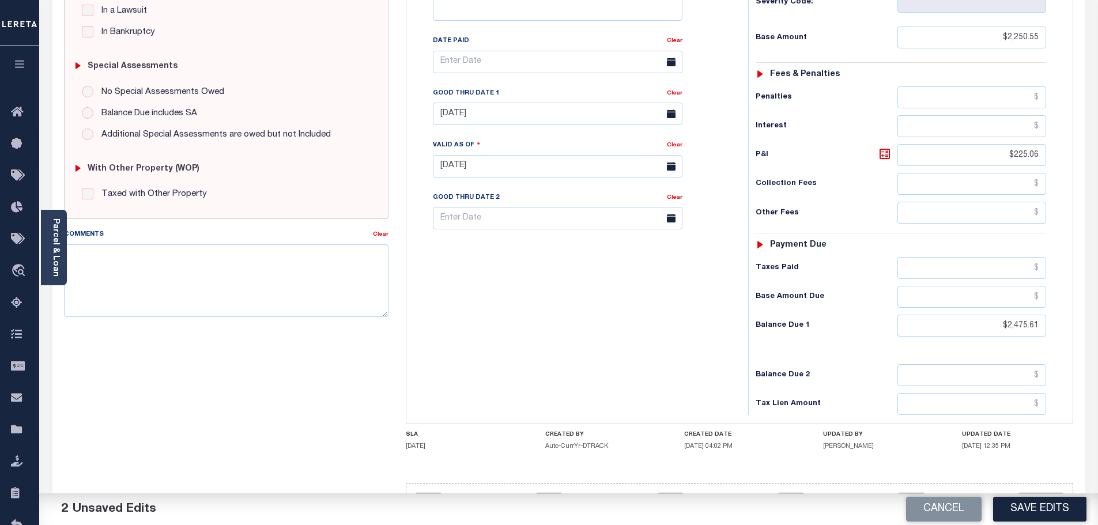
scroll to position [323, 0]
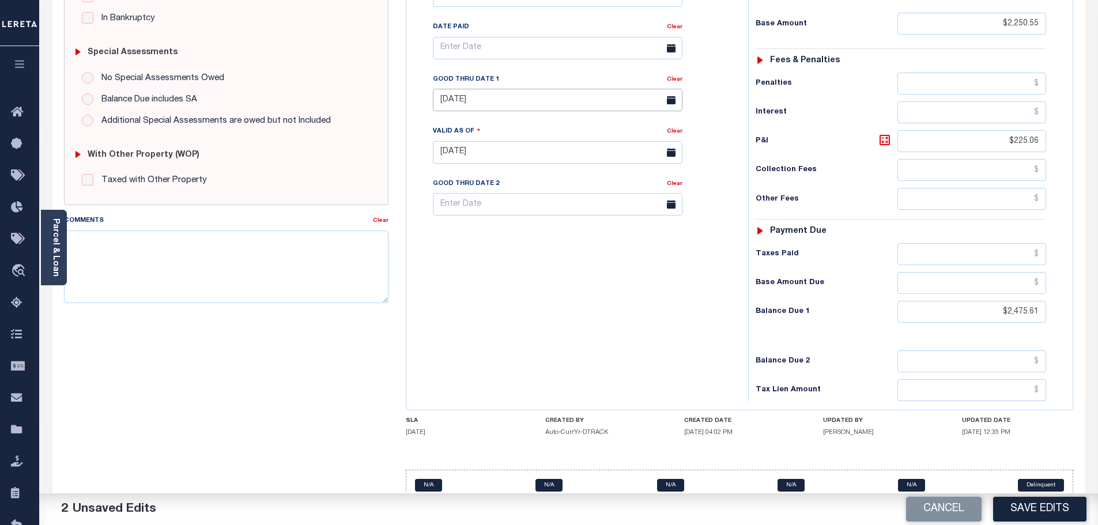
click at [479, 89] on input "08/31/2025" at bounding box center [558, 100] width 250 height 22
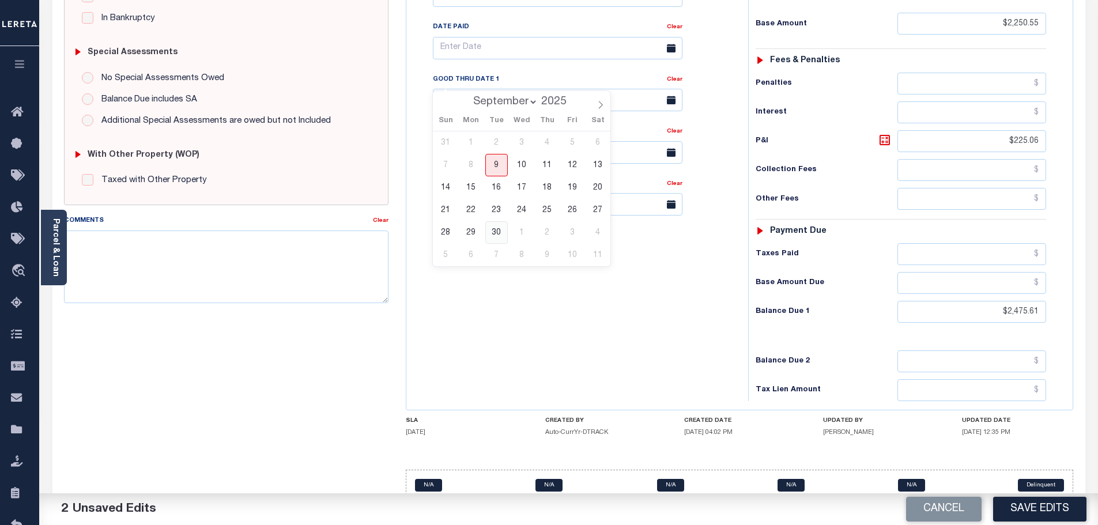
click at [496, 232] on span "30" at bounding box center [496, 232] width 22 height 22
type input "09/30/2025"
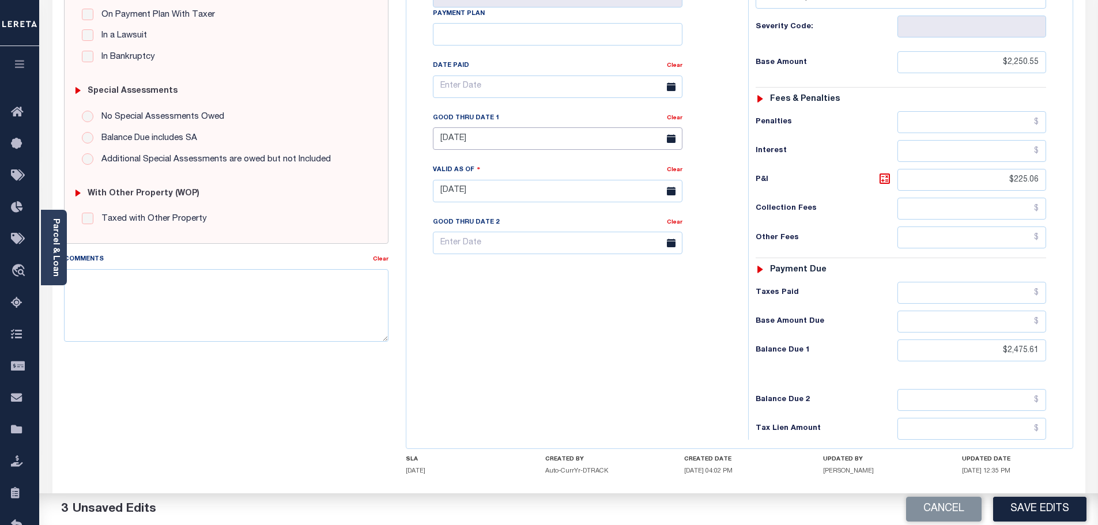
scroll to position [0, 0]
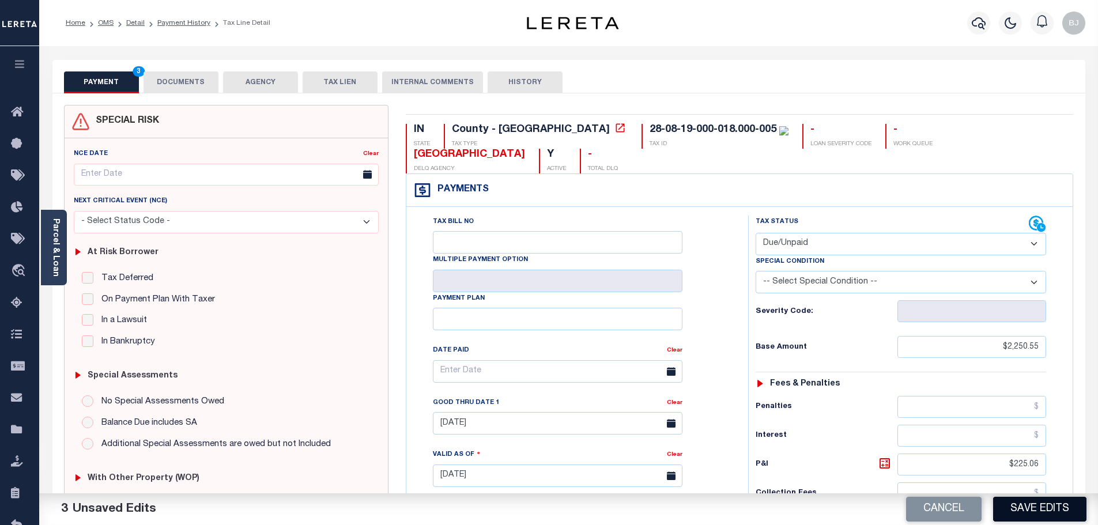
click at [1055, 506] on button "Save Edits" at bounding box center [1039, 509] width 93 height 25
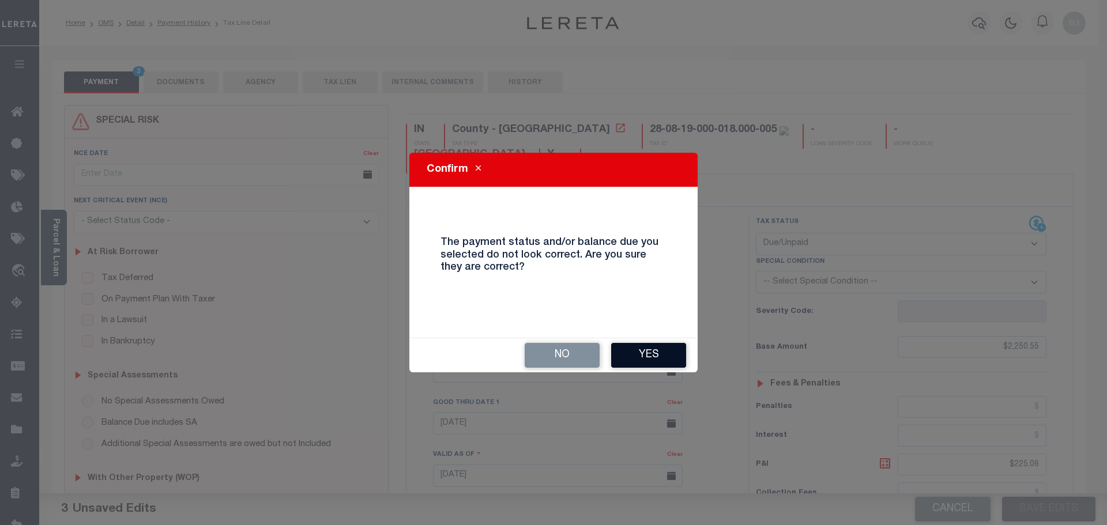
click at [650, 356] on button "Yes" at bounding box center [648, 355] width 75 height 25
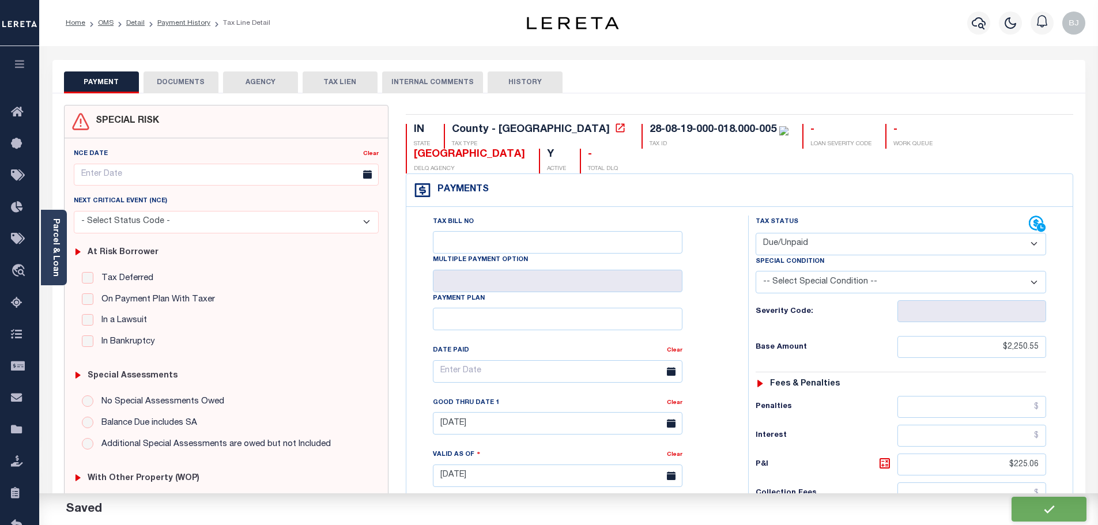
checkbox input "false"
type input "$2,250.55"
type input "$225.06"
type input "$2,475.61"
